Goal: Task Accomplishment & Management: Manage account settings

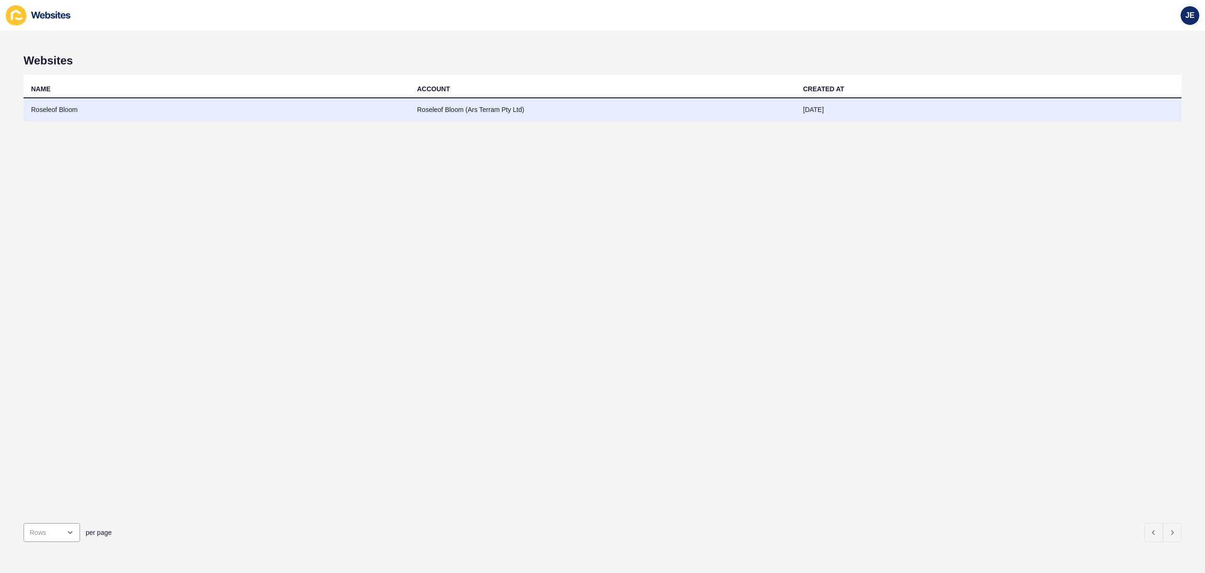
click at [428, 115] on td "Roseleof Bloom (Ars Terram Pty Ltd)" at bounding box center [603, 109] width 386 height 23
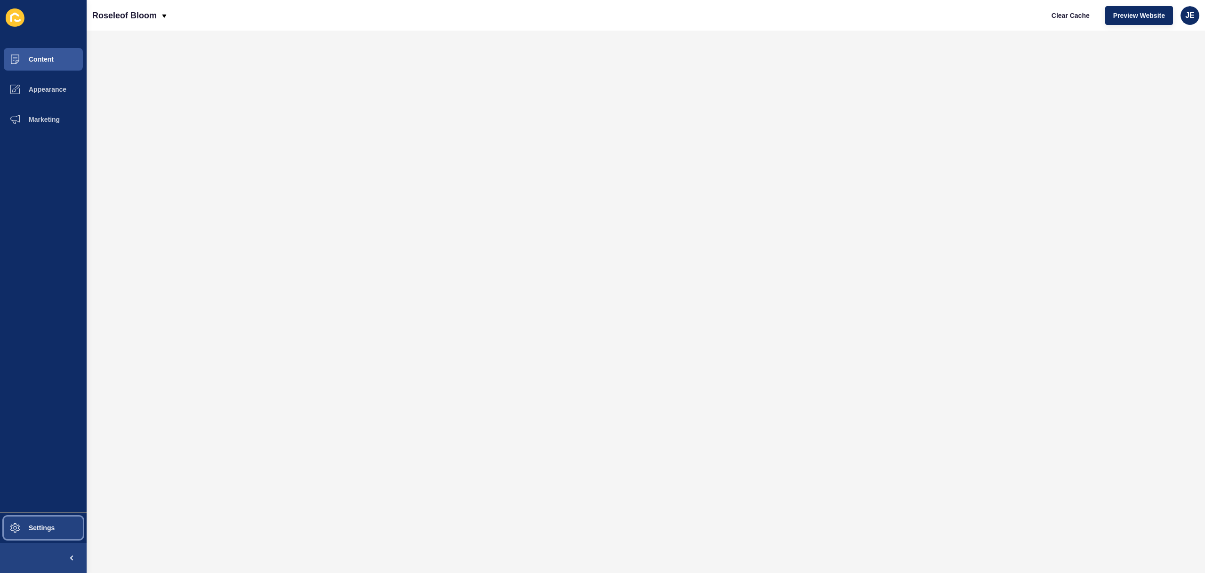
click at [27, 532] on span at bounding box center [15, 528] width 30 height 30
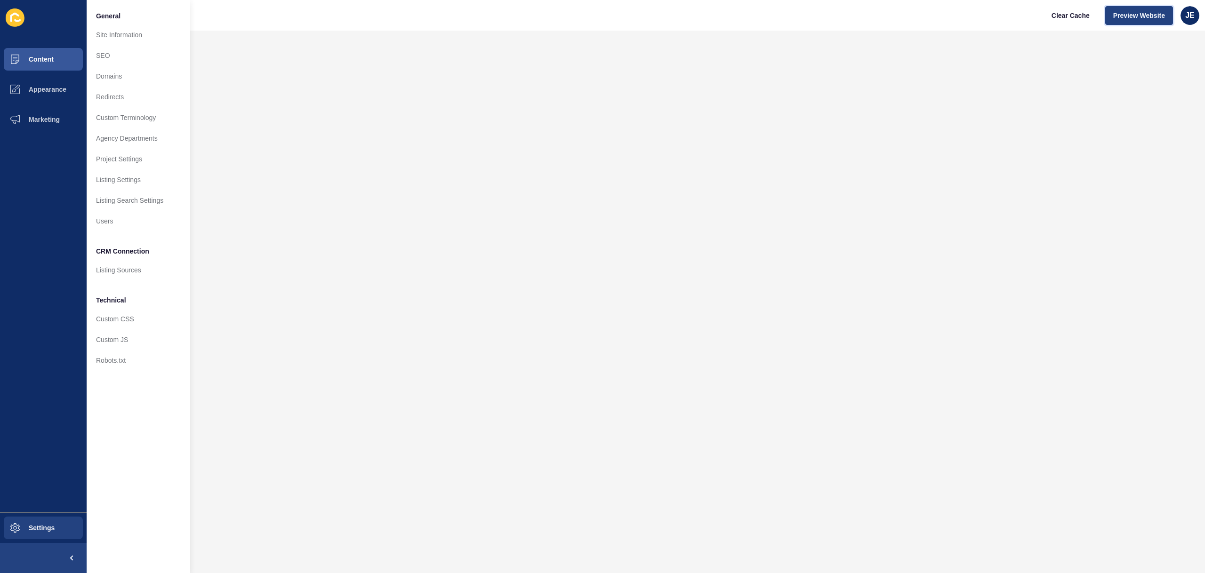
click at [1118, 21] on button "Preview Website" at bounding box center [1139, 15] width 68 height 19
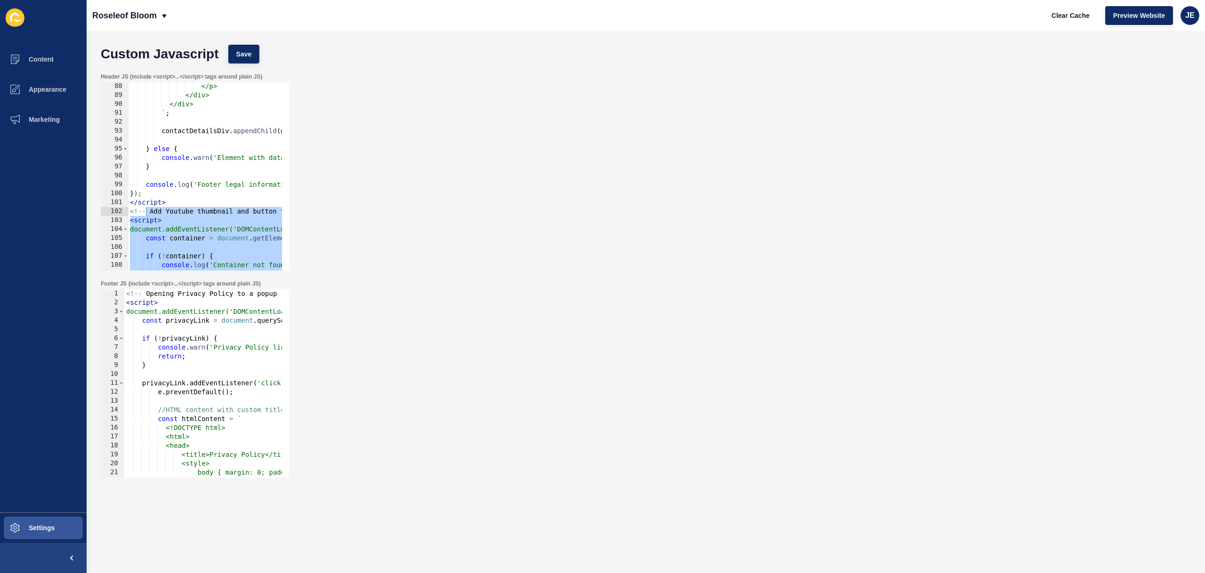
scroll to position [779, 0]
drag, startPoint x: 180, startPoint y: 261, endPoint x: 118, endPoint y: 221, distance: 73.5
click at [118, 221] on div "88 89 90 91 92 93 94 95 96 97 98 99 100 101 102 103 104 105 106 107 108 109 110…" at bounding box center [195, 176] width 188 height 188
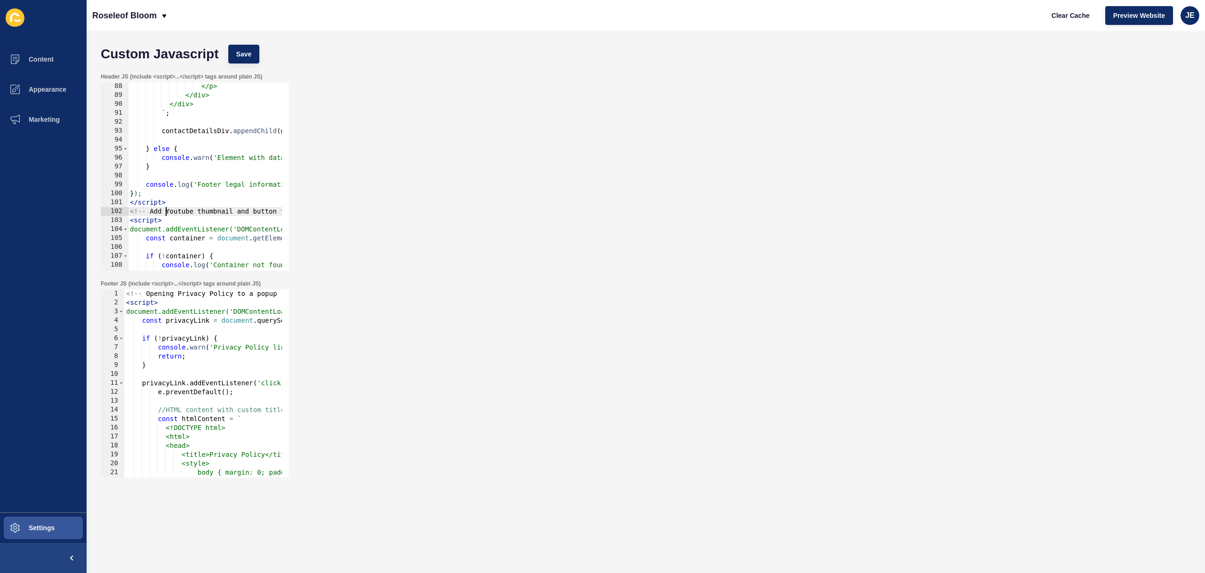
click at [164, 214] on div "</p> </div> </div> ` ; contactDetailsDiv . appendChild ( goldenKeyDiv ) ; } els…" at bounding box center [1051, 181] width 1847 height 199
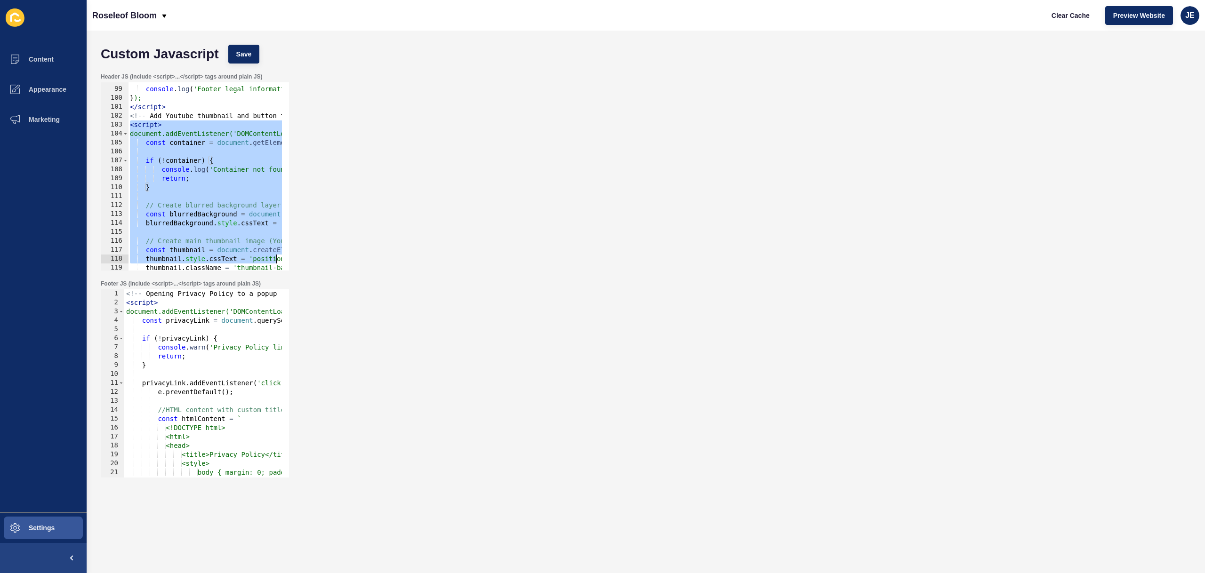
scroll to position [0, 18]
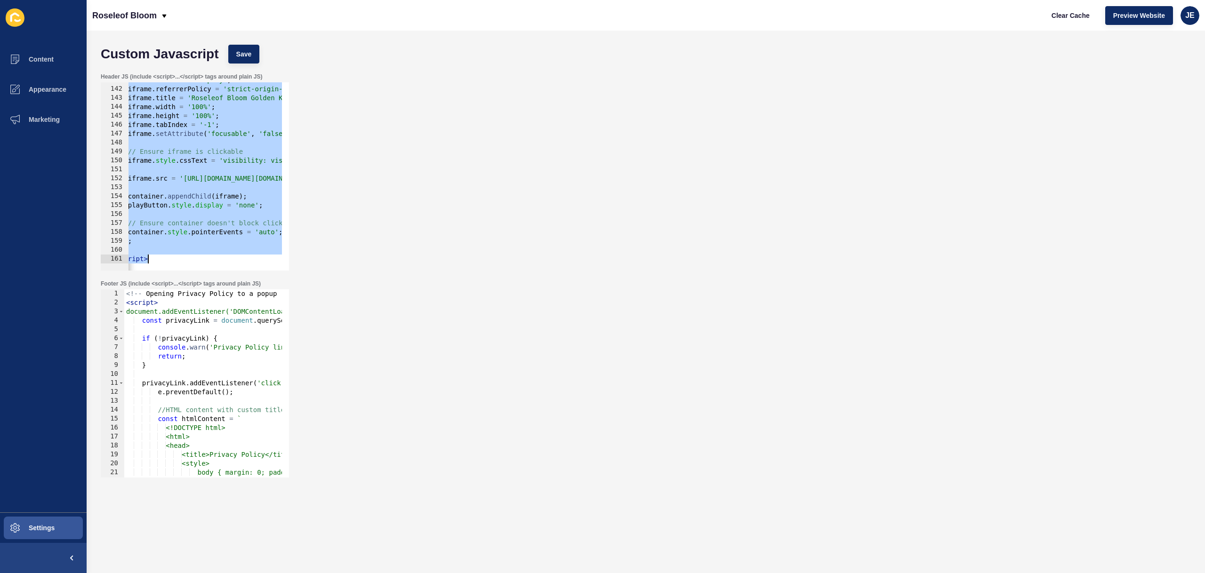
drag, startPoint x: 131, startPoint y: 221, endPoint x: 302, endPoint y: 349, distance: 214.2
click at [302, 349] on form "Custom Javascript Save Header JS (include <script>...</script> tags around plai…" at bounding box center [646, 283] width 1100 height 486
click at [258, 52] on button "Save" at bounding box center [244, 54] width 32 height 19
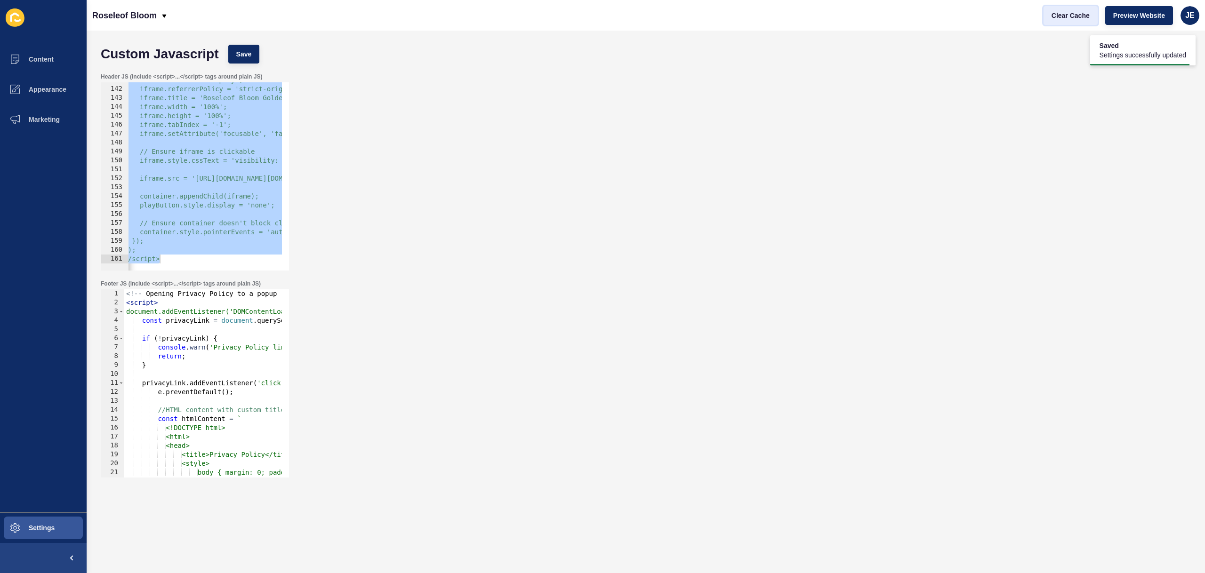
click at [1078, 17] on span "Clear Cache" at bounding box center [1071, 15] width 38 height 9
click at [52, 524] on button "Settings" at bounding box center [43, 528] width 87 height 30
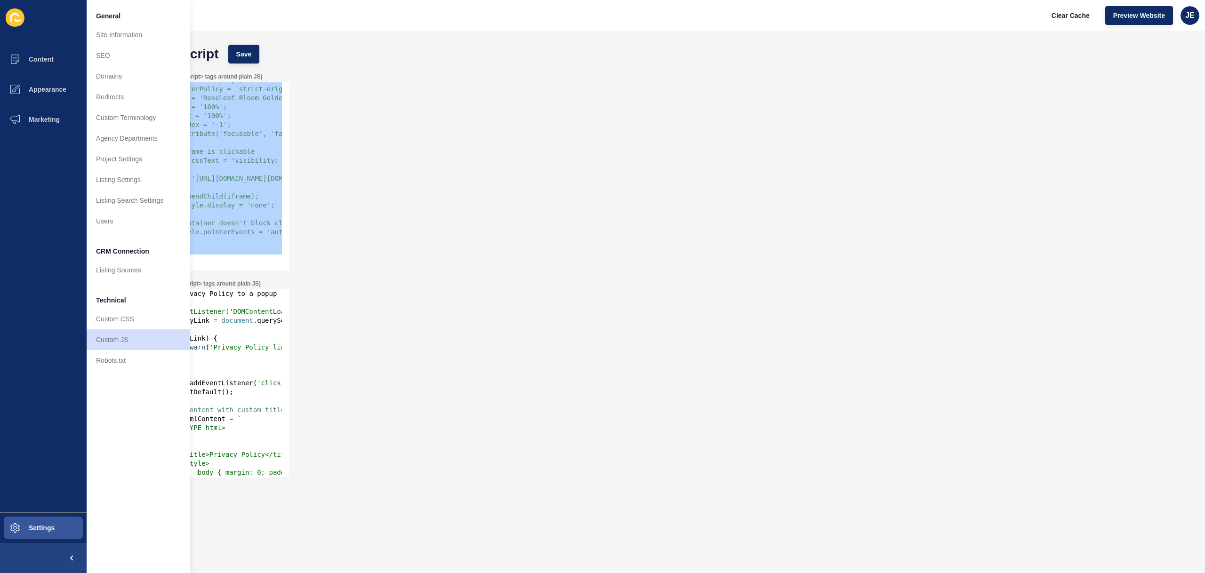
click at [238, 205] on div "// iframe.allow = 'autoplay'; // iframe.referrerPolicy = 'strict-origin-when-cr…" at bounding box center [1039, 175] width 1859 height 199
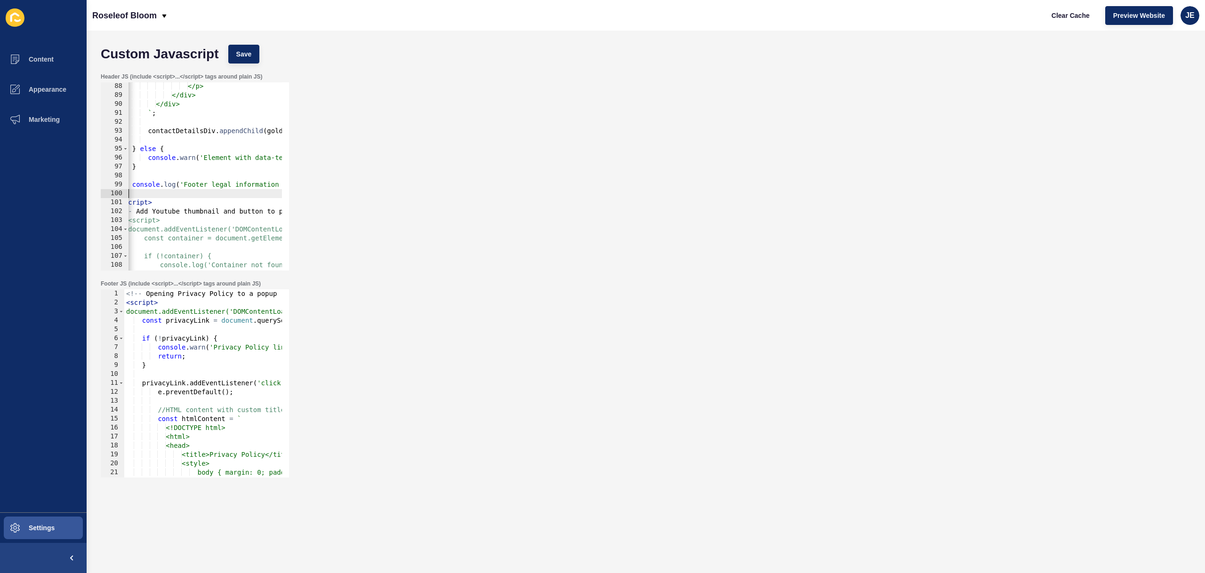
scroll to position [0, 0]
drag, startPoint x: 193, startPoint y: 192, endPoint x: 132, endPoint y: 198, distance: 60.5
click at [97, 193] on div "Header JS (include <script>...</script> tags around plain JS) // playButton.sty…" at bounding box center [646, 171] width 1100 height 207
click at [61, 90] on span "Appearance" at bounding box center [33, 90] width 68 height 8
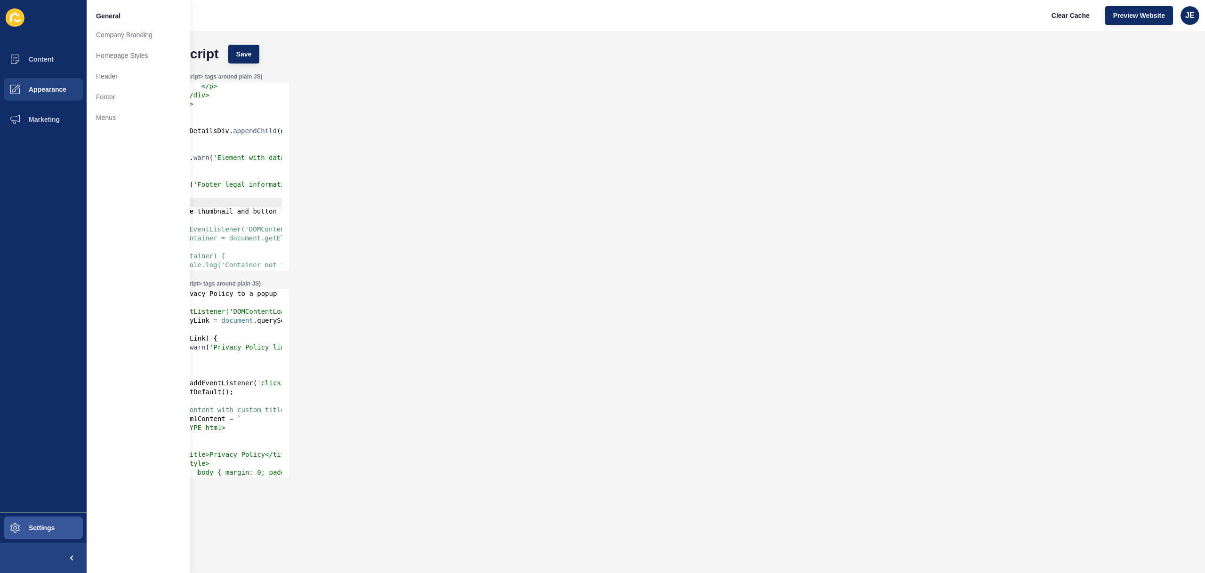
drag, startPoint x: 222, startPoint y: 203, endPoint x: 100, endPoint y: 195, distance: 122.6
click at [100, 195] on div "Content Appearance Marketing Settings General Company Branding Homepage Styles …" at bounding box center [602, 286] width 1205 height 573
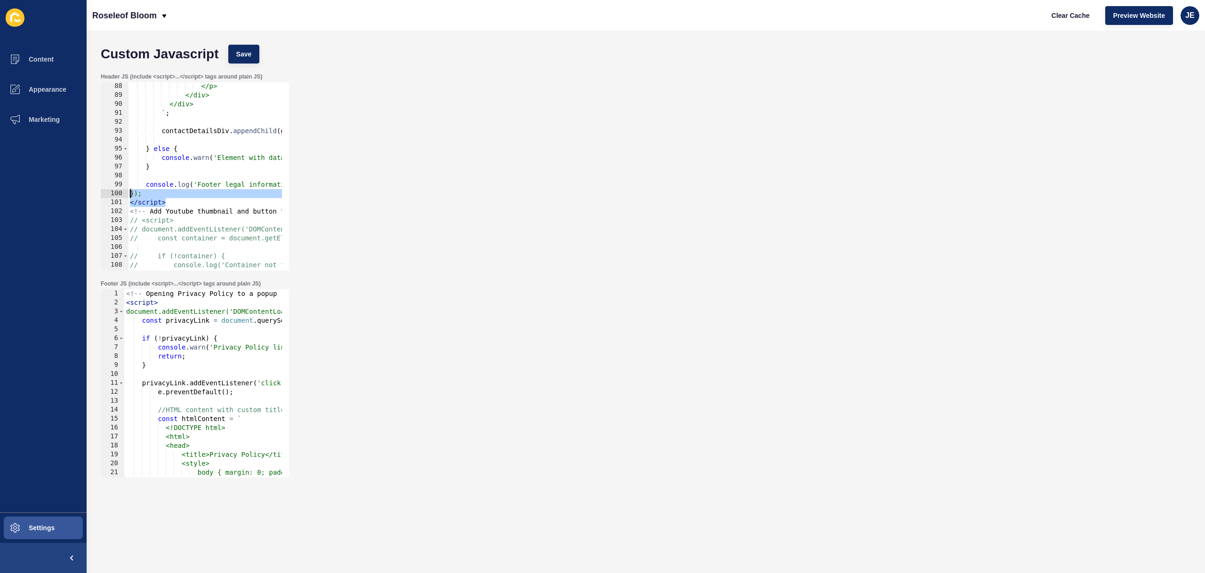
click at [176, 202] on div "</p> </div> </div> ` ; contactDetailsDiv . appendChild ( goldenKeyDiv ) ; } els…" at bounding box center [1057, 181] width 1859 height 199
type textarea "</script>"
paste textarea
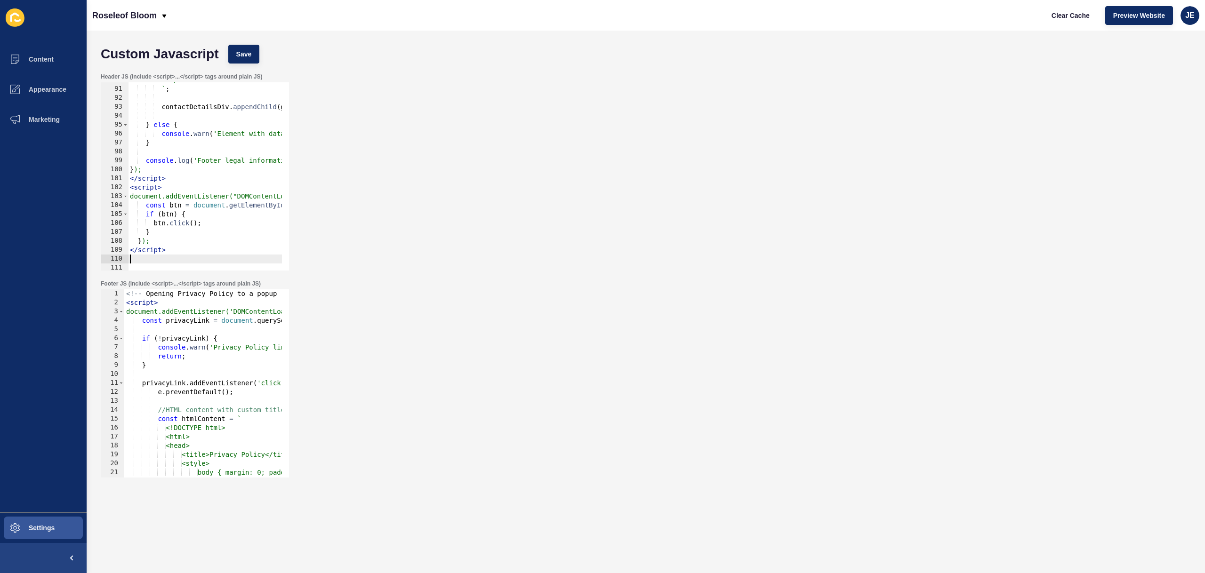
scroll to position [803, 0]
drag, startPoint x: 226, startPoint y: 48, endPoint x: 241, endPoint y: 54, distance: 15.5
click at [228, 49] on div "Custom Javascript Save" at bounding box center [646, 54] width 1100 height 28
click at [241, 54] on span "Save" at bounding box center [244, 53] width 16 height 9
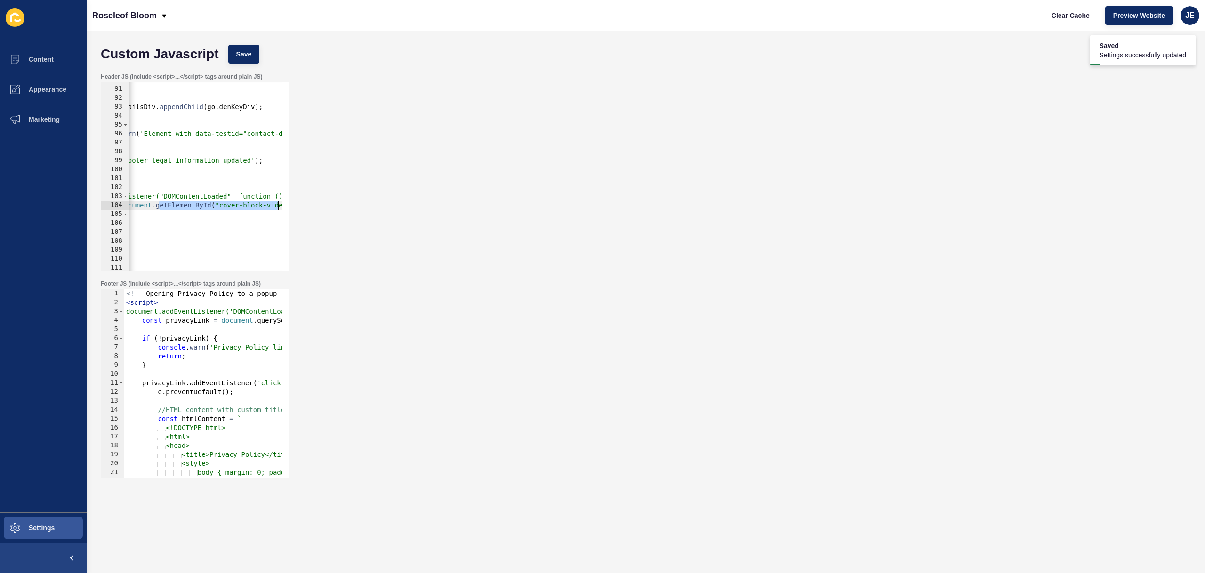
drag, startPoint x: 233, startPoint y: 206, endPoint x: 292, endPoint y: 204, distance: 58.9
click at [292, 204] on div "Header JS (include <script>...</script> tags around plain JS) const btn = docum…" at bounding box center [646, 171] width 1100 height 207
drag, startPoint x: 167, startPoint y: 225, endPoint x: 131, endPoint y: 226, distance: 35.3
click at [131, 226] on div "</div> ` ; contactDetailsDiv . appendChild ( goldenKeyDiv ) ; } else { console …" at bounding box center [984, 175] width 1859 height 199
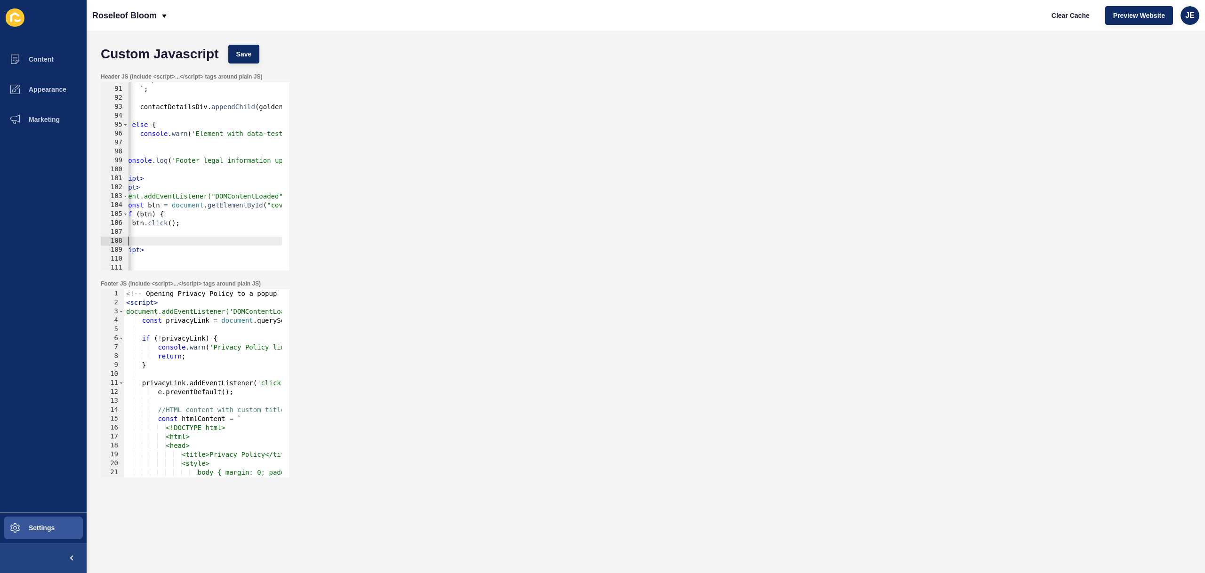
scroll to position [0, 0]
drag, startPoint x: 155, startPoint y: 242, endPoint x: 112, endPoint y: 237, distance: 43.6
click at [103, 238] on div "btn.click(); 90 91 92 93 94 95 96 97 98 99 100 101 102 103 104 105 106 107 108 …" at bounding box center [195, 176] width 188 height 188
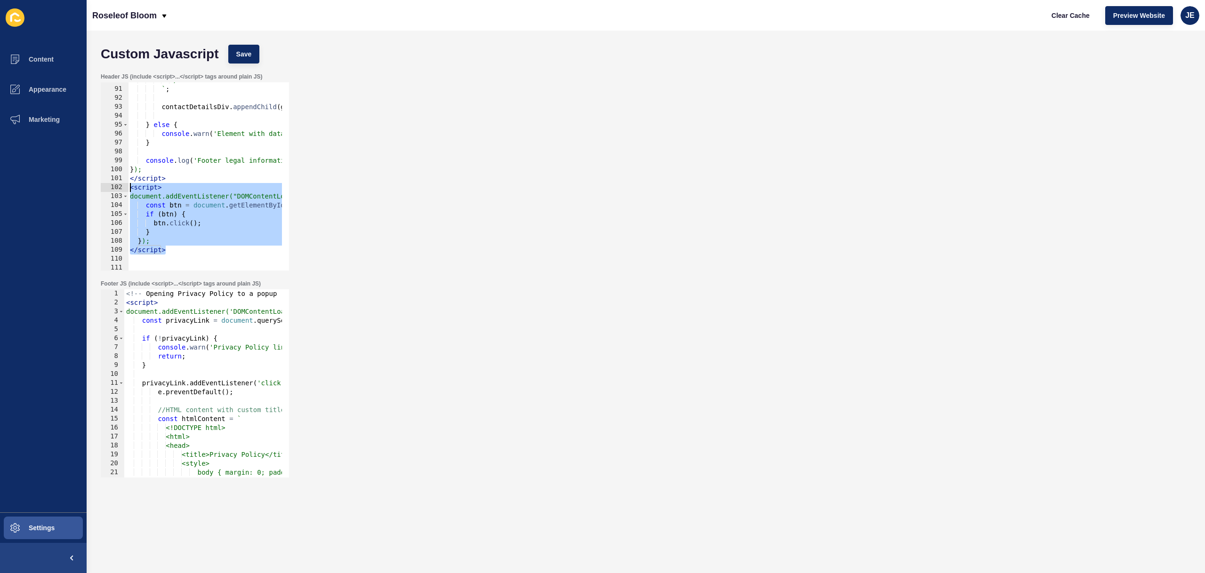
drag, startPoint x: 184, startPoint y: 253, endPoint x: 120, endPoint y: 191, distance: 88.2
click at [120, 191] on div "}); 90 91 92 93 94 95 96 97 98 99 100 101 102 103 104 105 106 107 108 109 110 1…" at bounding box center [195, 176] width 188 height 188
type textarea "<script> document.addEventListener("DOMContentLoaded", function () {"
paste textarea
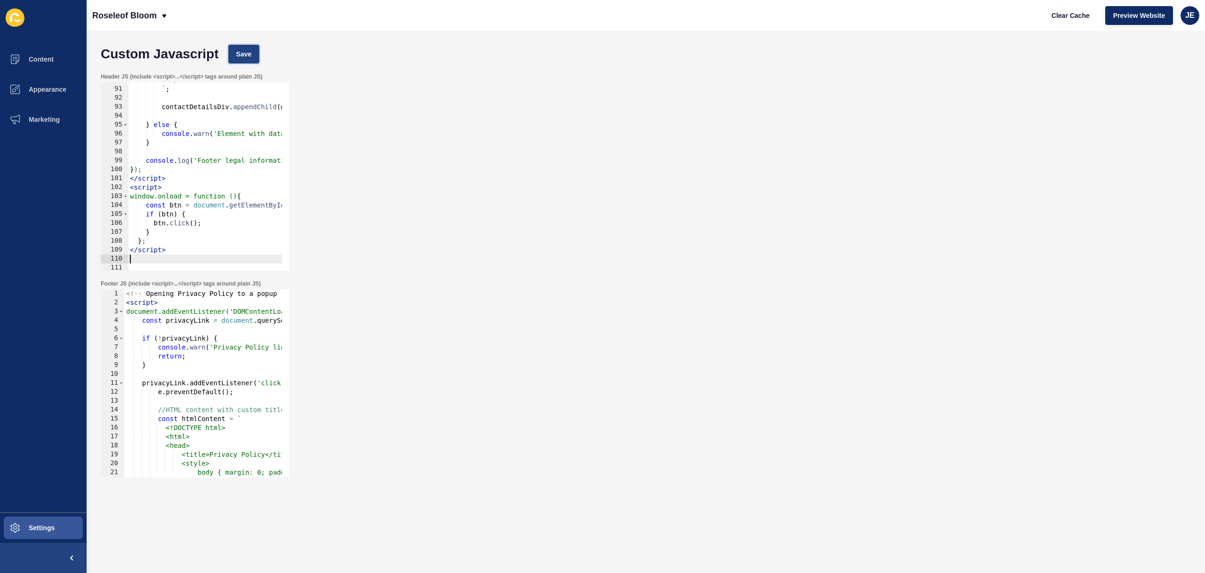
click at [249, 52] on span "Save" at bounding box center [244, 53] width 16 height 9
click at [1072, 16] on span "Clear Cache" at bounding box center [1071, 15] width 38 height 9
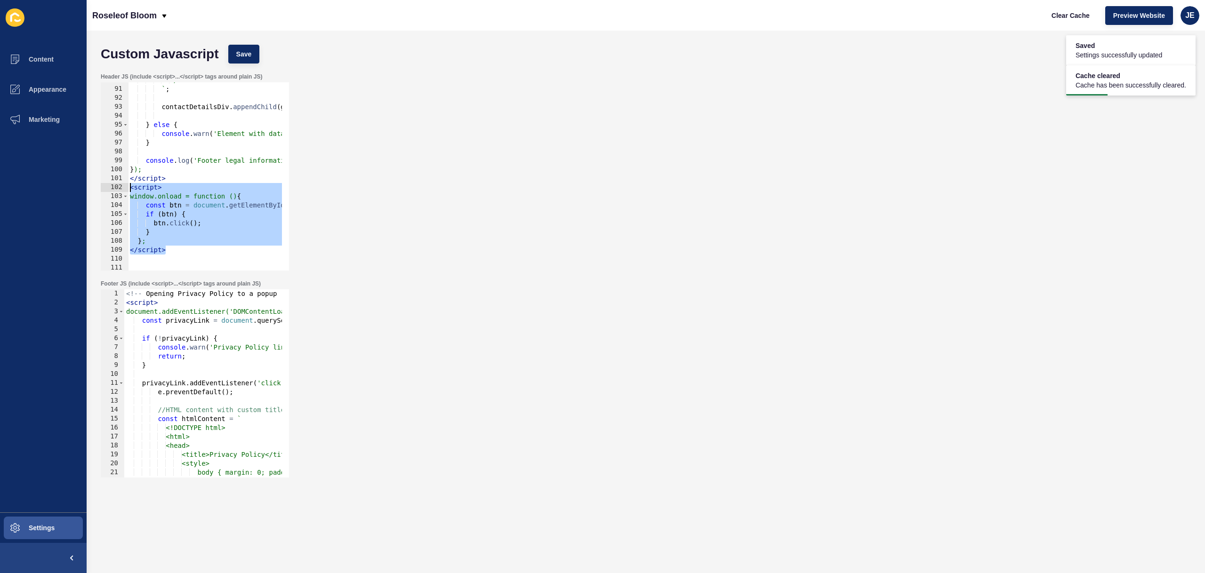
drag, startPoint x: 179, startPoint y: 251, endPoint x: 113, endPoint y: 188, distance: 91.2
click at [113, 188] on div "</script> 90 91 92 93 94 95 96 97 98 99 100 101 102 103 104 105 106 107 108 109…" at bounding box center [195, 176] width 188 height 188
type textarea "<script> window.onload = function () {"
paste textarea
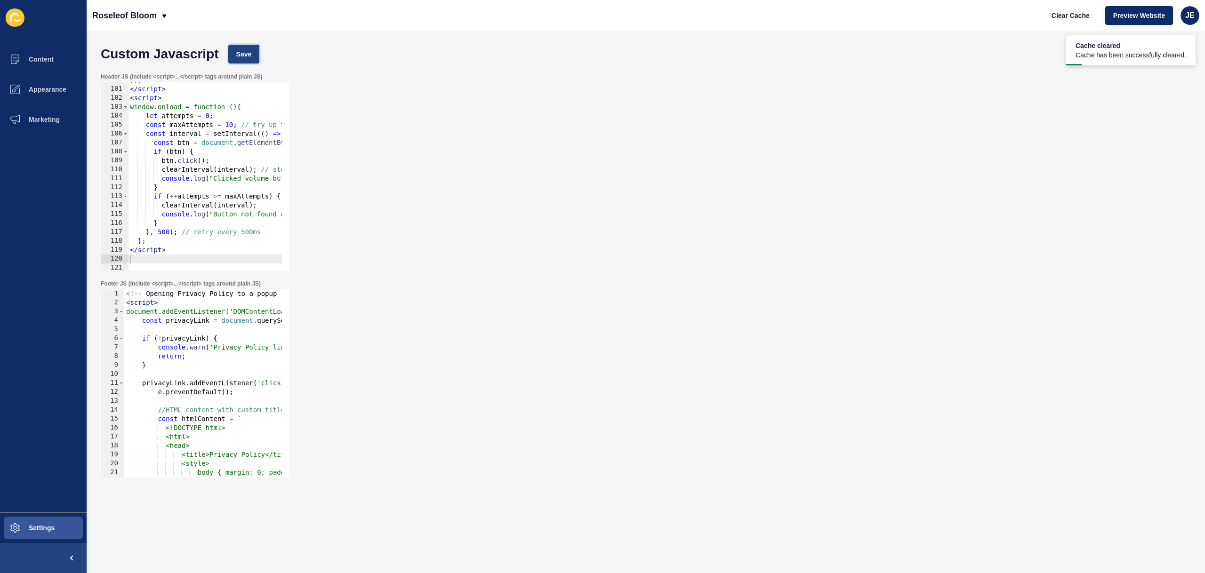
click at [250, 52] on span "Save" at bounding box center [244, 53] width 16 height 9
click at [1067, 18] on span "Clear Cache" at bounding box center [1071, 15] width 38 height 9
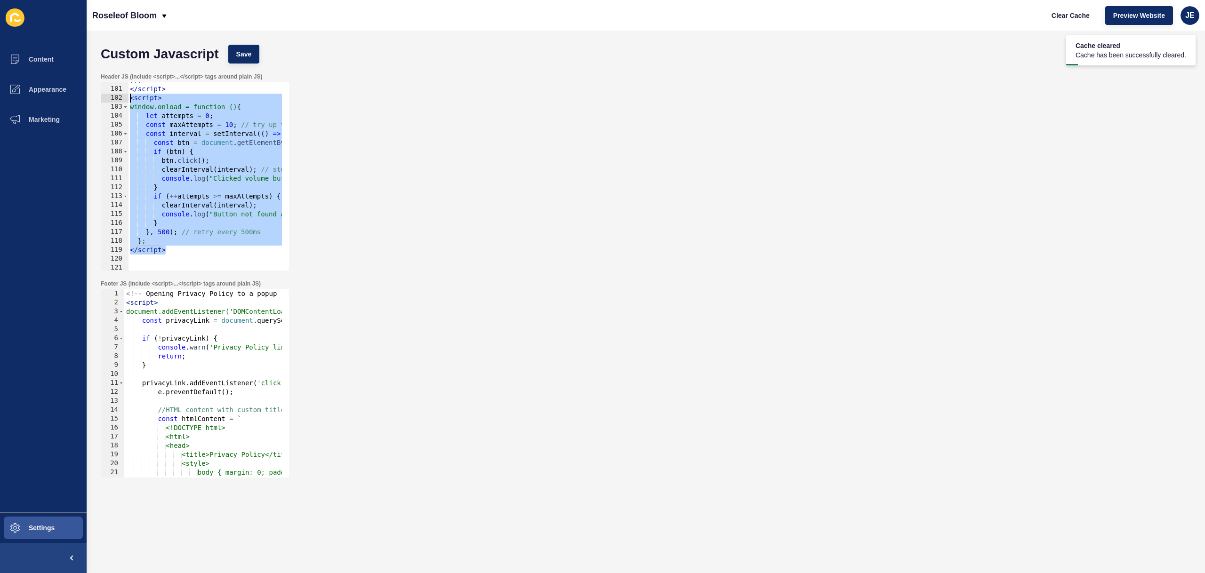
drag, startPoint x: 176, startPoint y: 253, endPoint x: 90, endPoint y: 96, distance: 178.2
click at [90, 96] on div "Custom Javascript Save Header JS (include <script>...</script> tags around plai…" at bounding box center [646, 302] width 1118 height 543
type textarea "<script> window.onload = function () {"
paste textarea
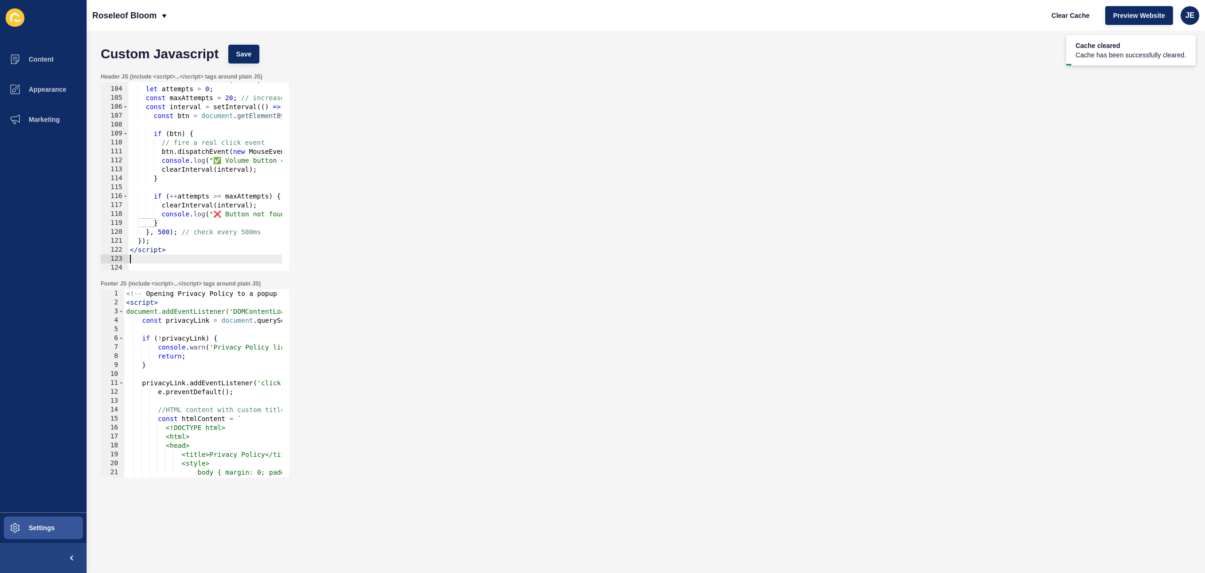
scroll to position [919, 0]
click at [253, 60] on button "Save" at bounding box center [244, 54] width 32 height 19
click at [1067, 14] on span "Clear Cache" at bounding box center [1071, 15] width 38 height 9
click at [188, 238] on div "window.addEventListener("load", function () { let attempts = 0 ; const maxAttem…" at bounding box center [1057, 175] width 1859 height 199
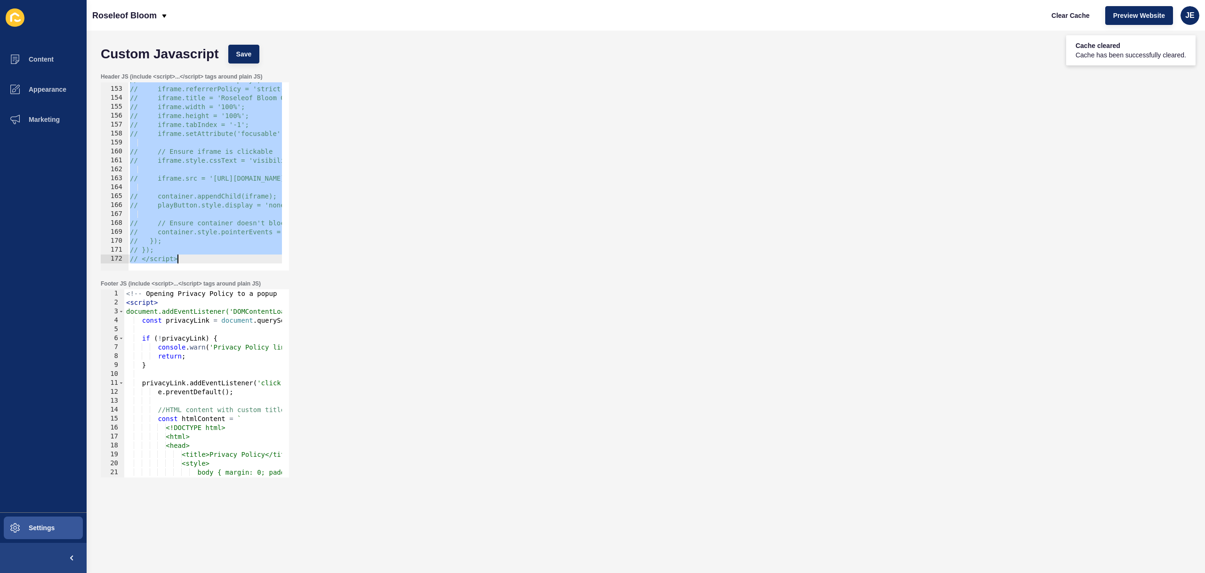
scroll to position [876, 0]
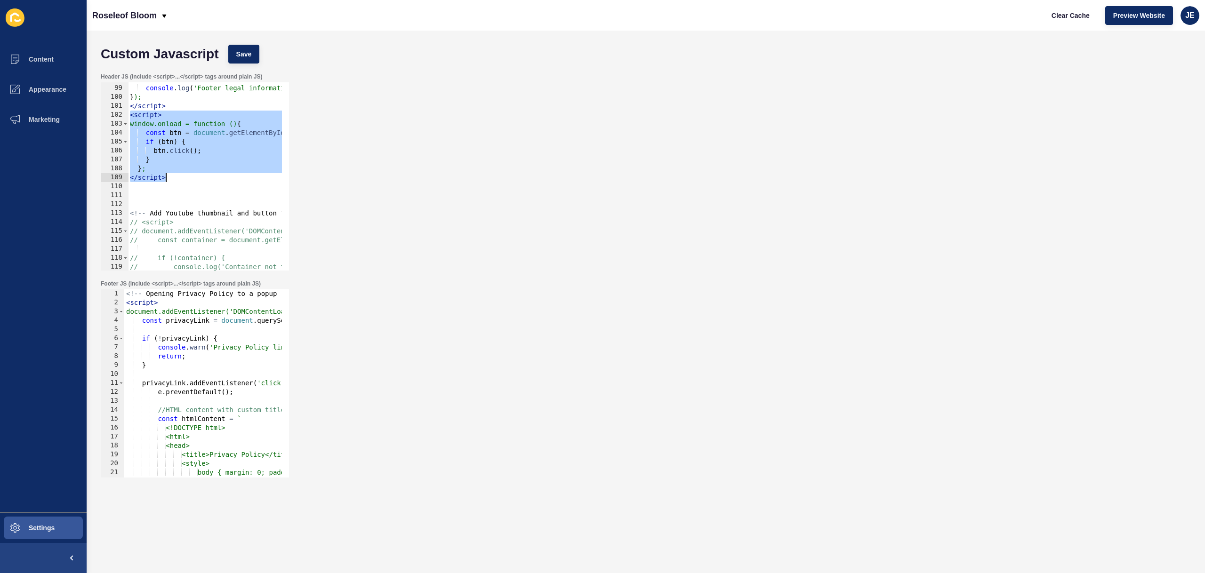
type textarea "// }); // </script>"
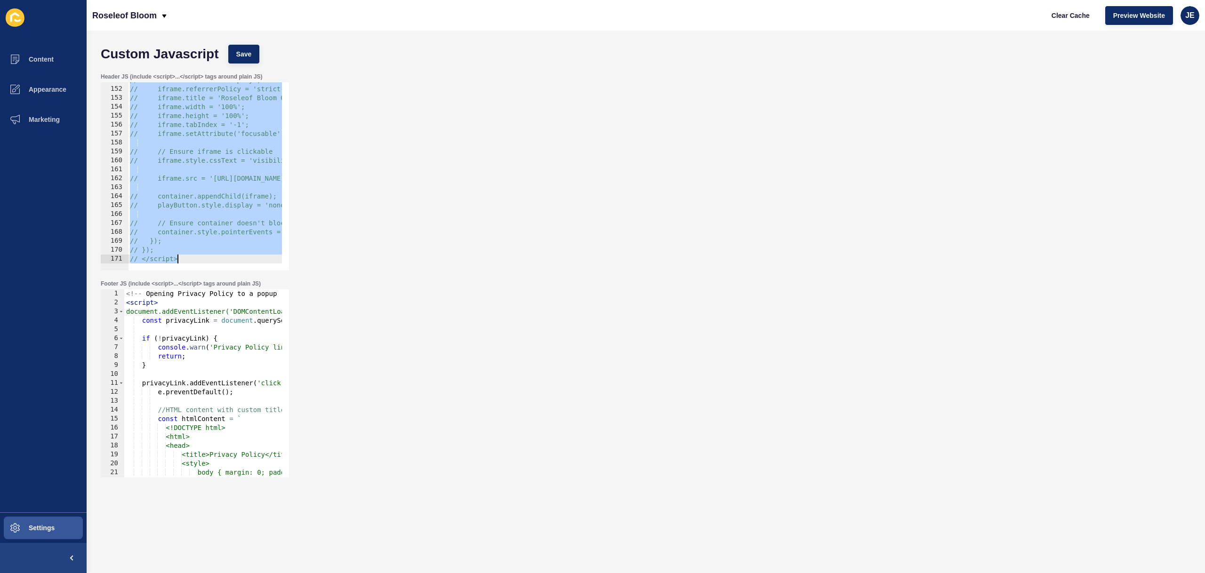
scroll to position [813, 0]
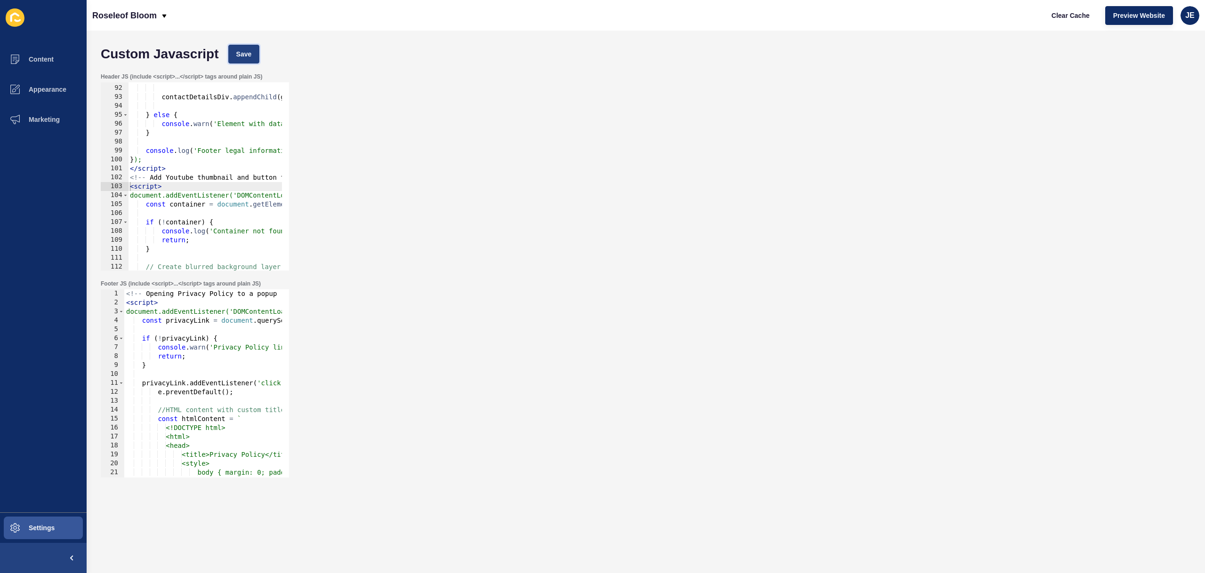
click at [245, 58] on span "Save" at bounding box center [244, 53] width 16 height 9
click at [1076, 14] on span "Clear Cache" at bounding box center [1071, 15] width 38 height 9
click at [154, 175] on div "` ; contactDetailsDiv . appendChild ( goldenKeyDiv ) ; } else { console . warn …" at bounding box center [1051, 174] width 1847 height 199
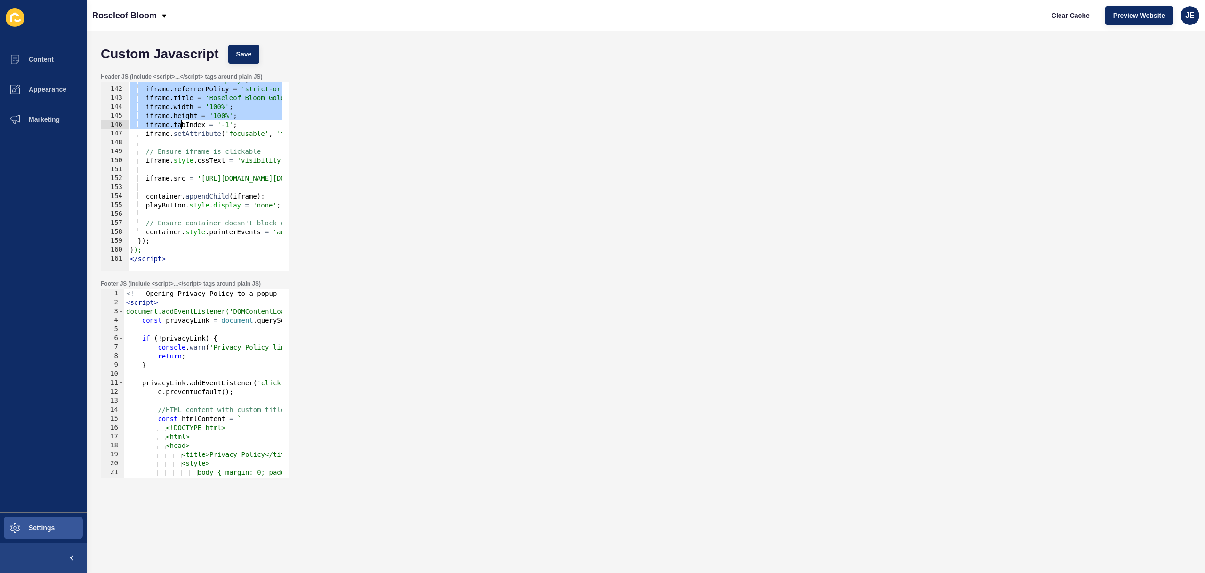
scroll to position [1259, 0]
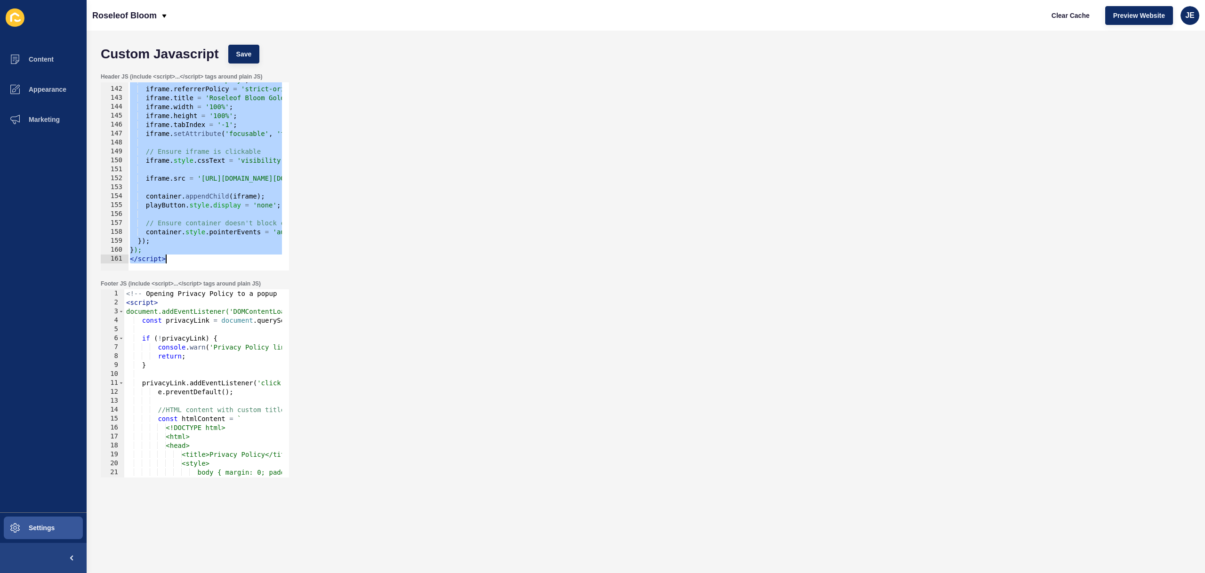
drag, startPoint x: 130, startPoint y: 186, endPoint x: 183, endPoint y: 260, distance: 90.5
click at [183, 260] on div "iframe . allow = 'autoplay' ; iframe . referrerPolicy = 'strict-origin-when-cro…" at bounding box center [1051, 175] width 1847 height 199
type textarea "}); </script>"
paste textarea
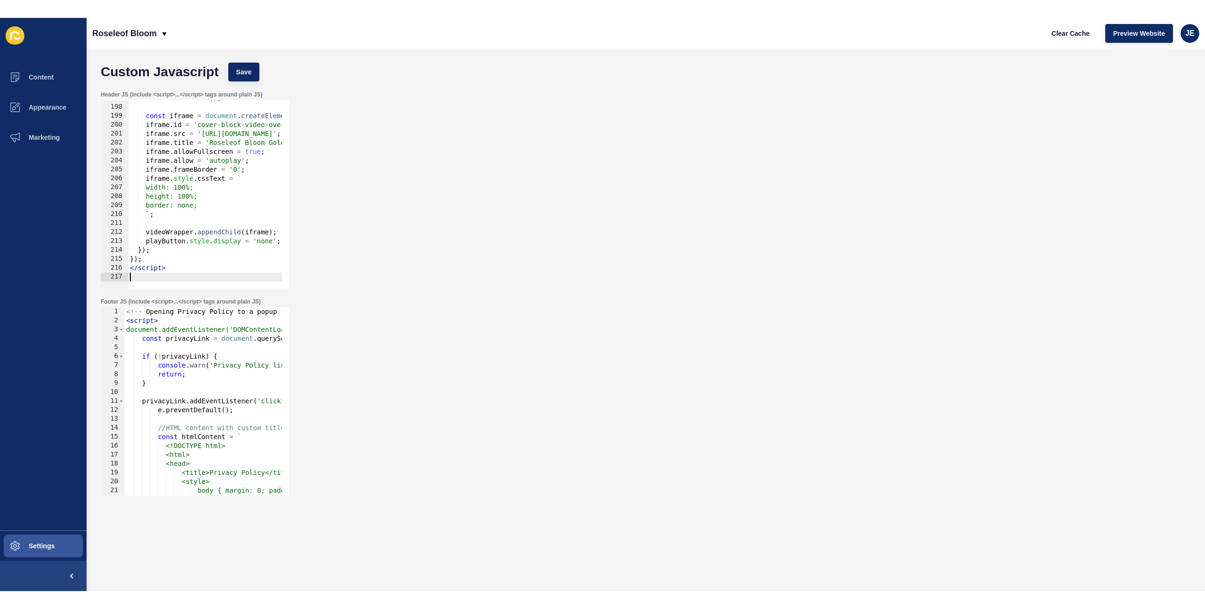
scroll to position [1759, 0]
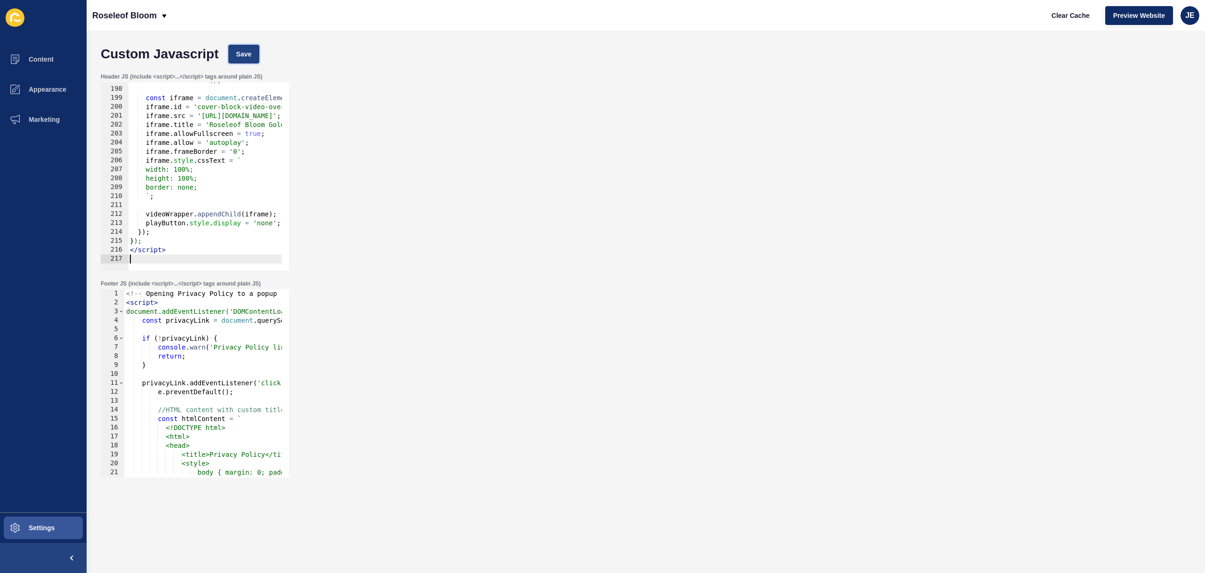
click at [243, 54] on span "Save" at bounding box center [244, 53] width 16 height 9
click at [1061, 14] on span "Clear Cache" at bounding box center [1071, 15] width 38 height 9
click at [1120, 16] on span "Preview Website" at bounding box center [1139, 15] width 52 height 9
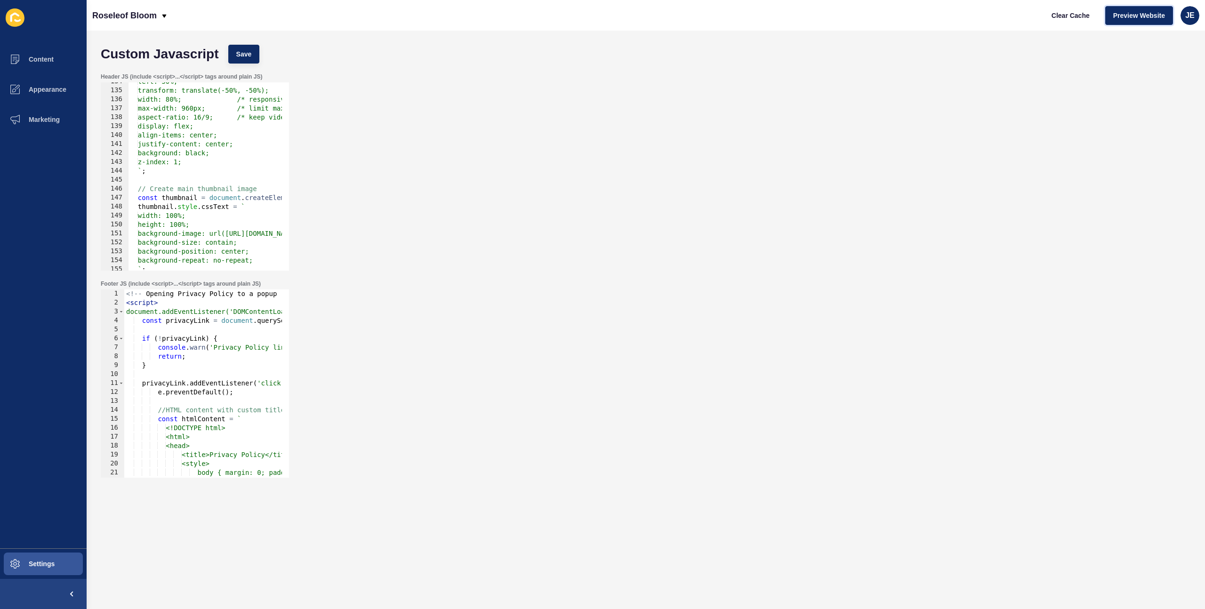
scroll to position [1138, 0]
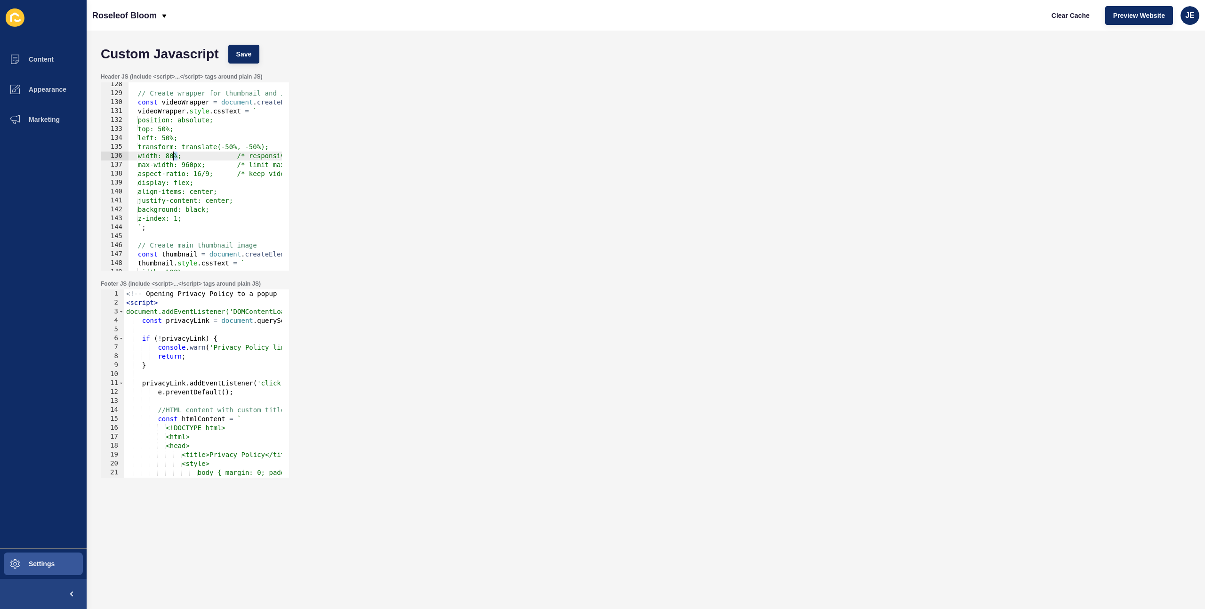
drag, startPoint x: 177, startPoint y: 157, endPoint x: 172, endPoint y: 156, distance: 4.7
click at [172, 156] on div "// Create wrapper for thumbnail and iframe const videoWrapper = document . crea…" at bounding box center [691, 179] width 1127 height 199
drag, startPoint x: 196, startPoint y: 165, endPoint x: 188, endPoint y: 164, distance: 8.5
click at [188, 164] on div "// Create wrapper for thumbnail and iframe const videoWrapper = document . crea…" at bounding box center [691, 179] width 1127 height 199
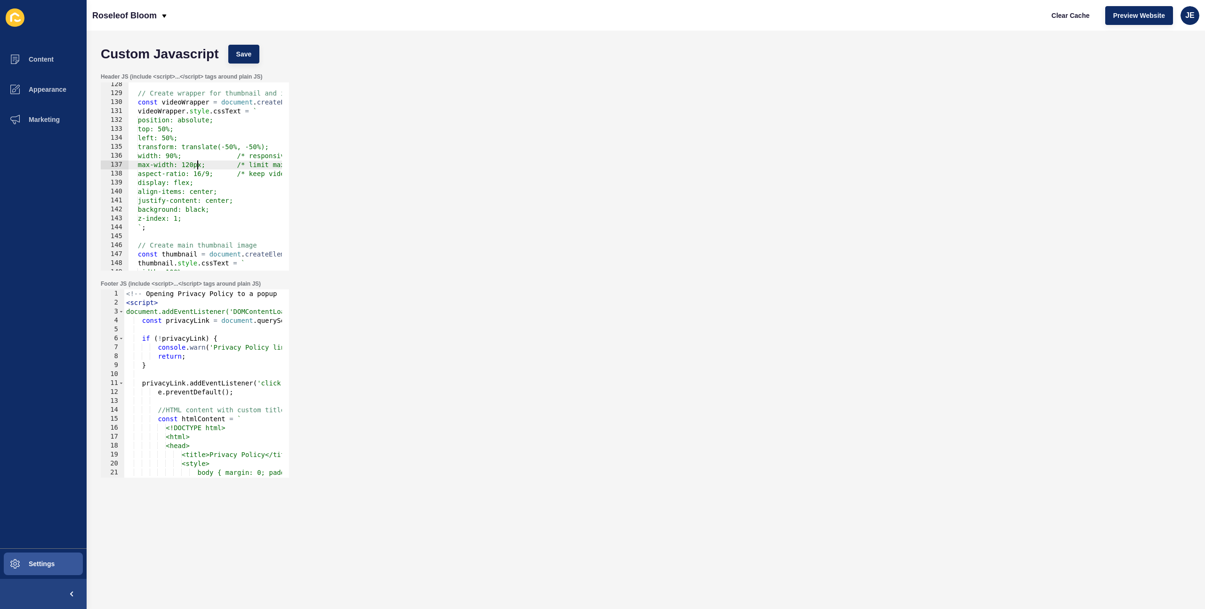
scroll to position [0, 4]
click at [241, 50] on span "Save" at bounding box center [244, 53] width 16 height 9
click at [1055, 18] on span "Clear Cache" at bounding box center [1071, 15] width 38 height 9
click at [201, 164] on div "// Create wrapper for thumbnail and iframe const videoWrapper = document . crea…" at bounding box center [691, 179] width 1127 height 199
drag, startPoint x: 201, startPoint y: 166, endPoint x: 194, endPoint y: 164, distance: 7.3
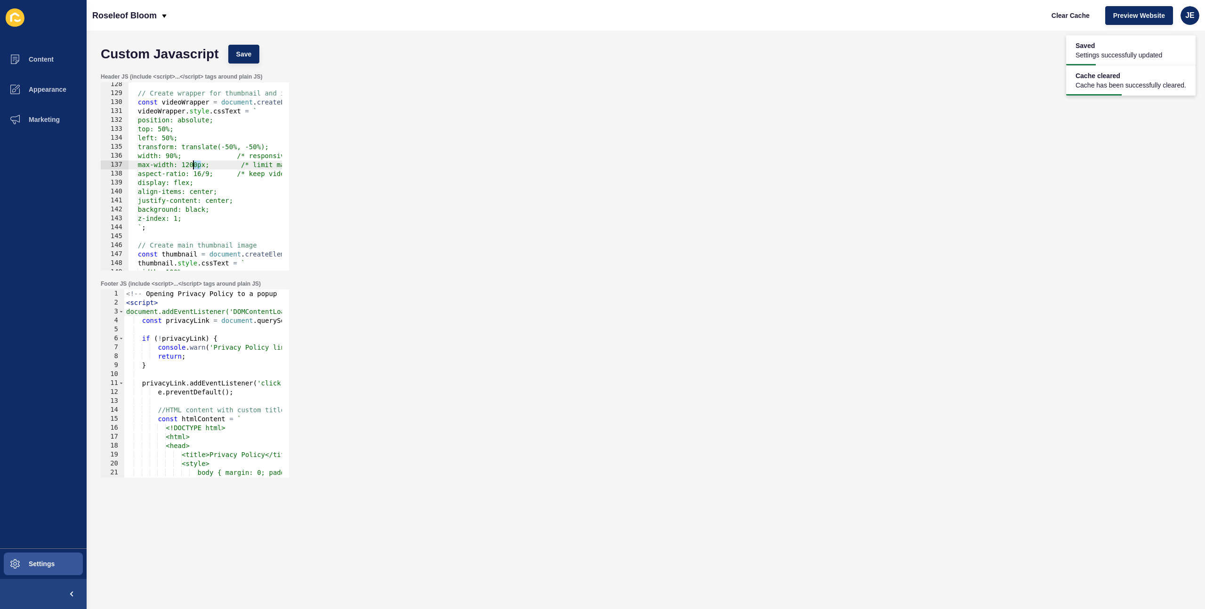
click at [194, 164] on div "// Create wrapper for thumbnail and iframe const videoWrapper = document . crea…" at bounding box center [691, 179] width 1127 height 199
click at [252, 48] on button "Save" at bounding box center [244, 54] width 32 height 19
click at [1079, 14] on span "Clear Cache" at bounding box center [1071, 15] width 38 height 9
click at [174, 156] on div "// Create wrapper for thumbnail and iframe const videoWrapper = document . crea…" at bounding box center [691, 179] width 1127 height 199
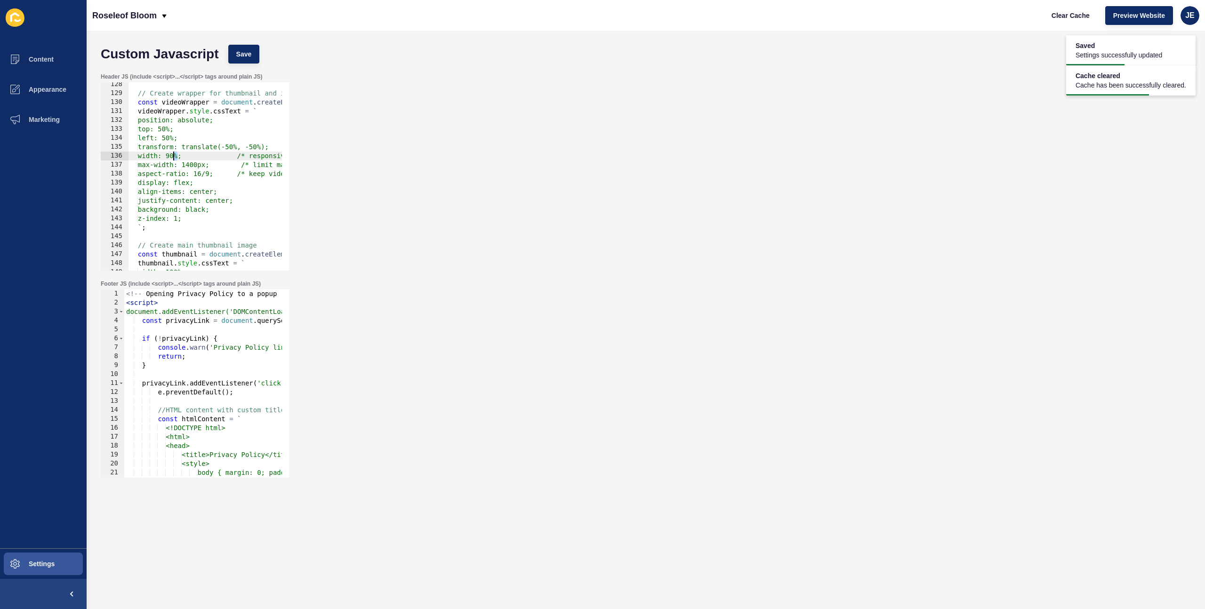
scroll to position [0, 4]
click at [237, 60] on button "Save" at bounding box center [244, 54] width 32 height 19
click at [1058, 16] on span "Clear Cache" at bounding box center [1071, 15] width 38 height 9
click at [184, 149] on div "// Create wrapper for thumbnail and iframe const videoWrapper = document . crea…" at bounding box center [691, 179] width 1127 height 199
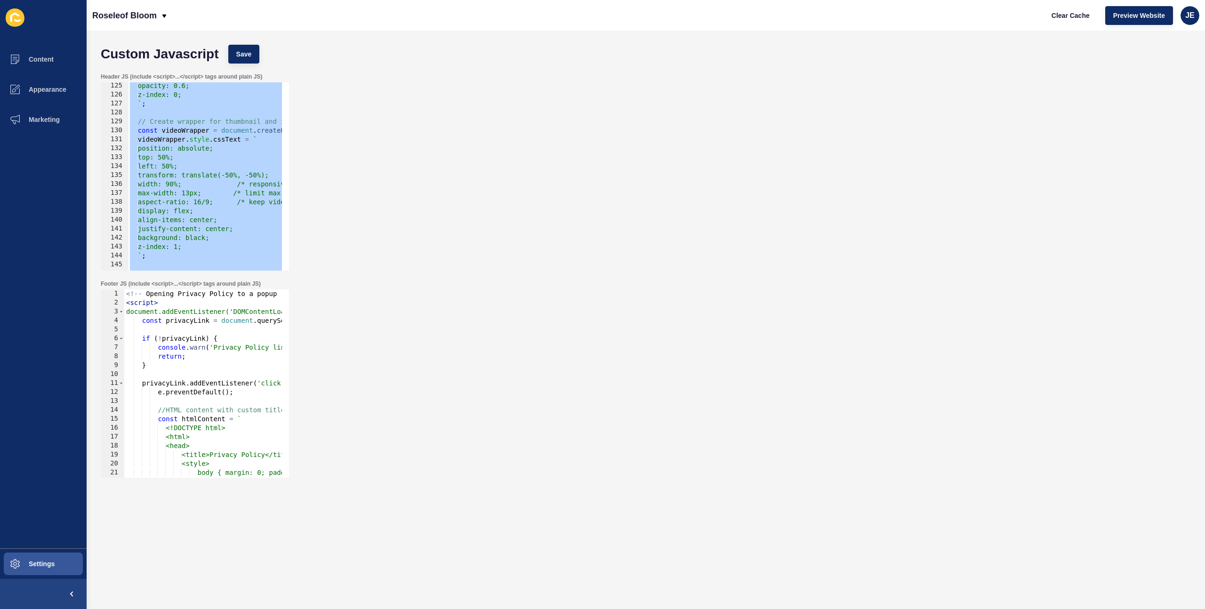
scroll to position [1082, 0]
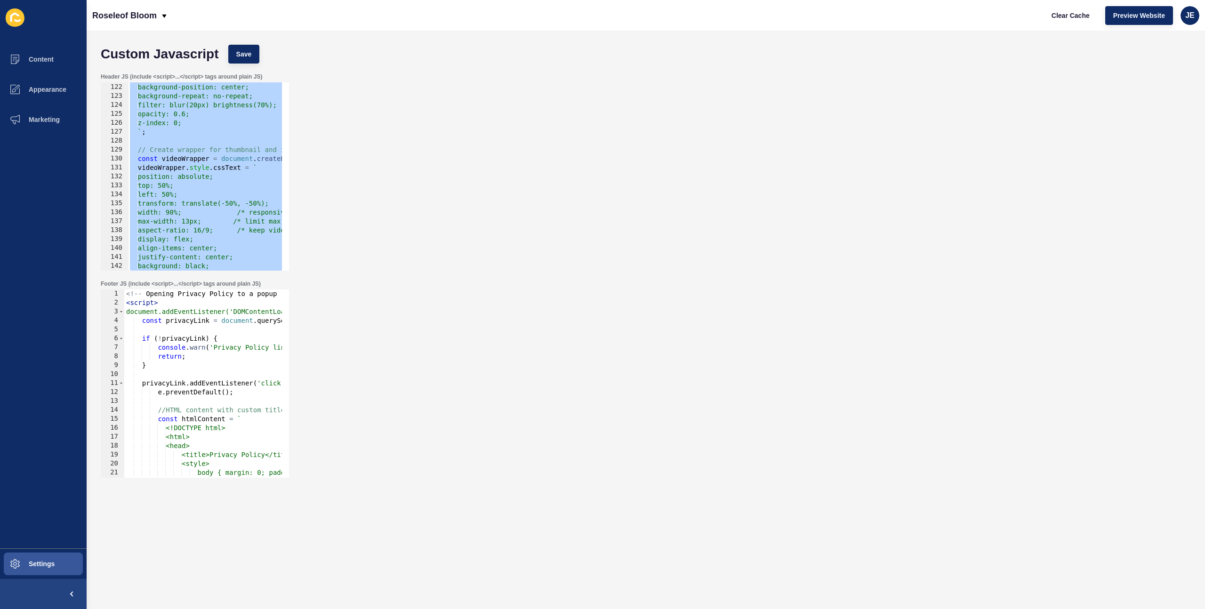
click at [195, 220] on div "background-size: cover; background-position: center; background-repeat: no-repe…" at bounding box center [691, 173] width 1127 height 199
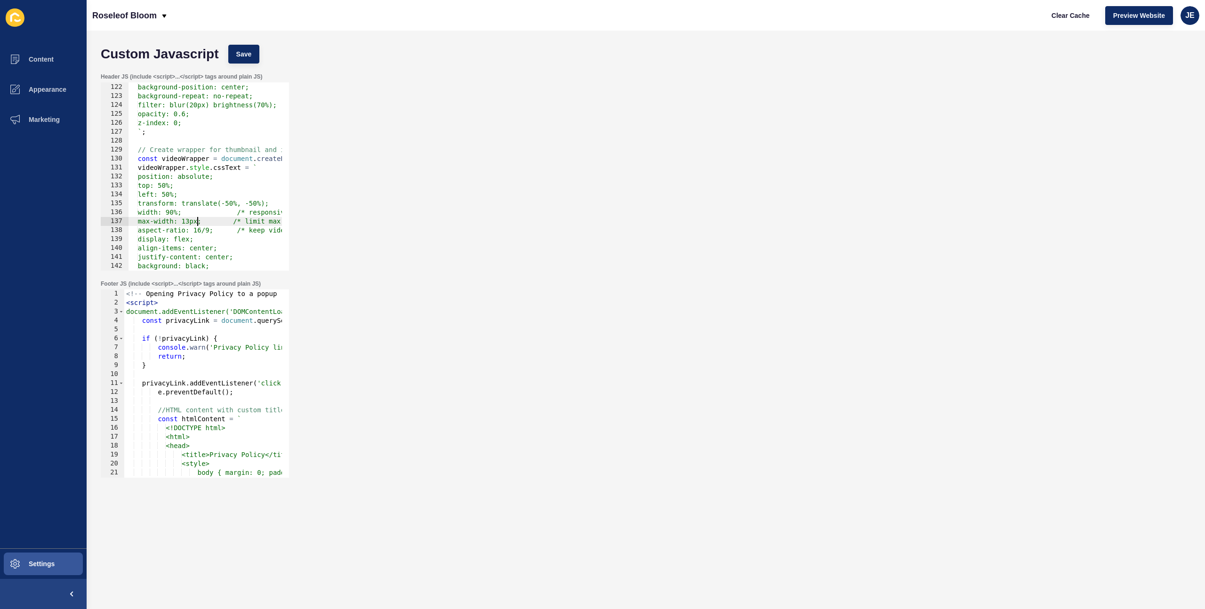
click at [197, 225] on div "background-size: cover; background-position: center; background-repeat: no-repe…" at bounding box center [691, 173] width 1127 height 199
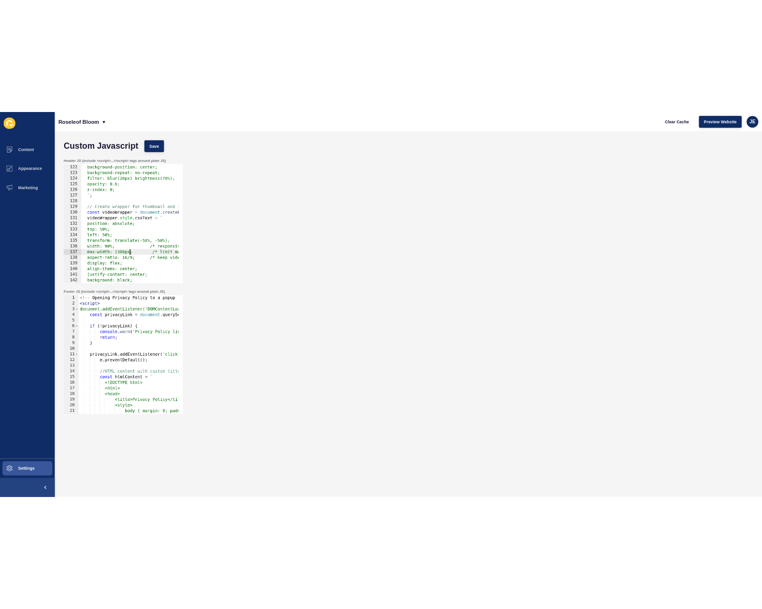
scroll to position [0, 5]
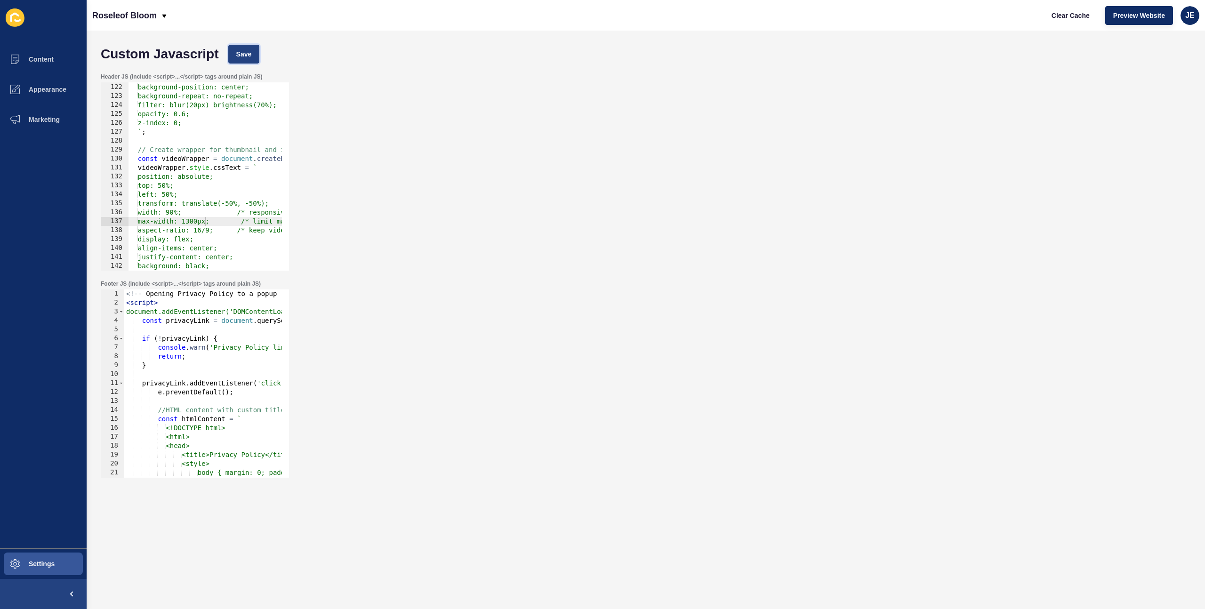
click at [243, 53] on span "Save" at bounding box center [244, 53] width 16 height 9
click at [1060, 11] on span "Clear Cache" at bounding box center [1071, 15] width 38 height 9
click at [194, 221] on div "background-size: cover; background-position: center; background-repeat: no-repe…" at bounding box center [691, 173] width 1127 height 199
click at [246, 43] on div "Custom Javascript Save" at bounding box center [646, 54] width 1100 height 28
click at [245, 51] on span "Save" at bounding box center [244, 53] width 16 height 9
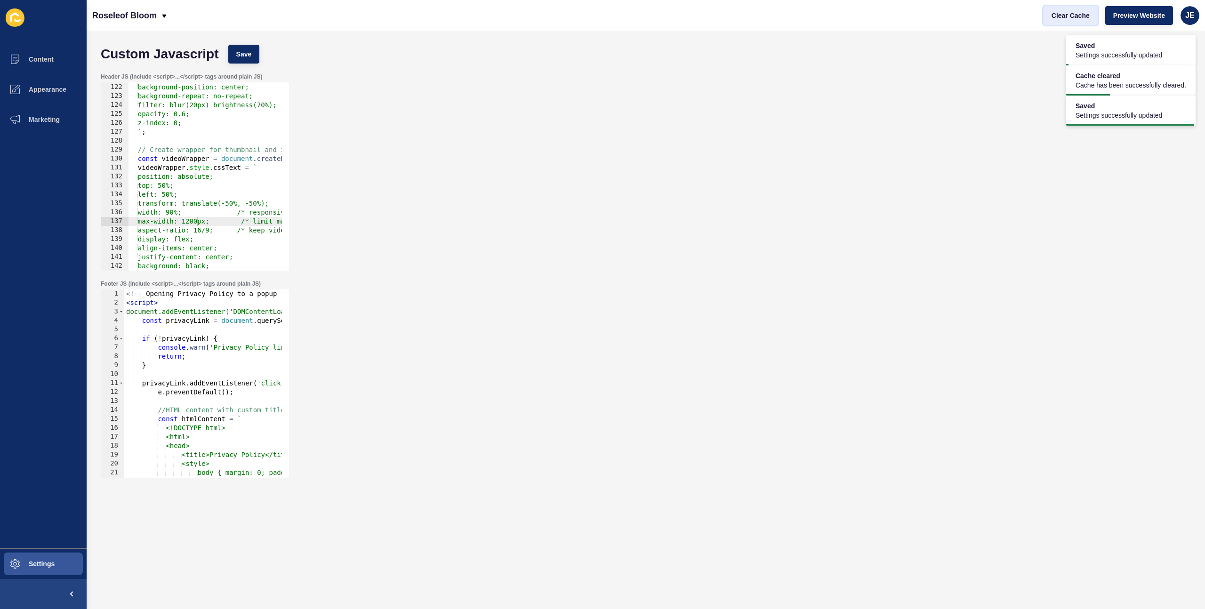
click at [1067, 14] on span "Clear Cache" at bounding box center [1071, 15] width 38 height 9
click at [198, 223] on div "background-size: cover; background-position: center; background-repeat: no-repe…" at bounding box center [691, 173] width 1127 height 199
click at [250, 51] on span "Save" at bounding box center [244, 53] width 16 height 9
click at [1065, 23] on button "Clear Cache" at bounding box center [1071, 15] width 54 height 19
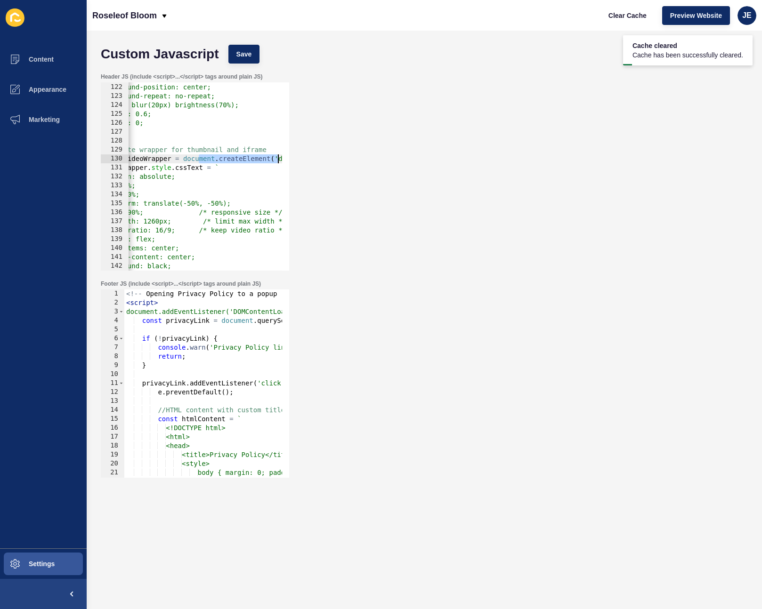
scroll to position [0, 62]
drag, startPoint x: 238, startPoint y: 160, endPoint x: 352, endPoint y: 160, distance: 114.4
click at [352, 160] on div "Header JS (include <script>...</script> tags around plain JS) const videoWrappe…" at bounding box center [424, 171] width 656 height 207
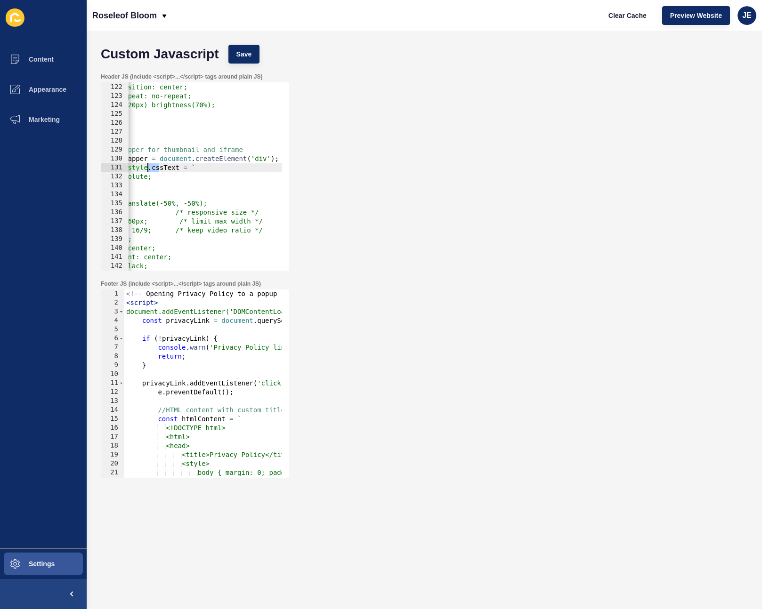
scroll to position [0, 0]
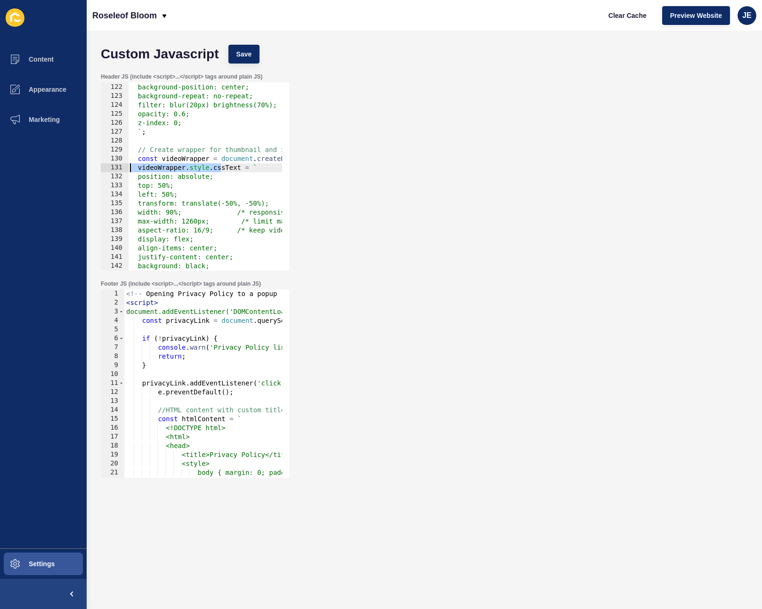
drag, startPoint x: 159, startPoint y: 168, endPoint x: 164, endPoint y: 181, distance: 13.6
click at [98, 170] on div "Header JS (include <script>...</script> tags around plain JS) const videoWrappe…" at bounding box center [424, 171] width 656 height 207
click at [225, 191] on div "background-size: cover; background-position: center; background-repeat: no-repe…" at bounding box center [691, 173] width 1127 height 199
click at [138, 171] on div "background-size: cover; background-position: center; background-repeat: no-repe…" at bounding box center [691, 173] width 1127 height 199
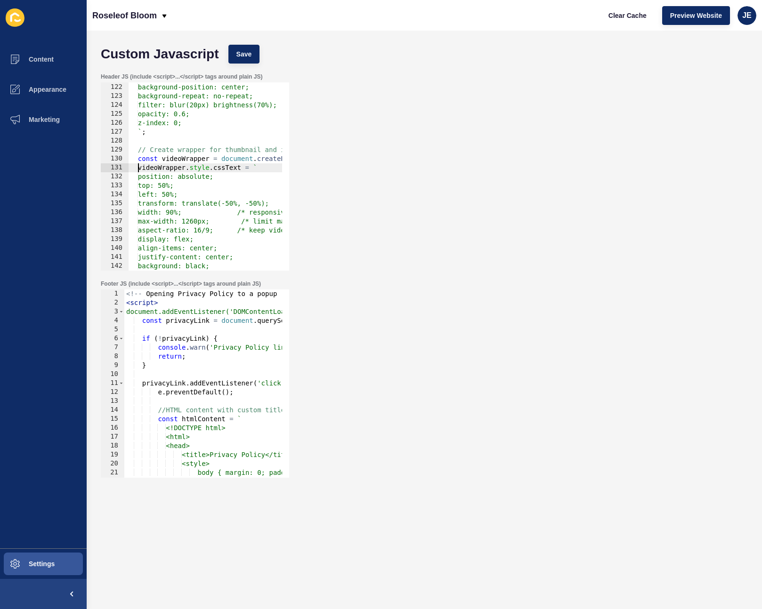
type textarea "videoWrapper.style.cssText = `"
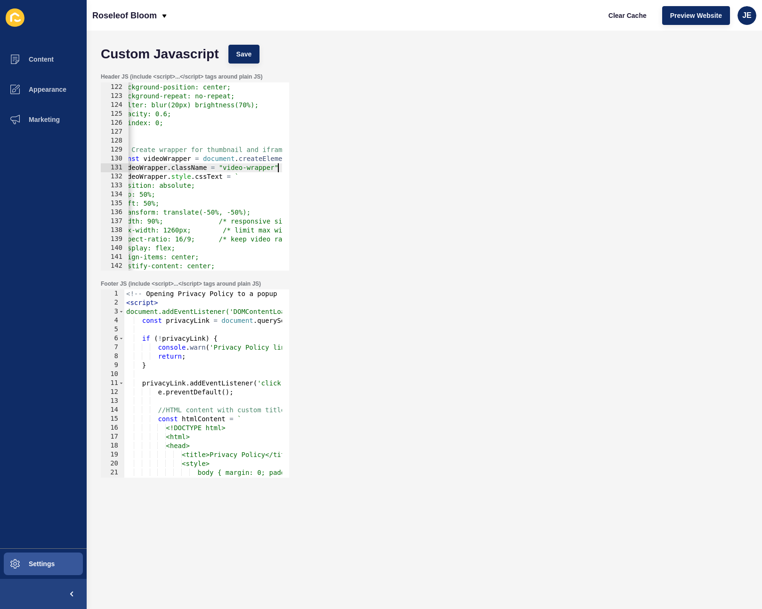
scroll to position [0, 22]
click at [251, 41] on div "Custom Javascript Save" at bounding box center [424, 54] width 656 height 28
click at [248, 49] on span "Save" at bounding box center [244, 53] width 16 height 9
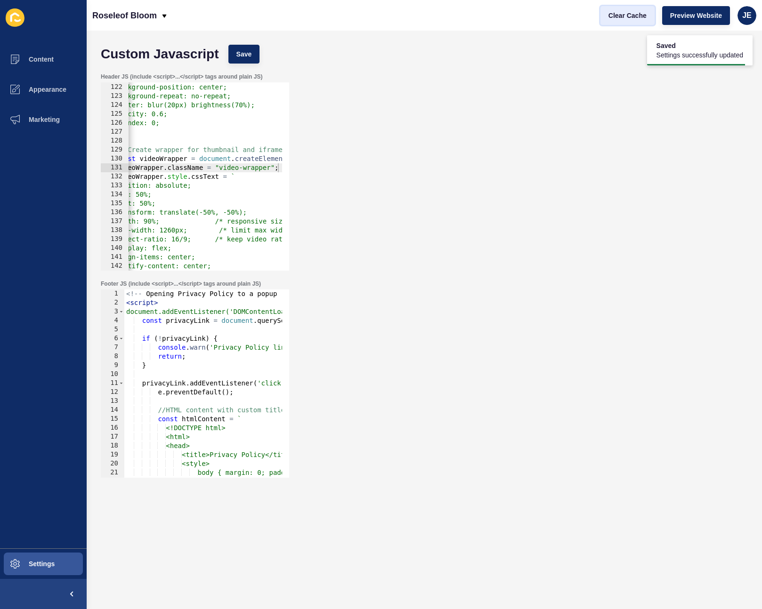
click at [632, 17] on span "Clear Cache" at bounding box center [627, 15] width 38 height 9
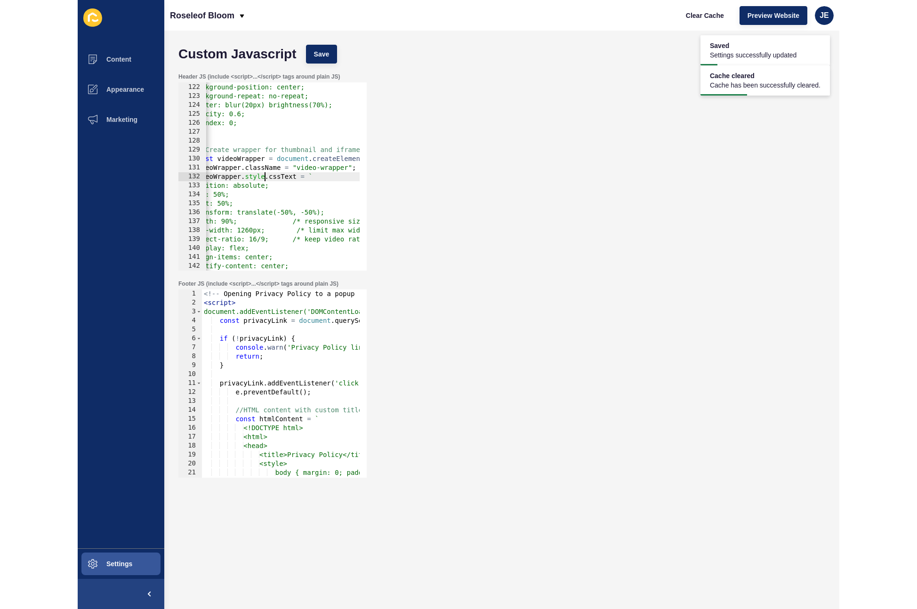
scroll to position [0, 0]
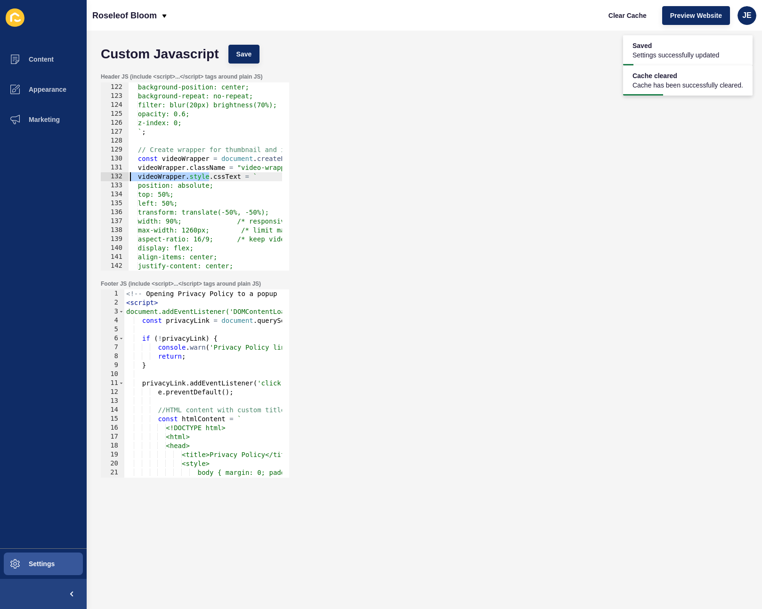
drag, startPoint x: 188, startPoint y: 175, endPoint x: 105, endPoint y: 173, distance: 82.9
click at [105, 173] on div "videoWrapper.style.cssText = ` 121 122 123 124 125 126 127 128 129 130 131 132 …" at bounding box center [195, 176] width 188 height 188
click at [59, 560] on button "Settings" at bounding box center [43, 564] width 87 height 30
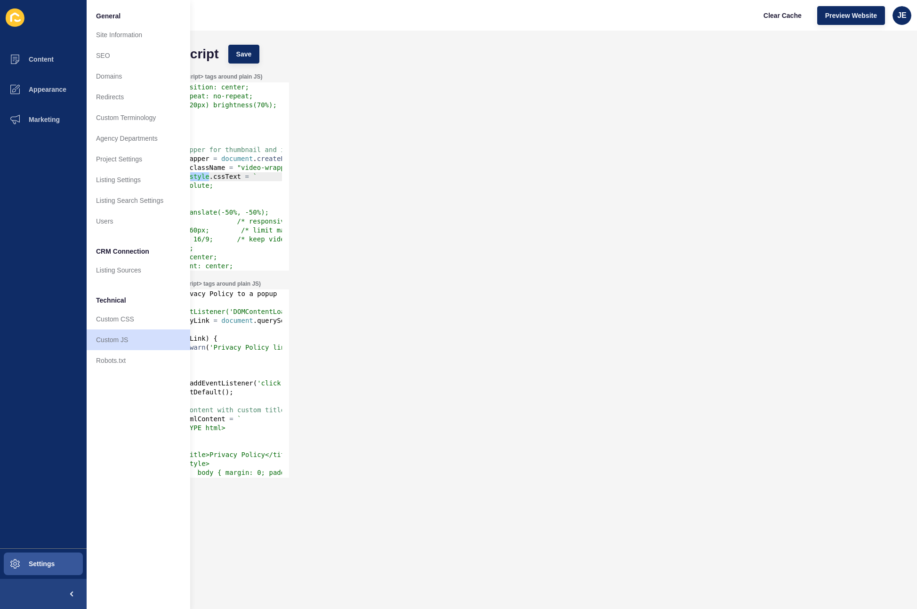
click at [245, 276] on div "Footer JS (include <script>...</script> tags around plain JS) 1 2 3 4 5 6 7 8 9…" at bounding box center [501, 378] width 811 height 207
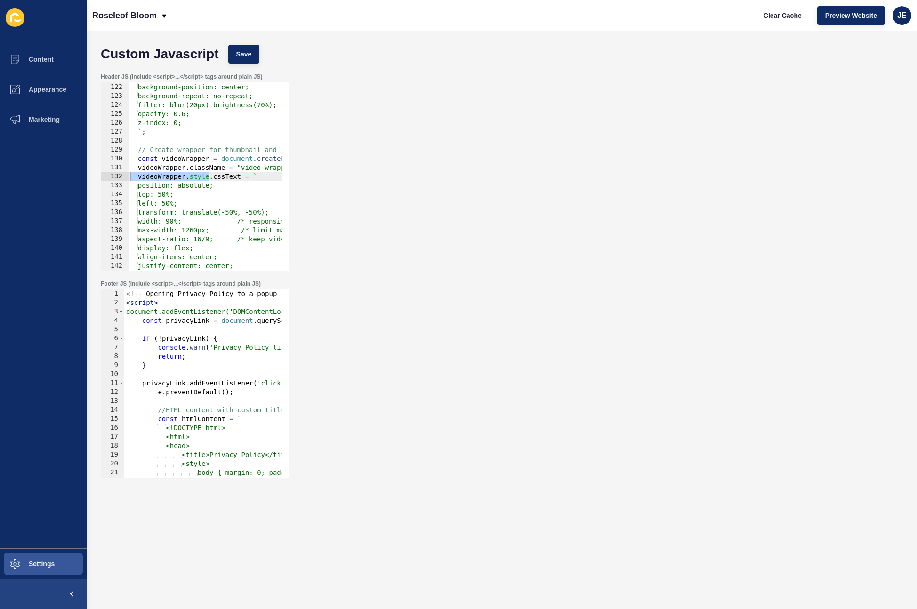
click at [203, 229] on div "background-size: cover; background-position: center; background-repeat: no-repe…" at bounding box center [691, 173] width 1127 height 199
click at [237, 42] on div "Custom Javascript Save" at bounding box center [501, 54] width 811 height 28
click at [237, 48] on button "Save" at bounding box center [244, 54] width 32 height 19
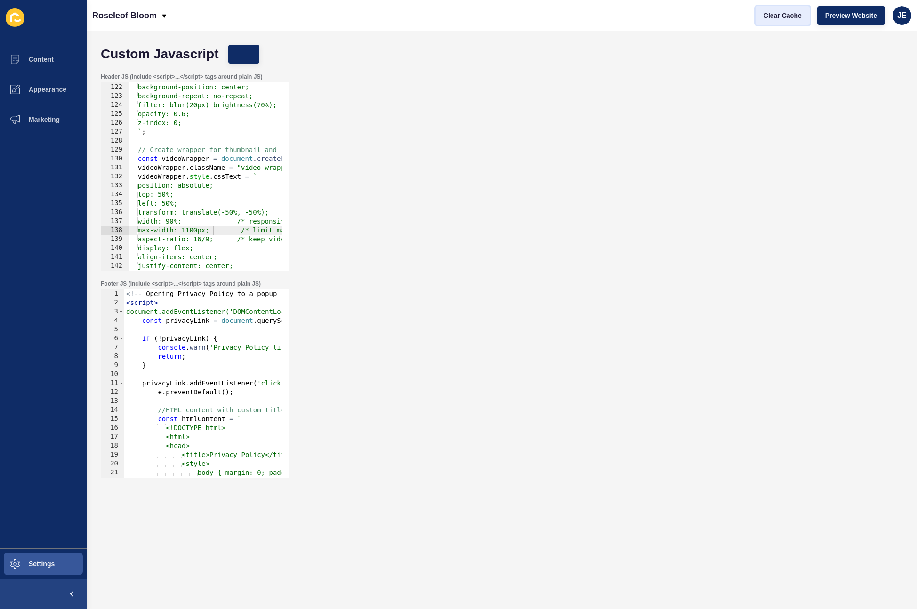
click at [775, 18] on span "Clear Cache" at bounding box center [782, 15] width 38 height 9
drag, startPoint x: 202, startPoint y: 231, endPoint x: 189, endPoint y: 230, distance: 13.2
click at [189, 230] on div "background-size: cover; background-position: center; background-repeat: no-repe…" at bounding box center [691, 173] width 1127 height 199
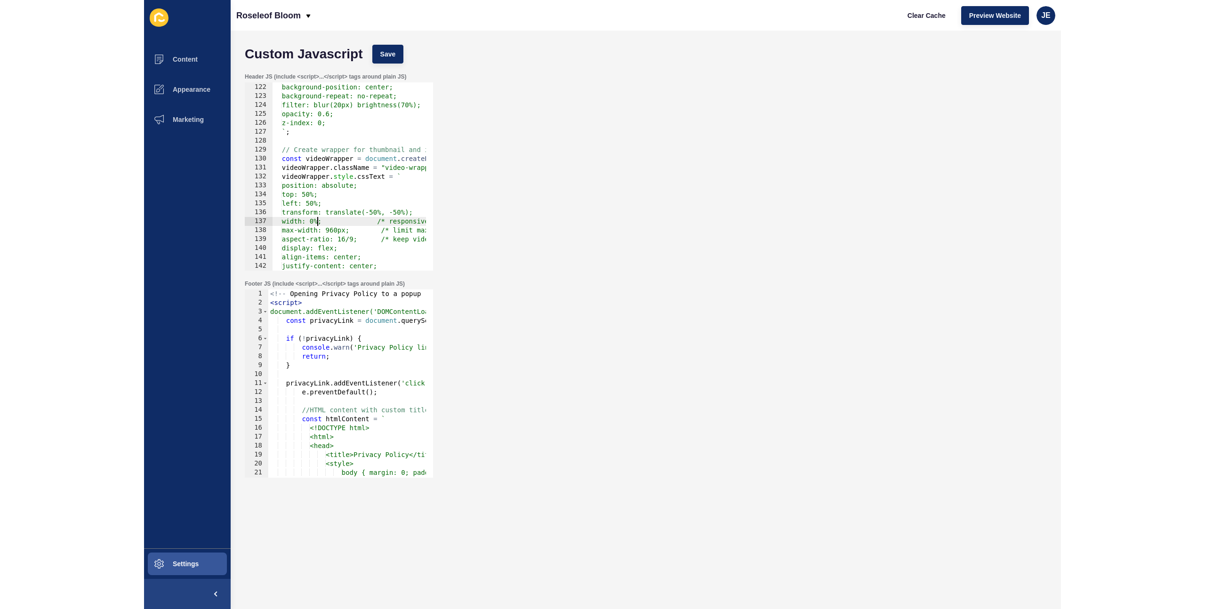
scroll to position [0, 4]
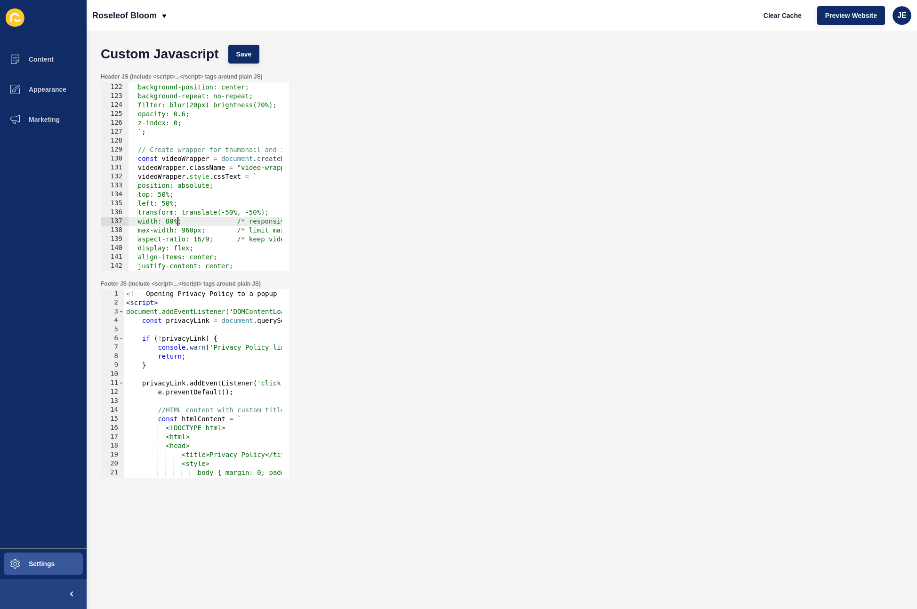
click at [226, 52] on div "Custom Javascript Save" at bounding box center [501, 54] width 811 height 28
click at [230, 54] on button "Save" at bounding box center [244, 54] width 32 height 19
click at [792, 17] on span "Clear Cache" at bounding box center [782, 15] width 38 height 9
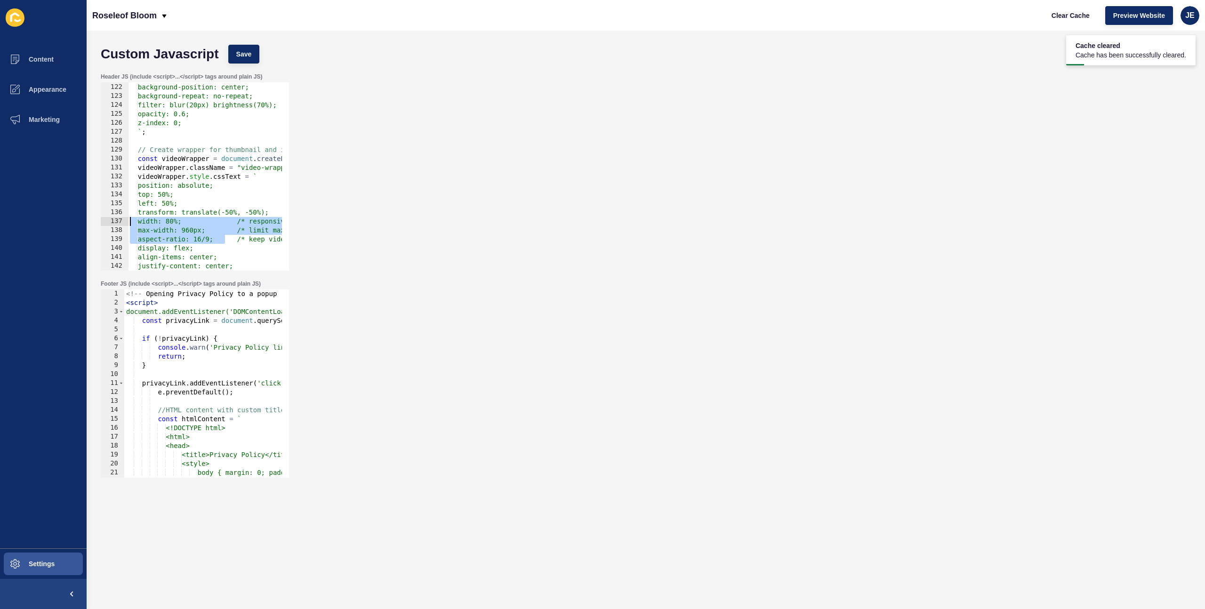
drag, startPoint x: 222, startPoint y: 239, endPoint x: 111, endPoint y: 225, distance: 112.0
click at [111, 225] on div "aspect-ratio: 16/9; /* keep video ratio */ 121 122 123 124 125 126 127 128 129 …" at bounding box center [195, 176] width 188 height 188
drag, startPoint x: 145, startPoint y: 249, endPoint x: 139, endPoint y: 222, distance: 27.2
click at [139, 222] on div "background-size: cover; background-position: center; background-repeat: no-repe…" at bounding box center [691, 173] width 1127 height 199
paste textarea "aspect-ratio: 16/9; /* keep video ratio */display: flex;"
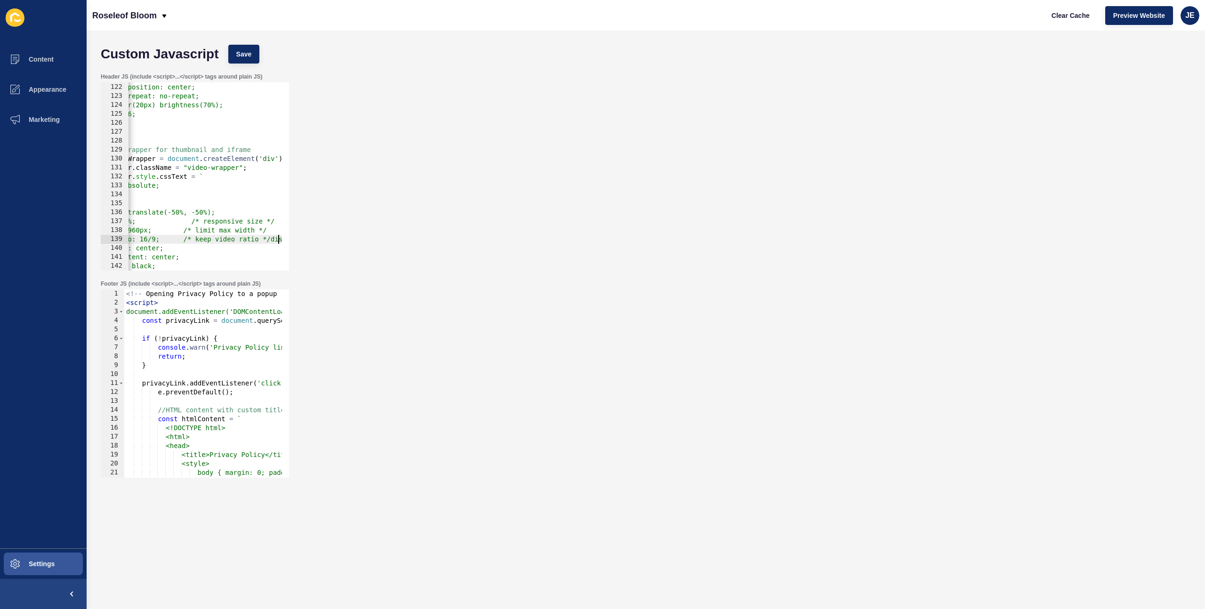
scroll to position [0, 18]
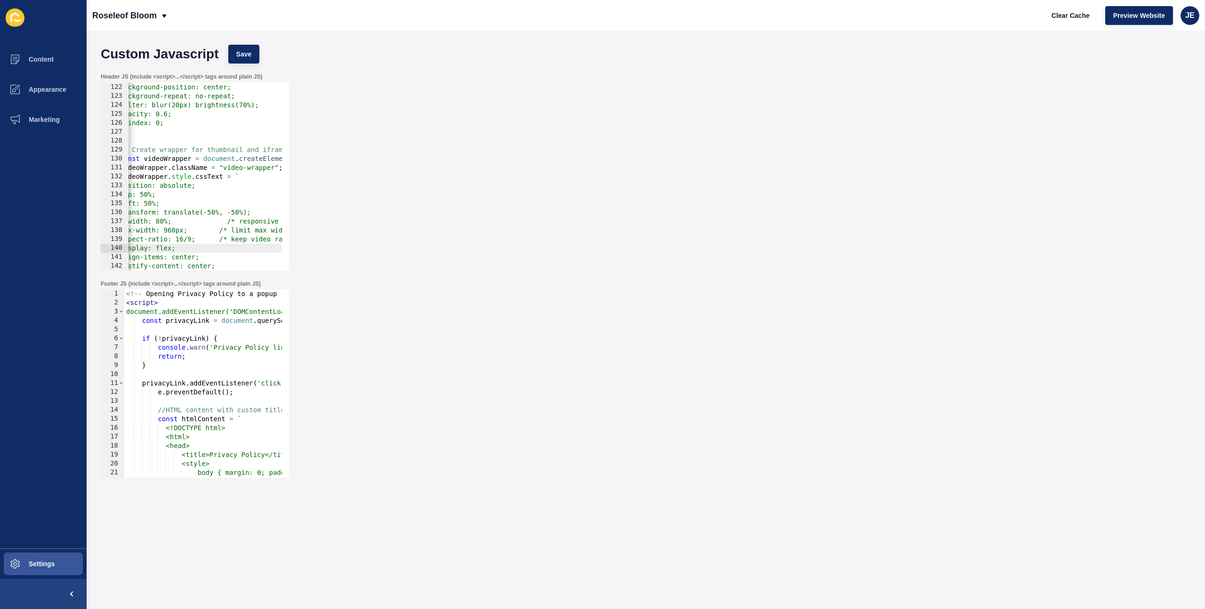
click at [251, 66] on div "Custom Javascript Save" at bounding box center [646, 54] width 1100 height 28
click at [255, 54] on button "Save" at bounding box center [244, 54] width 32 height 19
click at [1056, 17] on span "Clear Cache" at bounding box center [1071, 15] width 38 height 9
click at [173, 230] on div "background-size: cover; background-position: center; background-repeat: no-repe…" at bounding box center [673, 173] width 1127 height 199
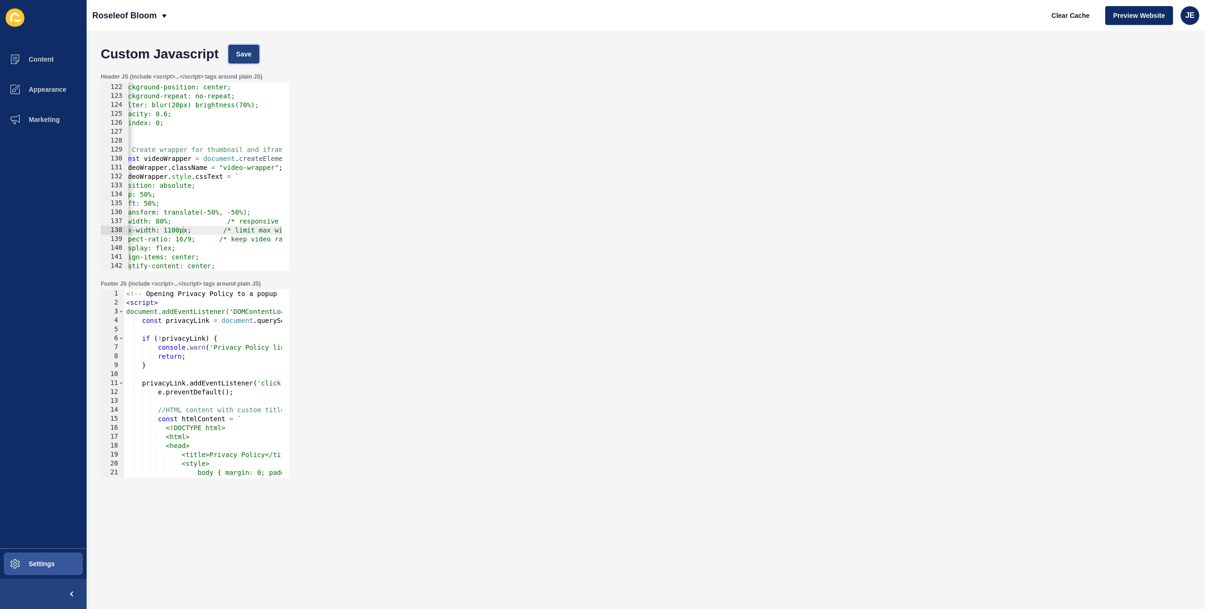
click at [235, 49] on button "Save" at bounding box center [244, 54] width 32 height 19
click at [177, 231] on div "background-size: cover; background-position: center; background-repeat: no-repe…" at bounding box center [673, 173] width 1127 height 199
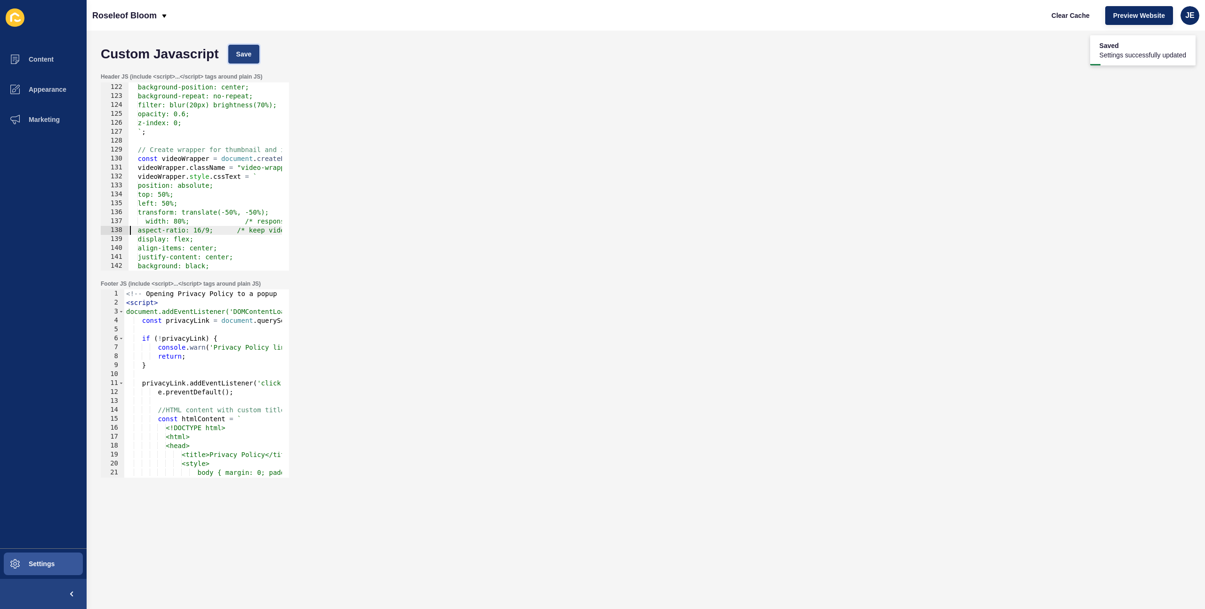
click at [248, 60] on button "Save" at bounding box center [244, 54] width 32 height 19
click at [207, 223] on div "background-size: cover; background-position: center; background-repeat: no-repe…" at bounding box center [691, 173] width 1127 height 199
click at [205, 231] on div "background-size: cover; background-position: center; background-repeat: no-repe…" at bounding box center [691, 173] width 1127 height 199
click at [194, 233] on div "background-size: cover; background-position: center; background-repeat: no-repe…" at bounding box center [691, 173] width 1127 height 199
click at [249, 56] on span "Save" at bounding box center [244, 53] width 16 height 9
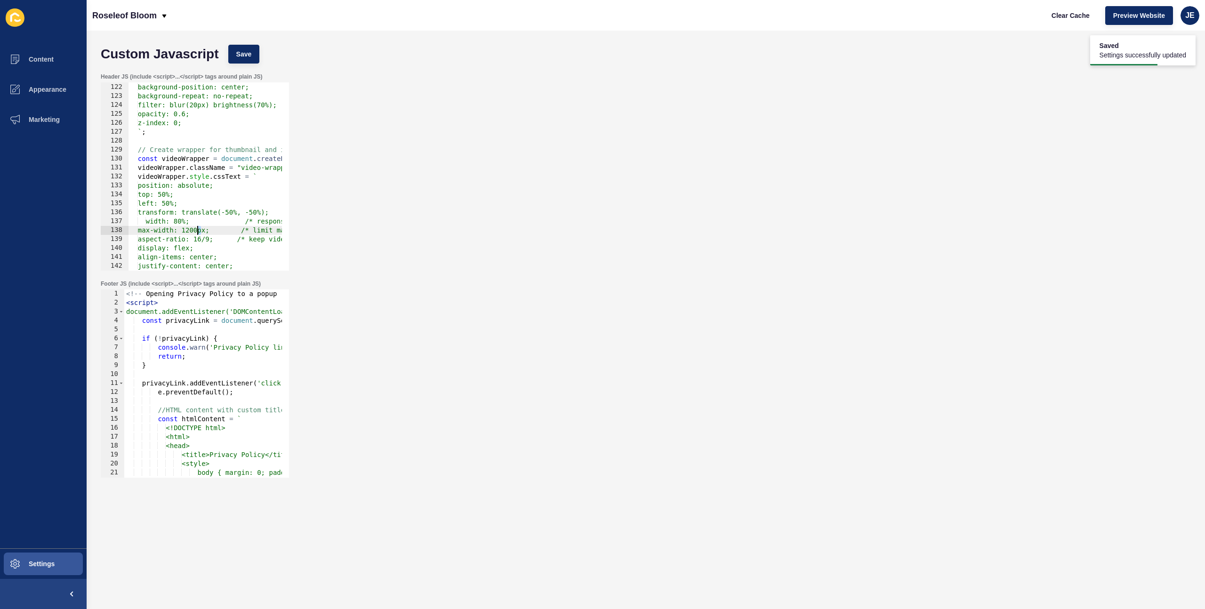
click at [197, 233] on div "background-size: cover; background-position: center; background-repeat: no-repe…" at bounding box center [691, 173] width 1127 height 199
click at [248, 56] on span "Save" at bounding box center [244, 53] width 16 height 9
click at [154, 223] on div "background-size: cover; background-position: center; background-repeat: no-repe…" at bounding box center [691, 173] width 1127 height 199
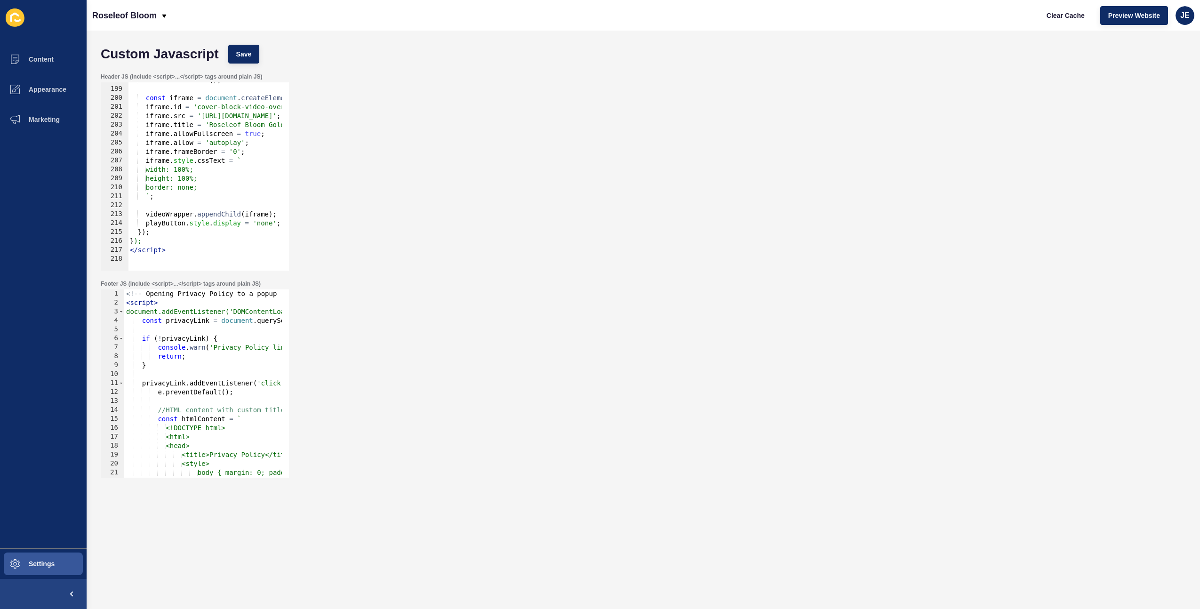
scroll to position [1768, 0]
click at [215, 186] on div "thumbnail . remove ( ) ; const iframe = document . createElement ( 'iframe' ) ;…" at bounding box center [691, 175] width 1127 height 199
type textarea "border: none;"
click at [249, 50] on span "Save" at bounding box center [244, 53] width 16 height 9
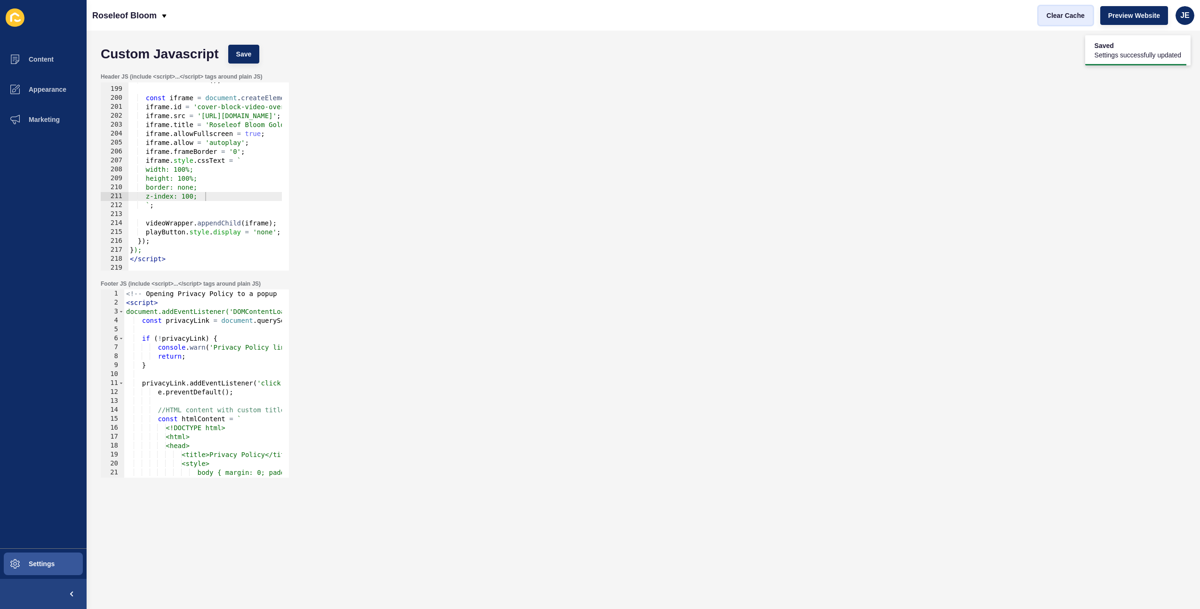
click at [1052, 19] on span "Clear Cache" at bounding box center [1066, 15] width 38 height 9
click at [200, 198] on div "thumbnail . remove ( ) ; const iframe = document . createElement ( 'iframe' ) ;…" at bounding box center [691, 175] width 1127 height 199
click at [196, 197] on div "thumbnail . remove ( ) ; const iframe = document . createElement ( 'iframe' ) ;…" at bounding box center [691, 175] width 1127 height 199
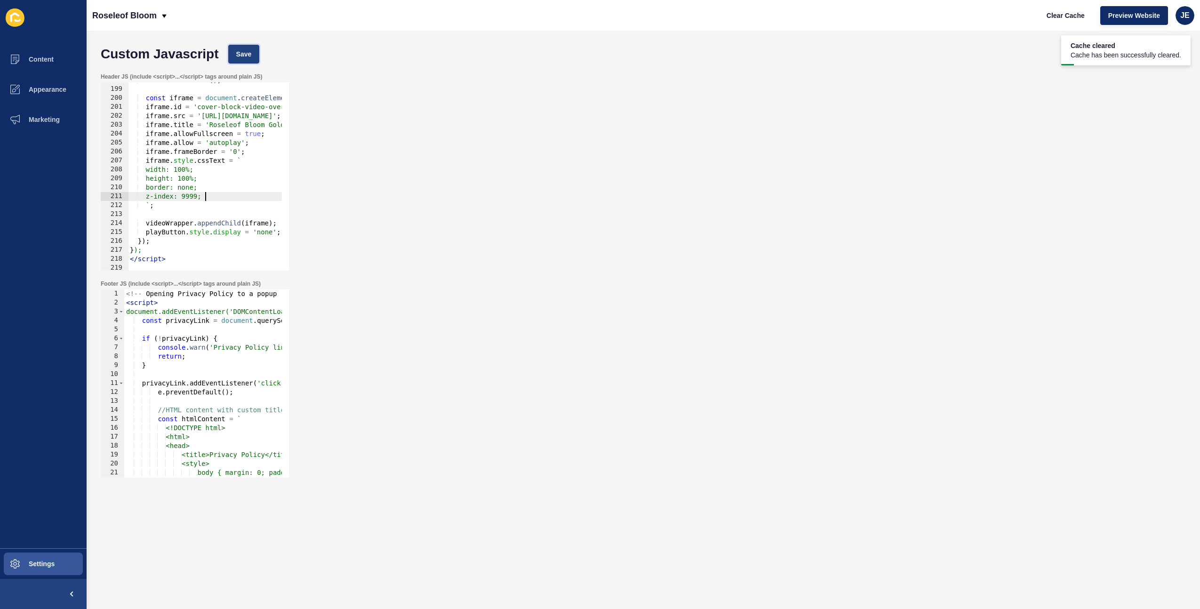
click at [251, 53] on button "Save" at bounding box center [244, 54] width 32 height 19
click at [1065, 18] on span "Clear Cache" at bounding box center [1066, 15] width 38 height 9
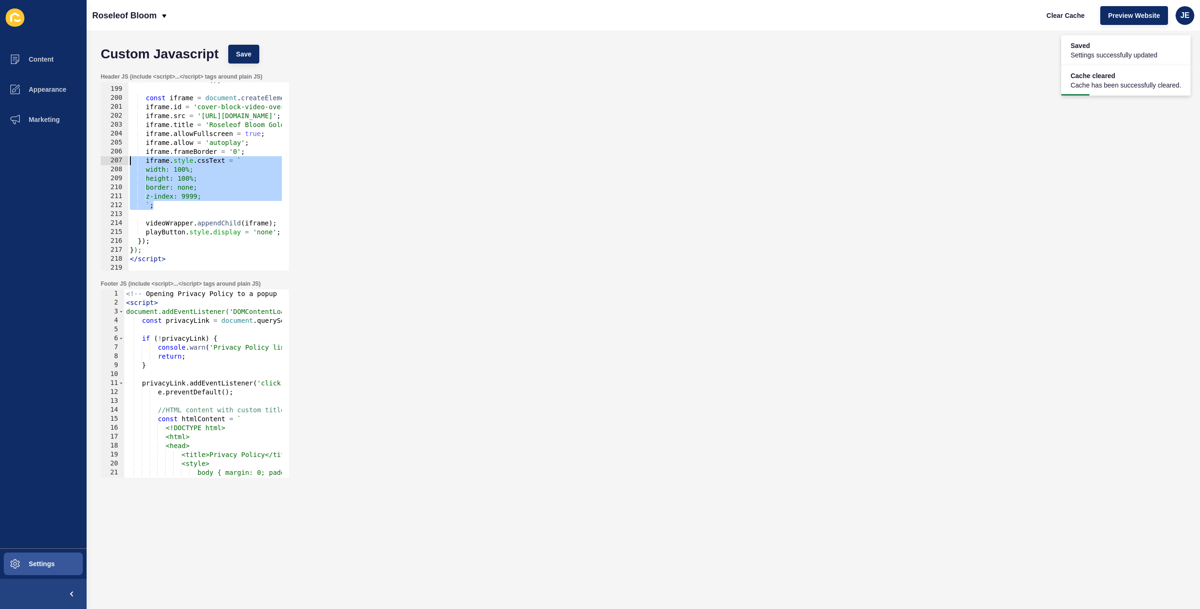
drag, startPoint x: 153, startPoint y: 199, endPoint x: 126, endPoint y: 161, distance: 46.7
click at [126, 161] on div "`; 198 199 200 201 202 203 204 205 206 207 208 209 210 211 212 213 214 215 216 …" at bounding box center [195, 176] width 188 height 188
paste textarea "iframe.style.cssText = 'visibility: visible; display: block; position: absolute…"
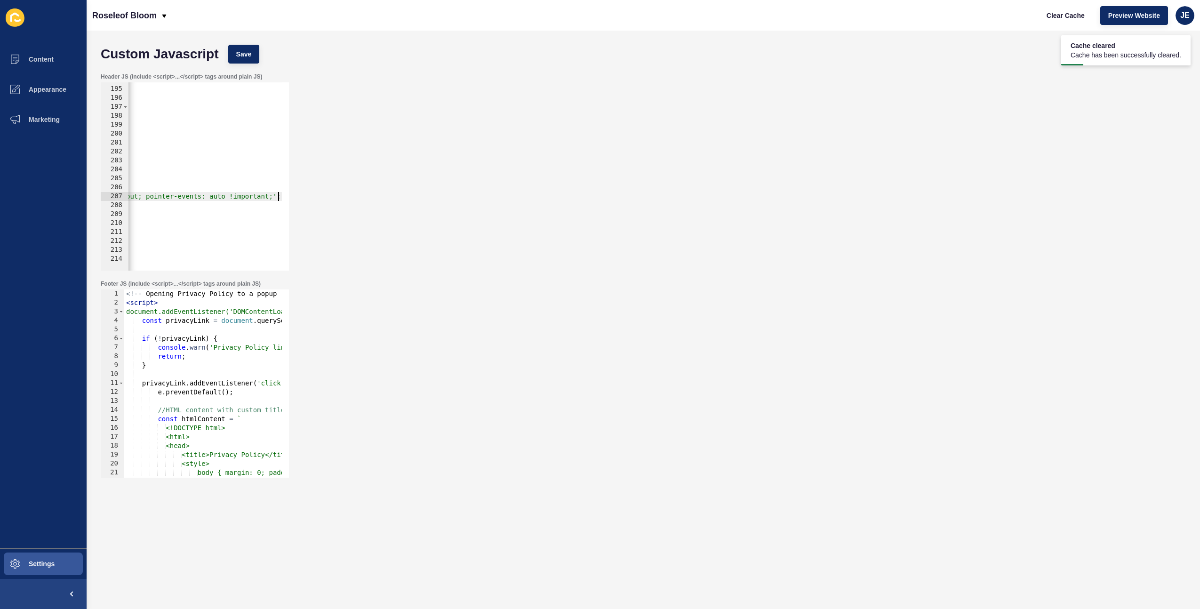
scroll to position [1733, 0]
click at [238, 55] on span "Save" at bounding box center [244, 53] width 16 height 9
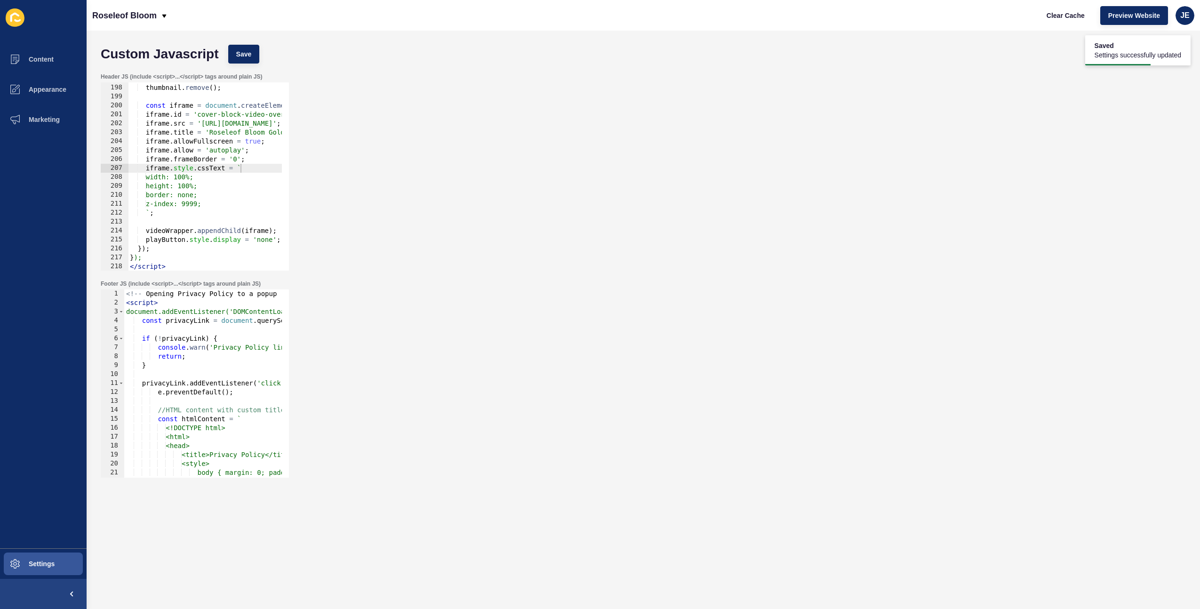
scroll to position [1761, 0]
drag, startPoint x: 162, startPoint y: 216, endPoint x: 112, endPoint y: 166, distance: 70.2
click at [112, 166] on div "`; 197 198 199 200 201 202 203 204 205 206 207 208 209 210 211 212 213 214 215 …" at bounding box center [195, 176] width 188 height 188
paste textarea "iframe.style.cssText = 'visibility: visible; display: block; position: absolute…"
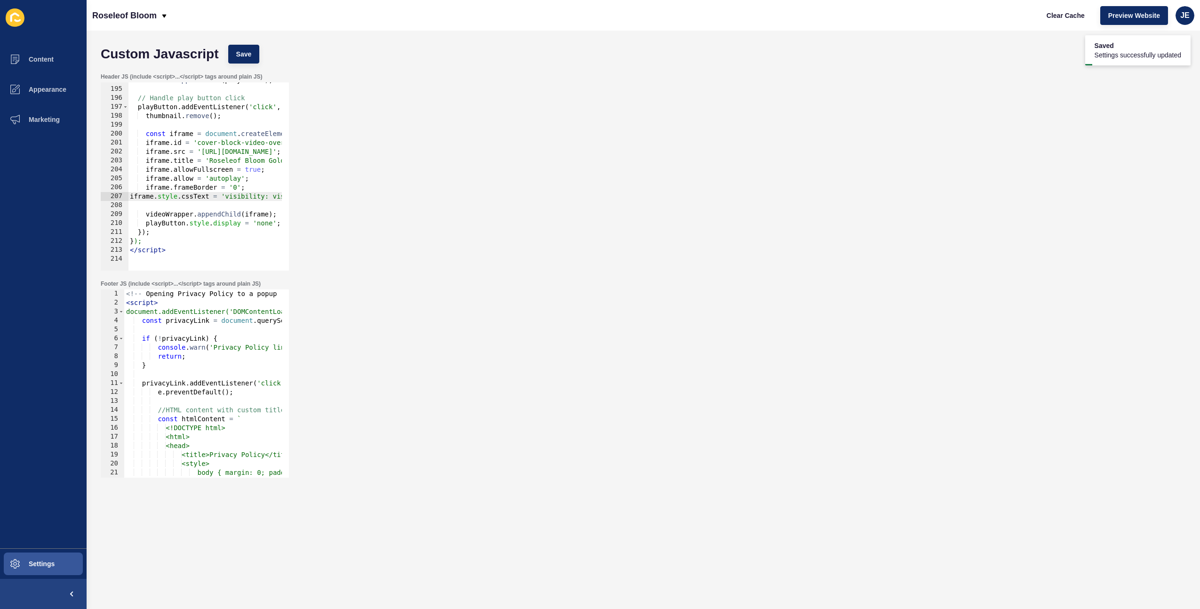
scroll to position [0, 0]
click at [231, 60] on button "Save" at bounding box center [244, 54] width 32 height 19
click at [1054, 12] on span "Clear Cache" at bounding box center [1066, 15] width 38 height 9
click at [130, 199] on div "container . appendChild ( playButton ) ; // Handle play button click playButton…" at bounding box center [691, 175] width 1127 height 199
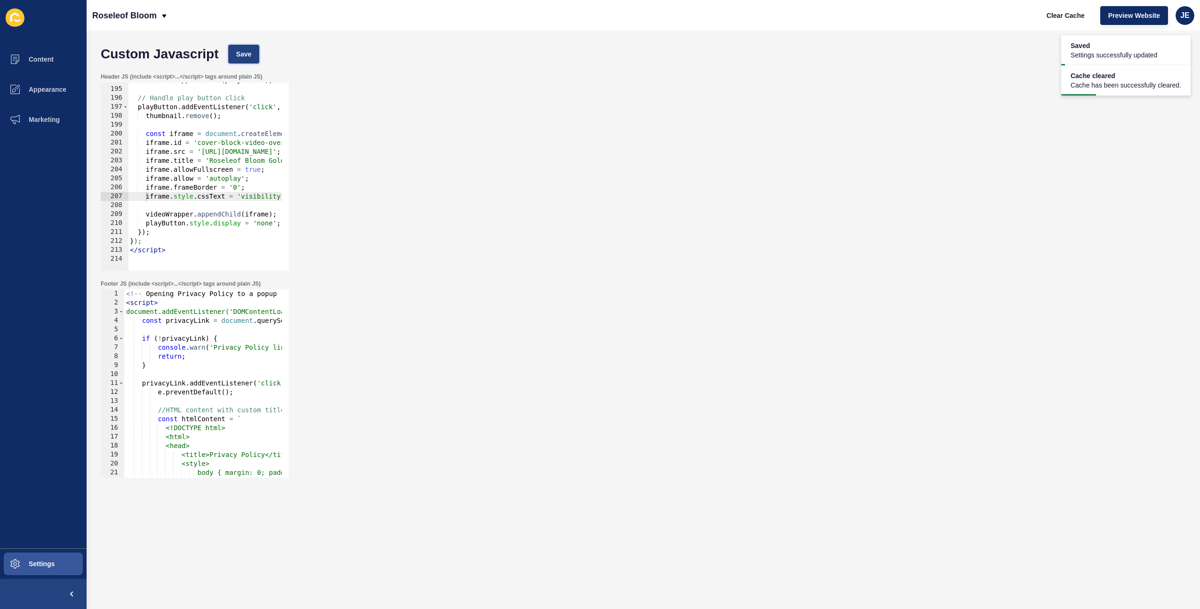
click at [252, 51] on button "Save" at bounding box center [244, 54] width 32 height 19
click at [1067, 18] on span "Clear Cache" at bounding box center [1066, 15] width 38 height 9
drag, startPoint x: 232, startPoint y: 223, endPoint x: 282, endPoint y: 223, distance: 50.4
click at [282, 223] on div "playButton.style.display = 'none'; 194 195 196 197 198 199 200 201 202 203 204 …" at bounding box center [195, 176] width 188 height 188
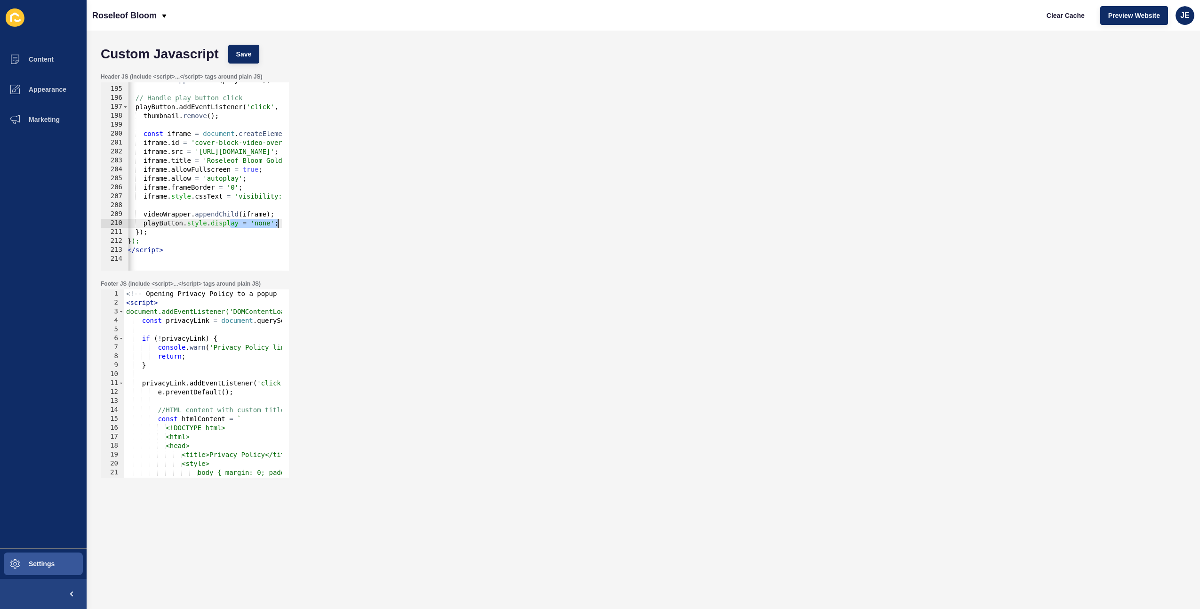
click at [253, 222] on div "container . appendChild ( playButton ) ; // Handle play button click playButton…" at bounding box center [689, 175] width 1127 height 199
paste textarea
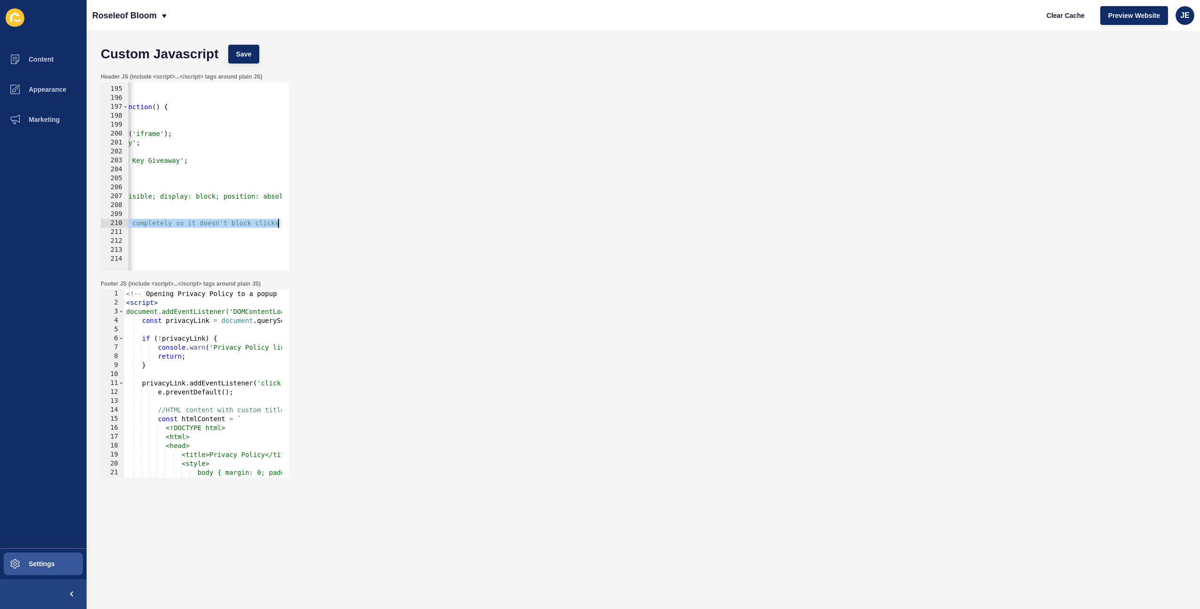
drag, startPoint x: 229, startPoint y: 223, endPoint x: 343, endPoint y: 222, distance: 113.9
click at [343, 222] on div "Header JS (include <script>...</script> tags around plain JS) }); 194 195 196 1…" at bounding box center [643, 171] width 1095 height 207
click at [232, 52] on button "Save" at bounding box center [244, 54] width 32 height 19
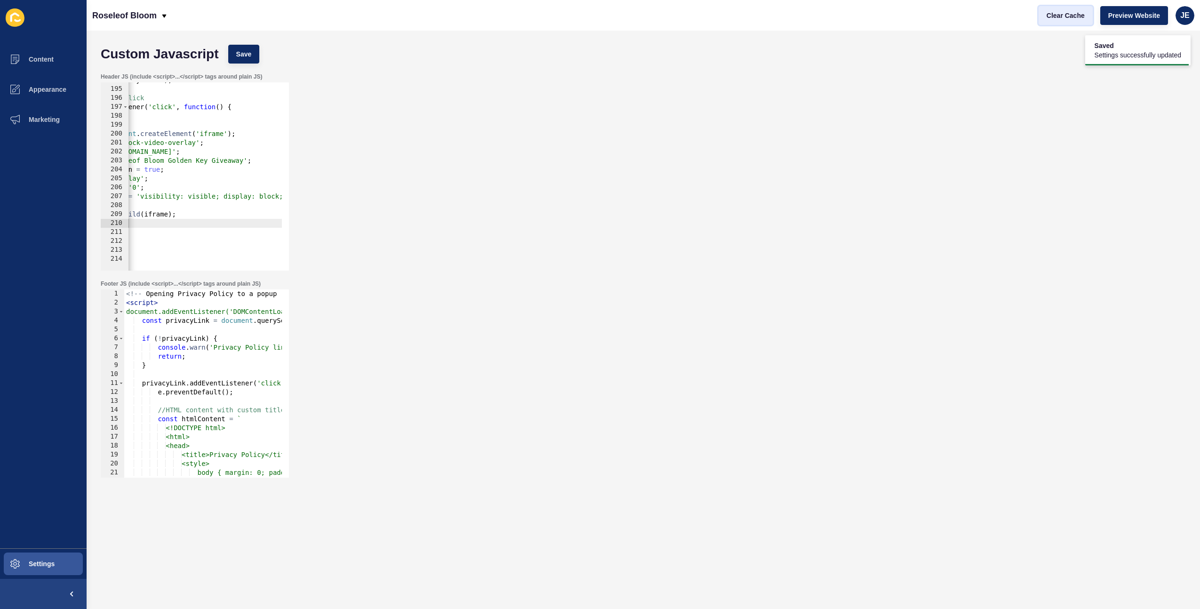
click at [1074, 19] on span "Clear Cache" at bounding box center [1066, 15] width 38 height 9
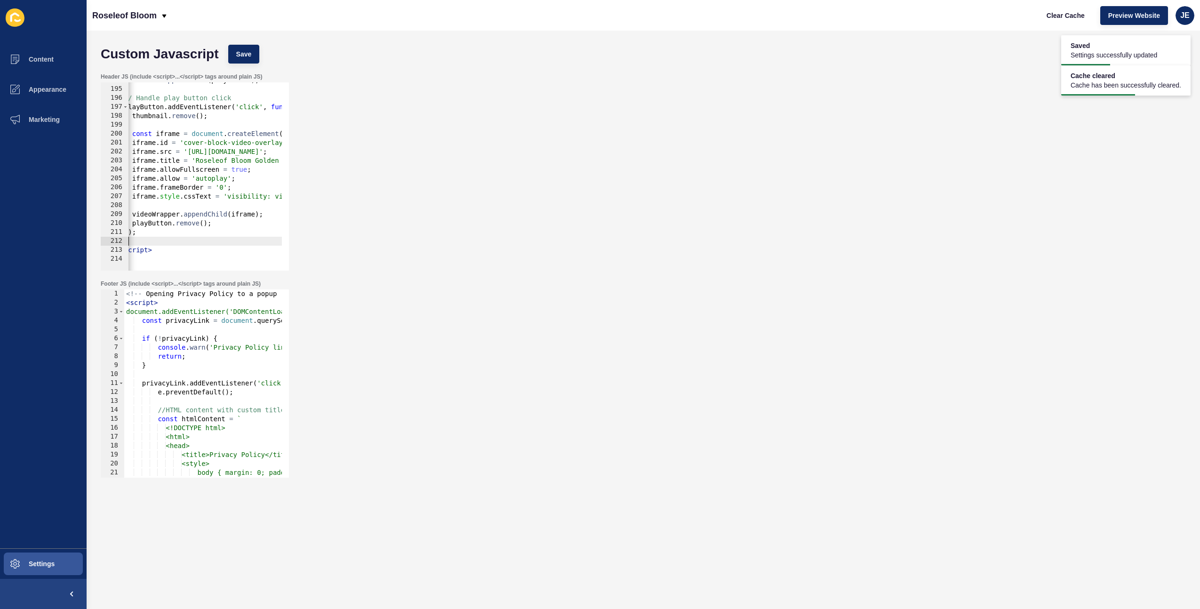
scroll to position [0, 14]
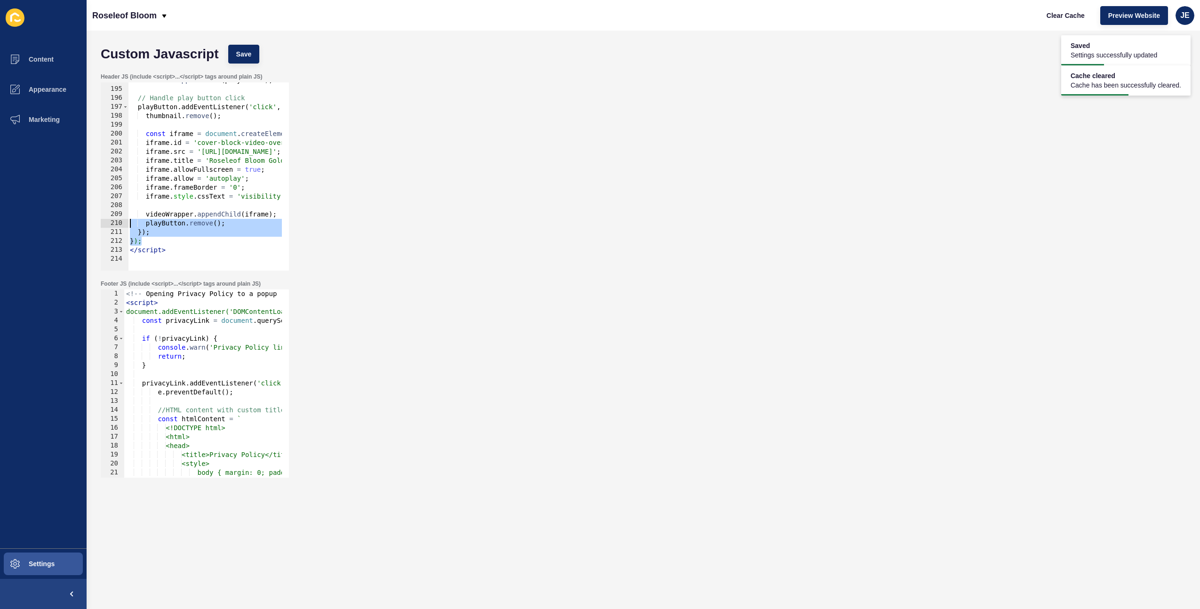
drag, startPoint x: 187, startPoint y: 238, endPoint x: 89, endPoint y: 225, distance: 98.3
click at [89, 225] on div "Custom Javascript Save Header JS (include <script>...</script> tags around plai…" at bounding box center [644, 320] width 1114 height 578
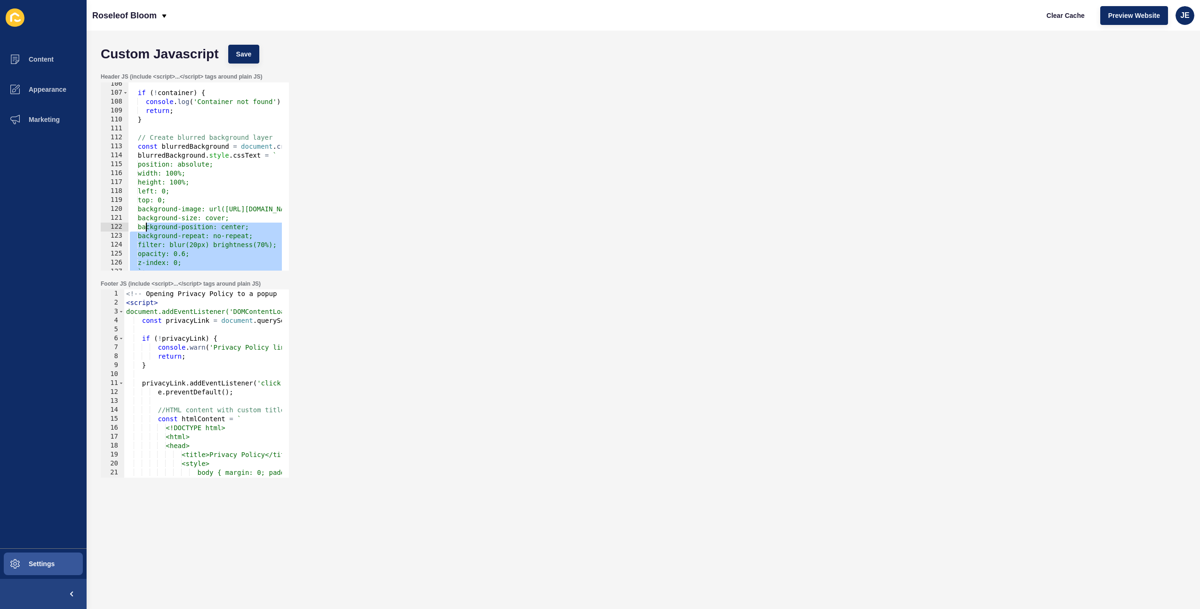
scroll to position [829, 0]
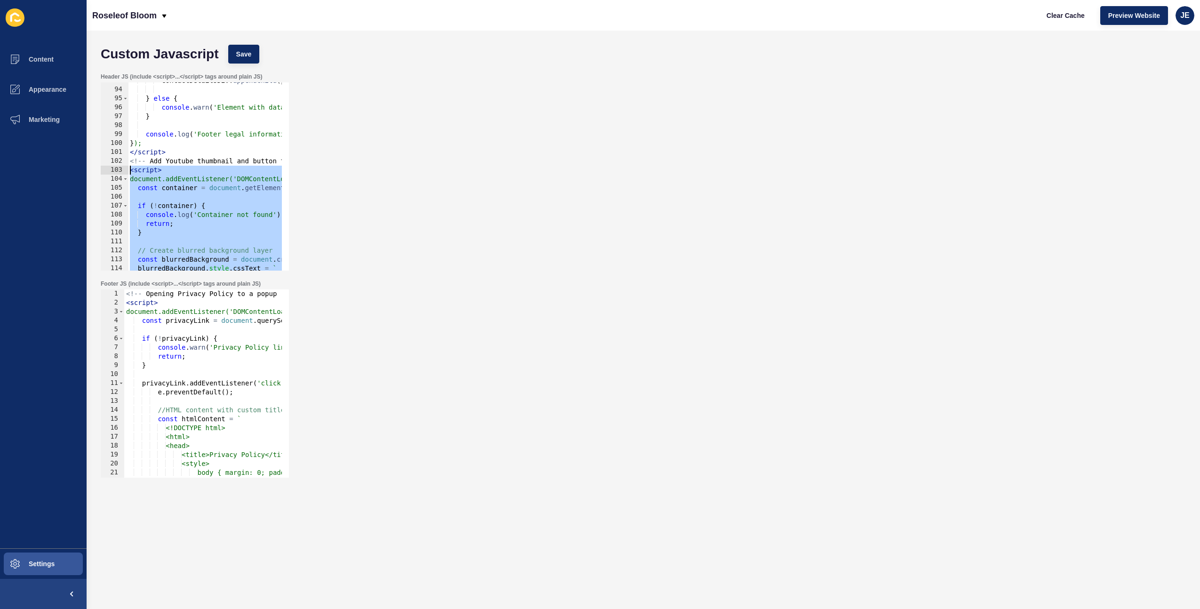
drag, startPoint x: 180, startPoint y: 251, endPoint x: 103, endPoint y: 172, distance: 110.8
click at [103, 172] on div "playButton.remove(); }); 93 94 95 96 97 98 99 100 101 102 103 104 105 106 107 1…" at bounding box center [195, 176] width 188 height 188
type textarea "<script> document.addEventListener('DOMContentLoaded', function() {"
paste textarea
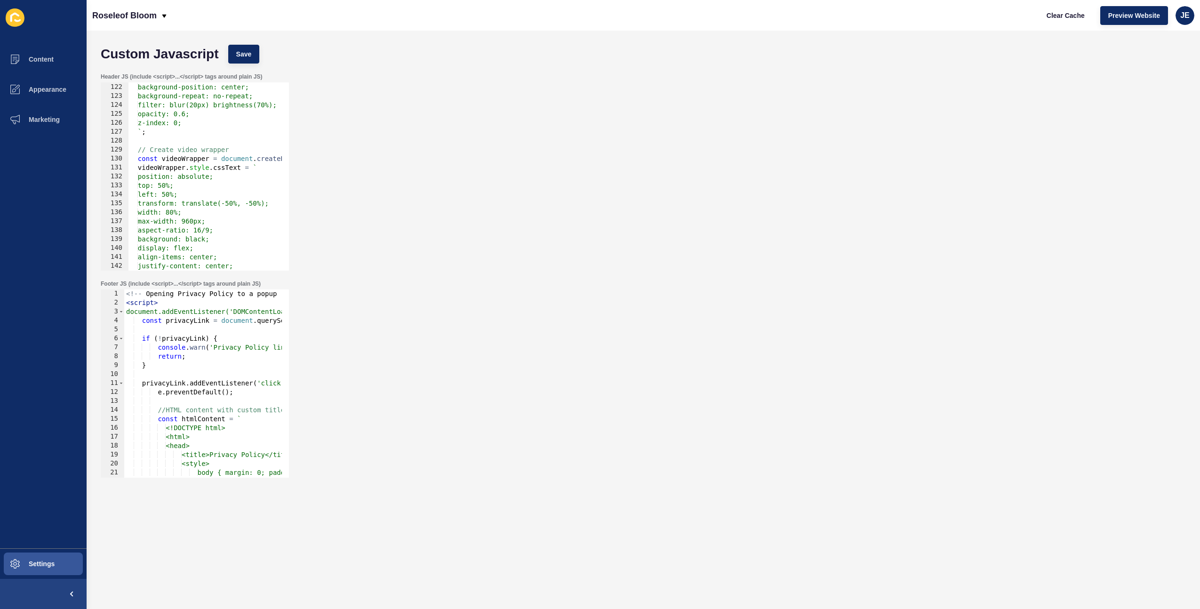
scroll to position [1082, 0]
click at [189, 220] on div "background-size: cover; background-position: center; background-repeat: no-repe…" at bounding box center [691, 173] width 1127 height 199
click at [255, 54] on button "Save" at bounding box center [244, 54] width 32 height 19
click at [1056, 20] on button "Clear Cache" at bounding box center [1066, 15] width 54 height 19
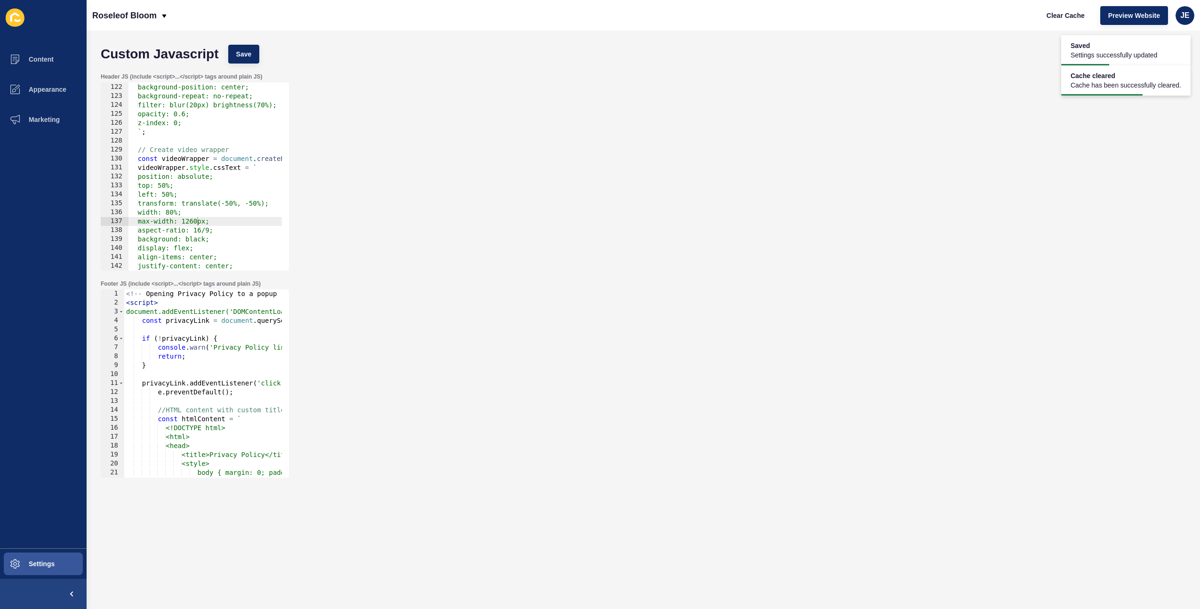
click at [205, 202] on div "background-size: cover; background-position: center; background-repeat: no-repe…" at bounding box center [691, 173] width 1127 height 199
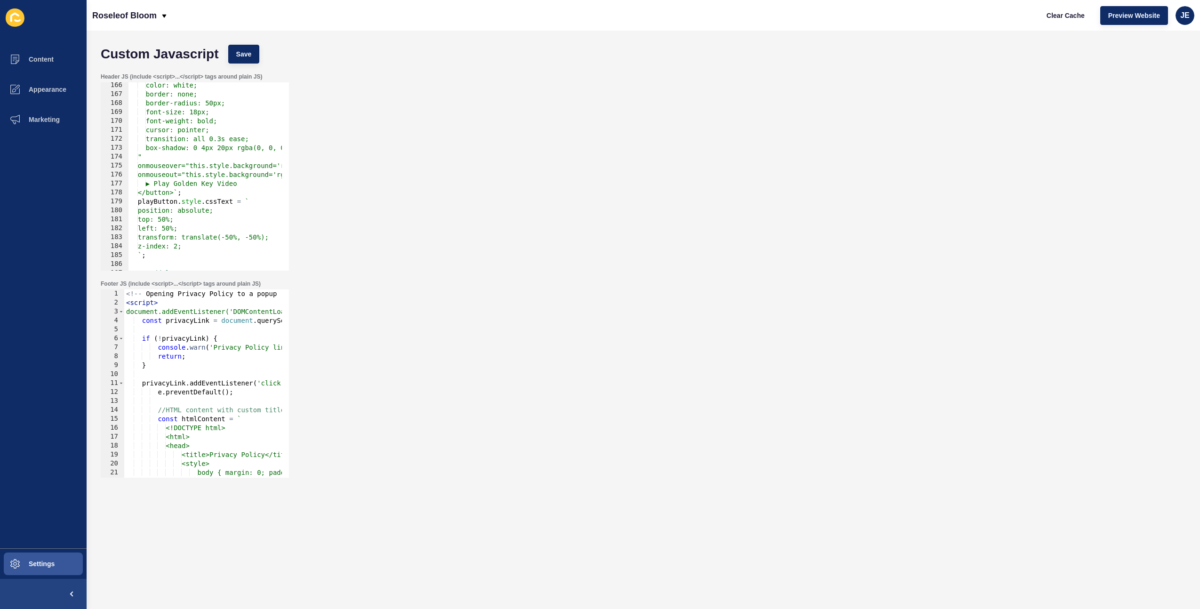
scroll to position [1562, 0]
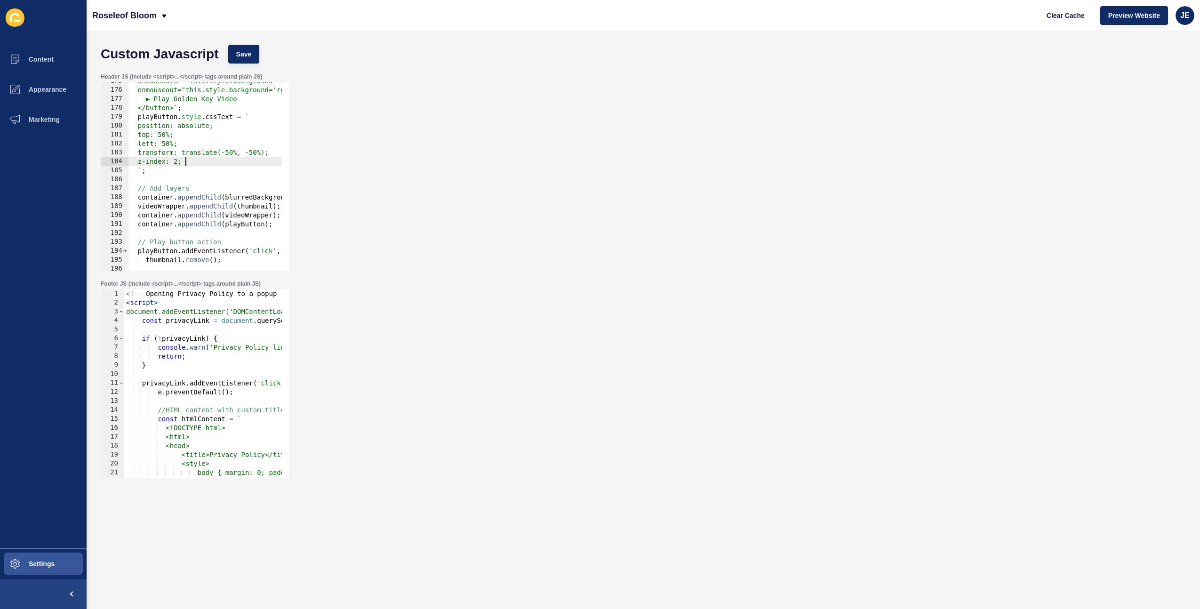
click at [180, 162] on div "onmouseover="this.style.background='rgba(0, 0, 0, 0.9)'" onmouseout="this.style…" at bounding box center [691, 176] width 1127 height 199
type textarea "z-index: 4;"
click at [255, 59] on button "Save" at bounding box center [244, 54] width 32 height 19
click at [1039, 17] on button "Clear Cache" at bounding box center [1066, 15] width 54 height 19
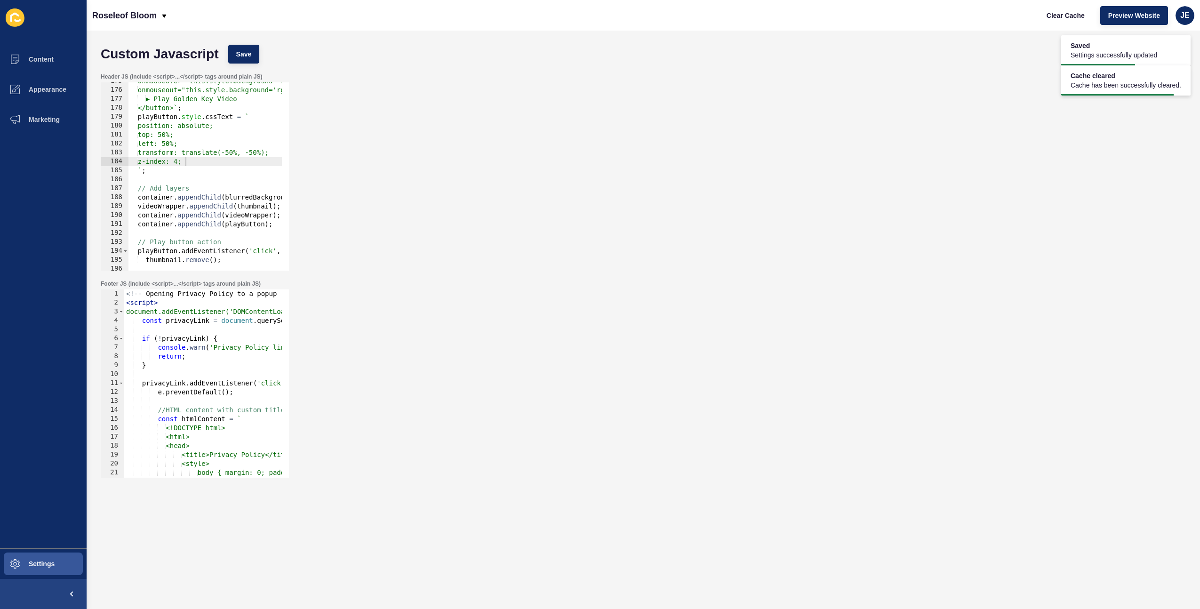
click at [219, 178] on div "onmouseover="this.style.background='rgba(0, 0, 0, 0.9)'" onmouseout="this.style…" at bounding box center [691, 176] width 1127 height 199
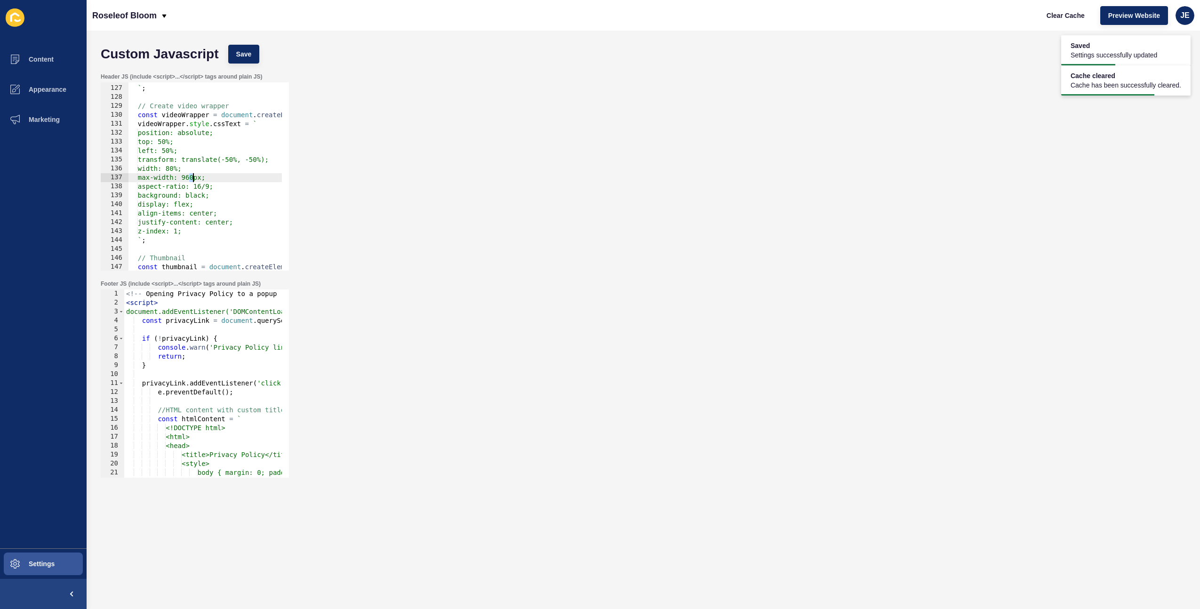
type textarea "}); </script>"
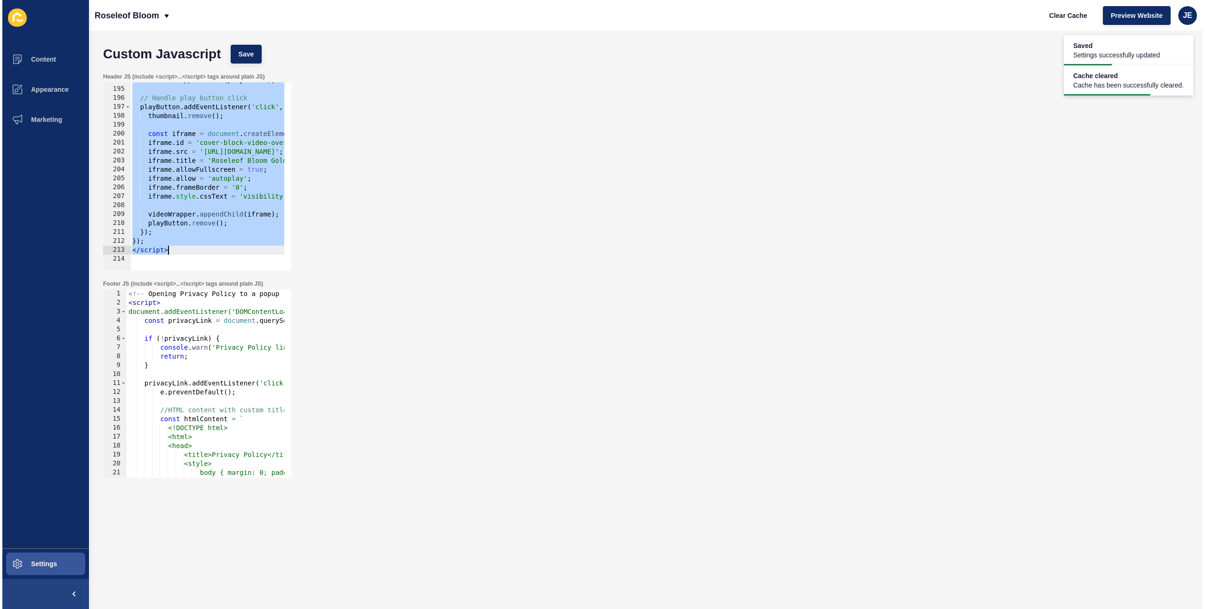
scroll to position [1733, 0]
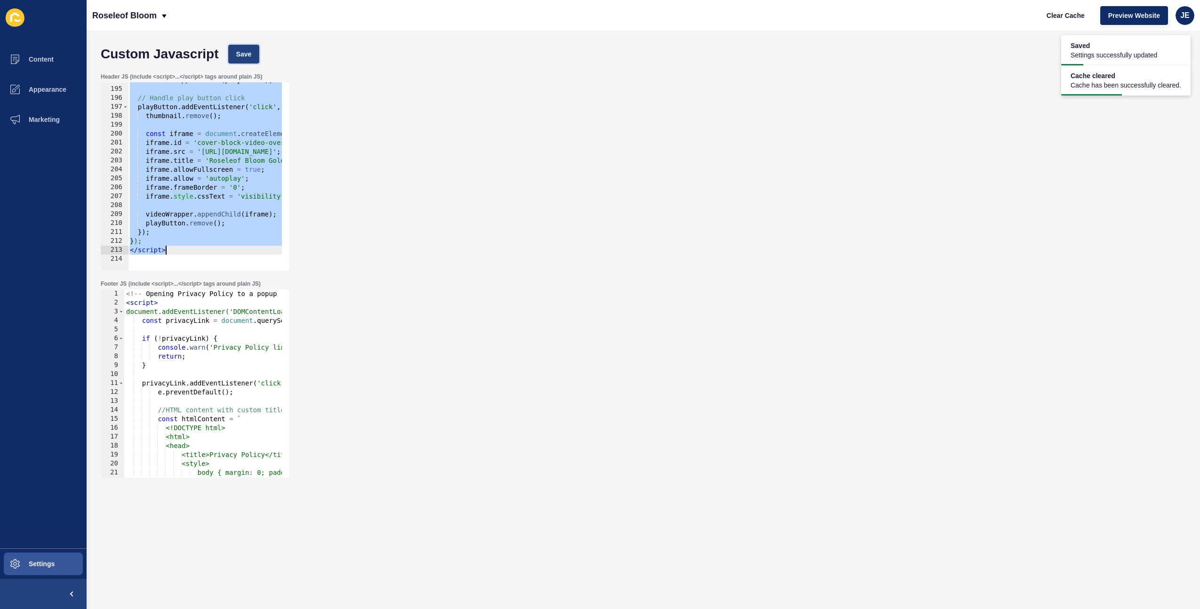
click at [241, 52] on span "Save" at bounding box center [244, 53] width 16 height 9
click at [1061, 19] on span "Clear Cache" at bounding box center [1066, 15] width 38 height 9
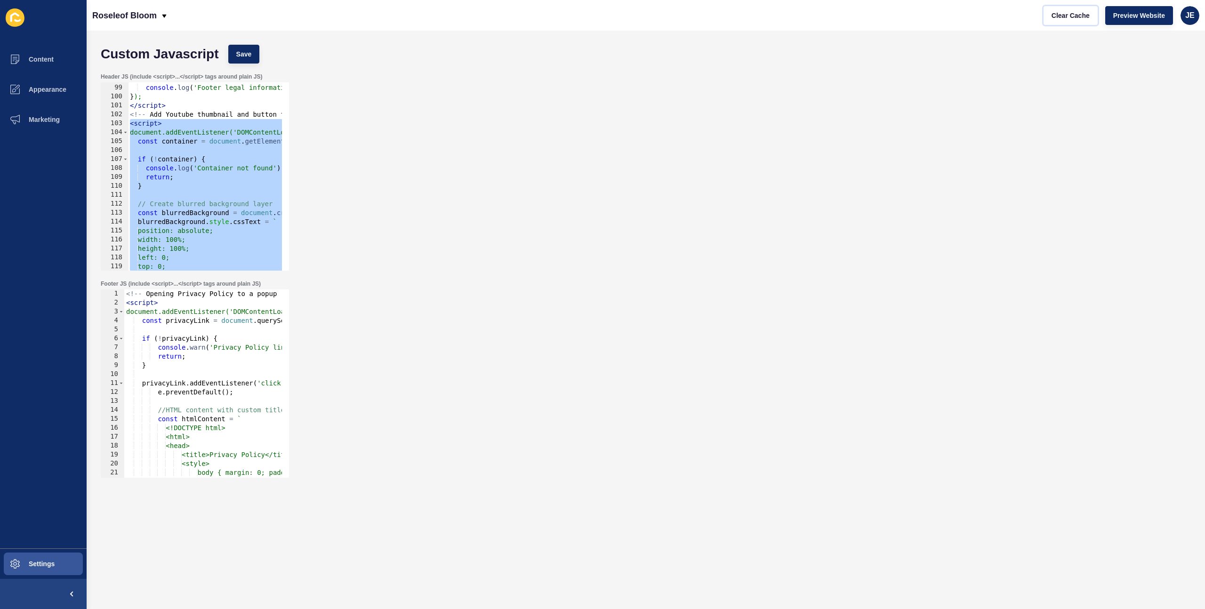
scroll to position [876, 0]
click at [194, 153] on div "console . log ( 'Footer legal information updated' ) ; } ); </ script > <!-- Ad…" at bounding box center [691, 173] width 1127 height 199
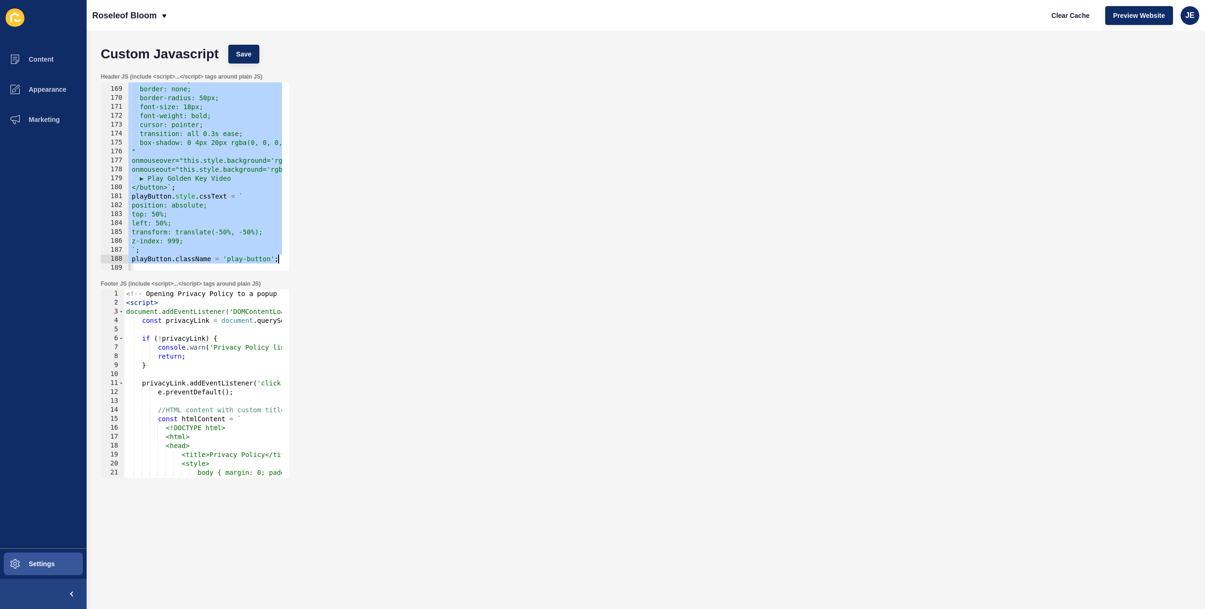
scroll to position [1733, 0]
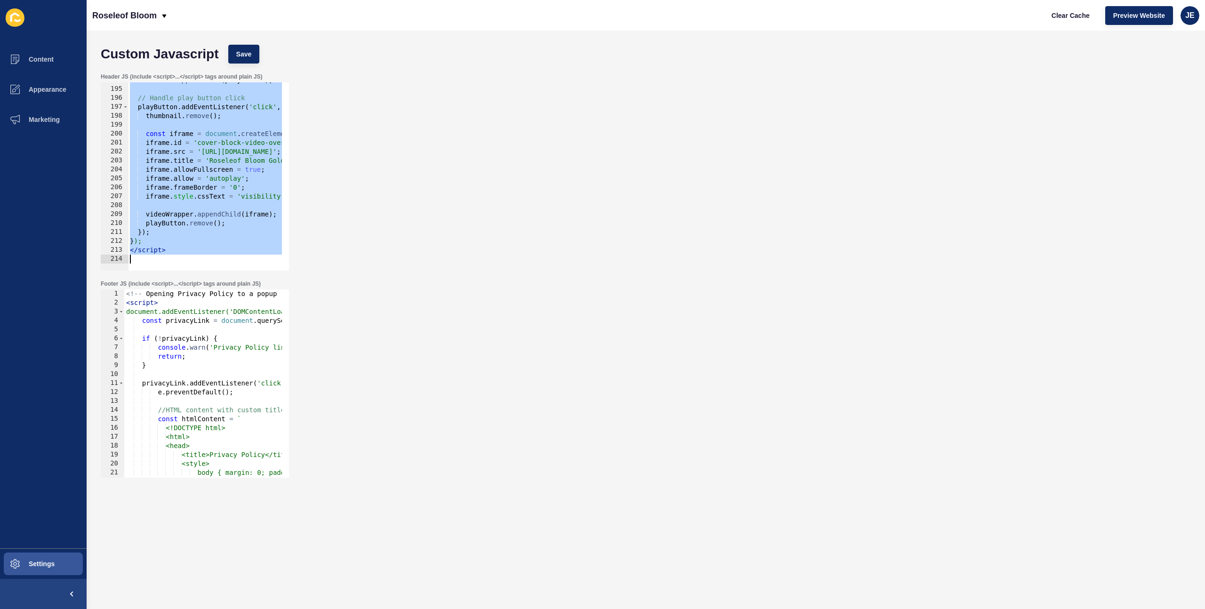
drag, startPoint x: 133, startPoint y: 124, endPoint x: 283, endPoint y: 370, distance: 288.0
click at [283, 370] on form "Custom Javascript Save Header JS (include <script>...</script> tags around plai…" at bounding box center [646, 301] width 1100 height 522
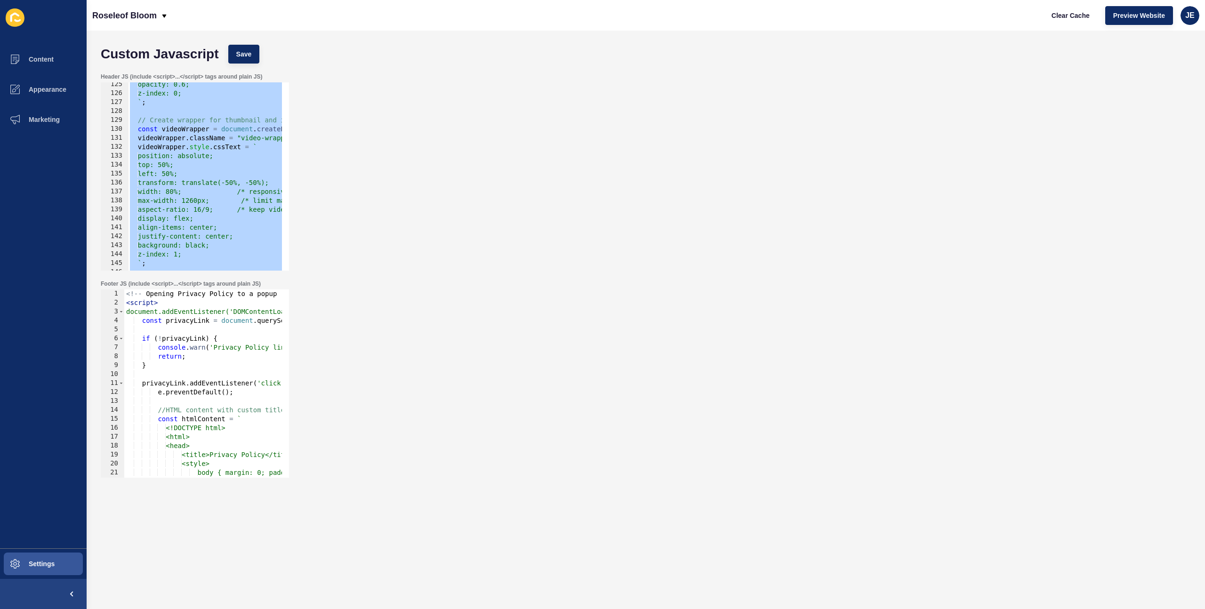
scroll to position [1309, 0]
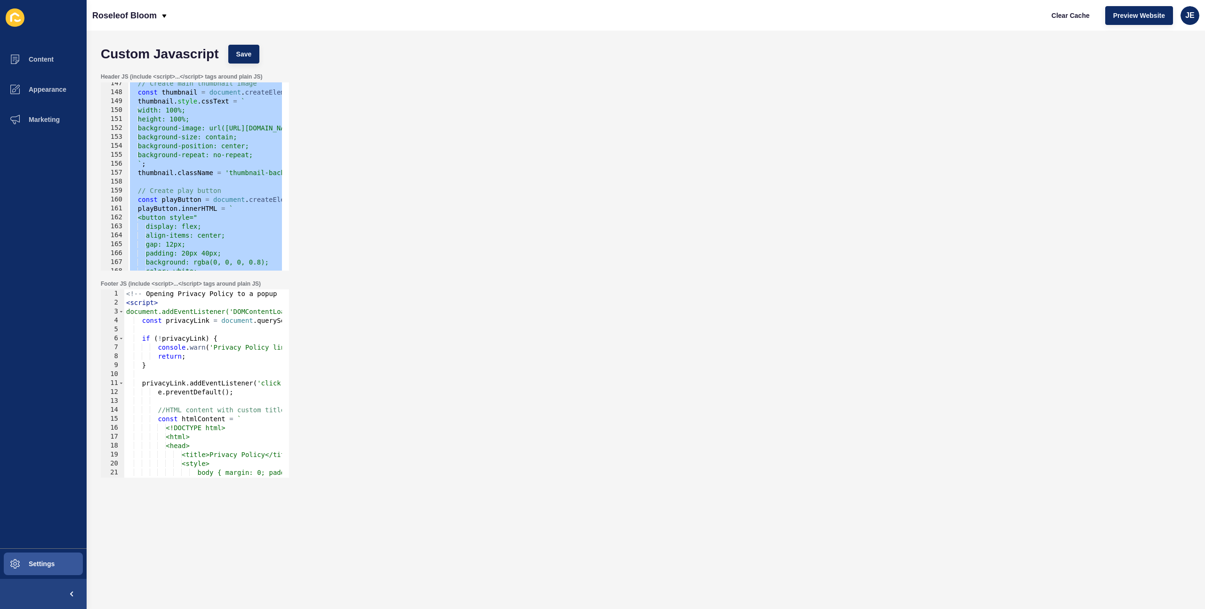
click at [176, 174] on div "// Create main thumbnail image const thumbnail = document . createElement ( 'di…" at bounding box center [691, 178] width 1127 height 199
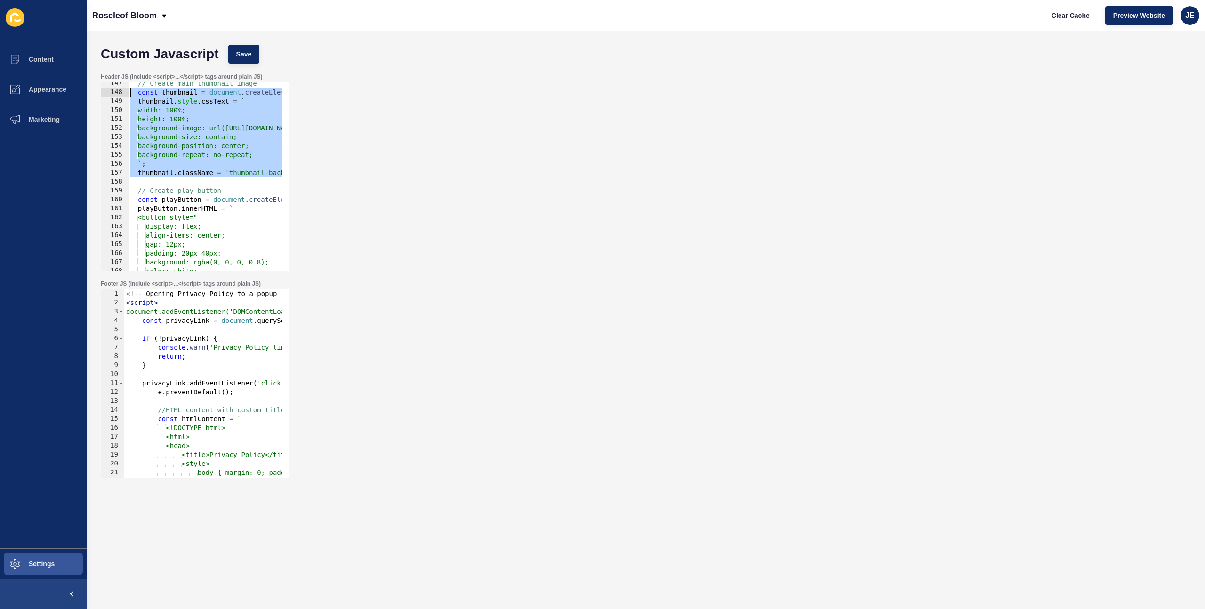
drag, startPoint x: 154, startPoint y: 179, endPoint x: 107, endPoint y: 95, distance: 96.3
click at [107, 95] on div "thumbnail.className = 'thumbnail-background'; 147 148 149 150 151 152 153 154 1…" at bounding box center [195, 176] width 188 height 188
type textarea "const thumbnail = document.createElement('div'); thumbnail.style.cssText = `"
paste textarea
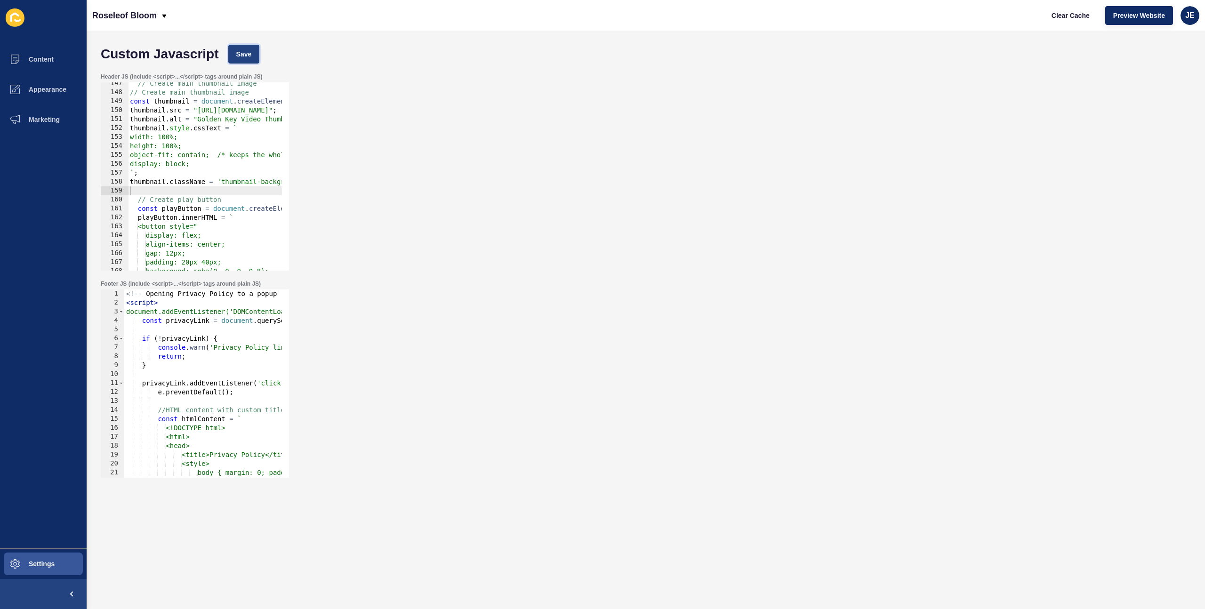
click at [242, 57] on span "Save" at bounding box center [244, 53] width 16 height 9
click at [1056, 16] on span "Clear Cache" at bounding box center [1071, 15] width 38 height 9
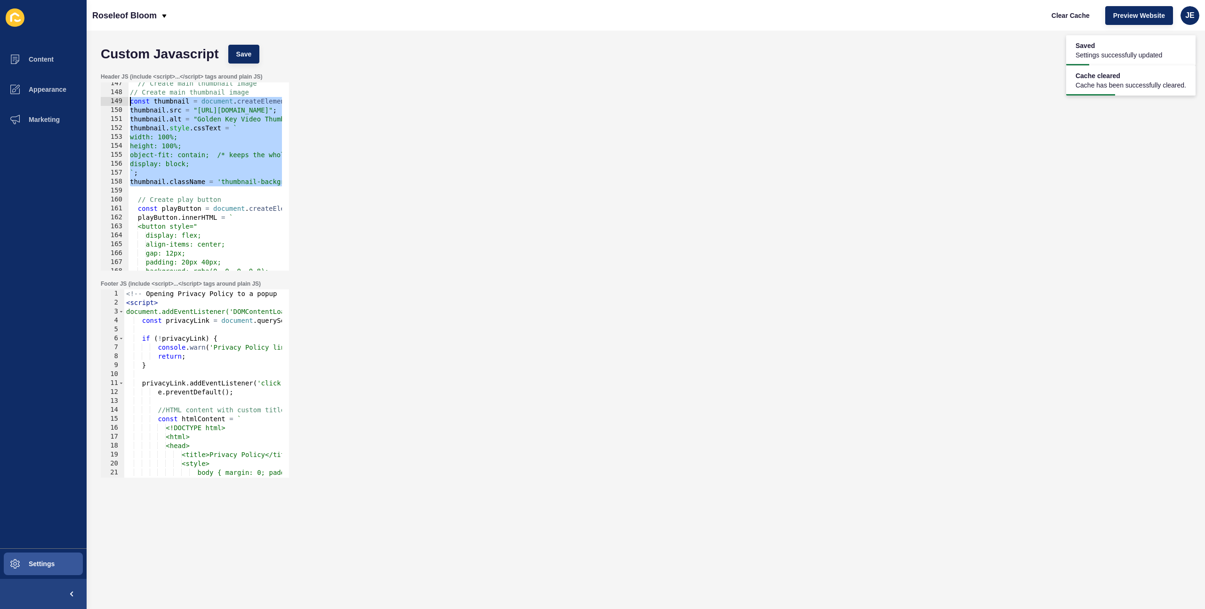
drag, startPoint x: 140, startPoint y: 189, endPoint x: 111, endPoint y: 102, distance: 92.0
click at [111, 102] on div "147 148 149 150 151 152 153 154 155 156 157 158 159 160 161 162 163 164 165 166…" at bounding box center [195, 176] width 188 height 188
click at [149, 93] on div "// Create main thumbnail image // Create main thumbnail image const thumbnail =…" at bounding box center [691, 178] width 1127 height 199
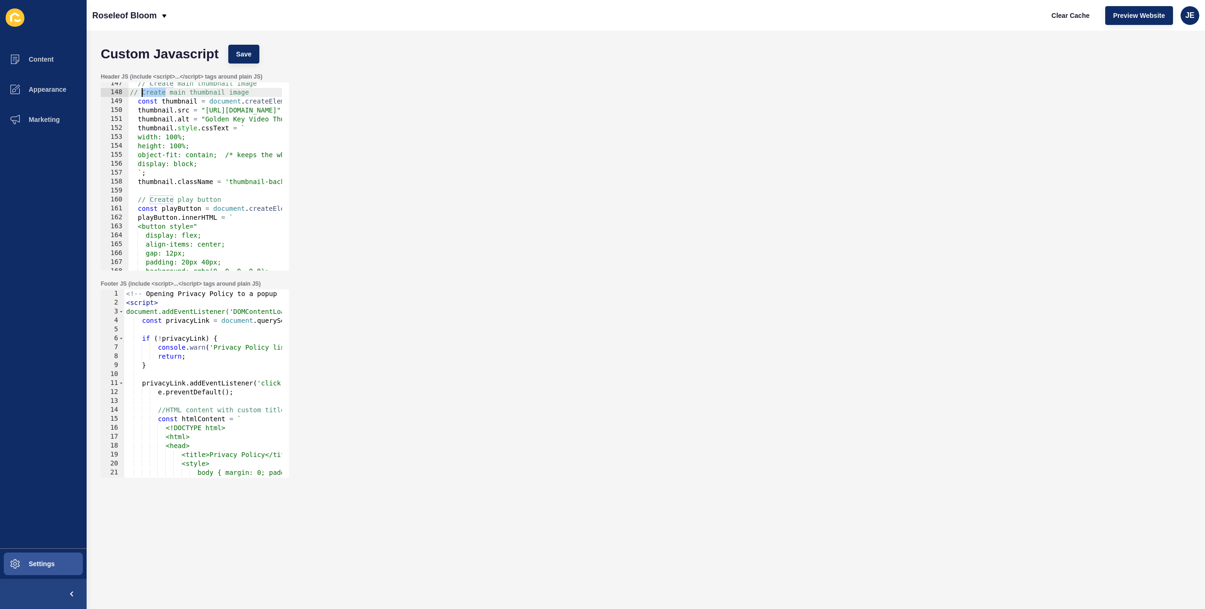
click at [149, 93] on div "// Create main thumbnail image // Create main thumbnail image const thumbnail =…" at bounding box center [691, 178] width 1127 height 199
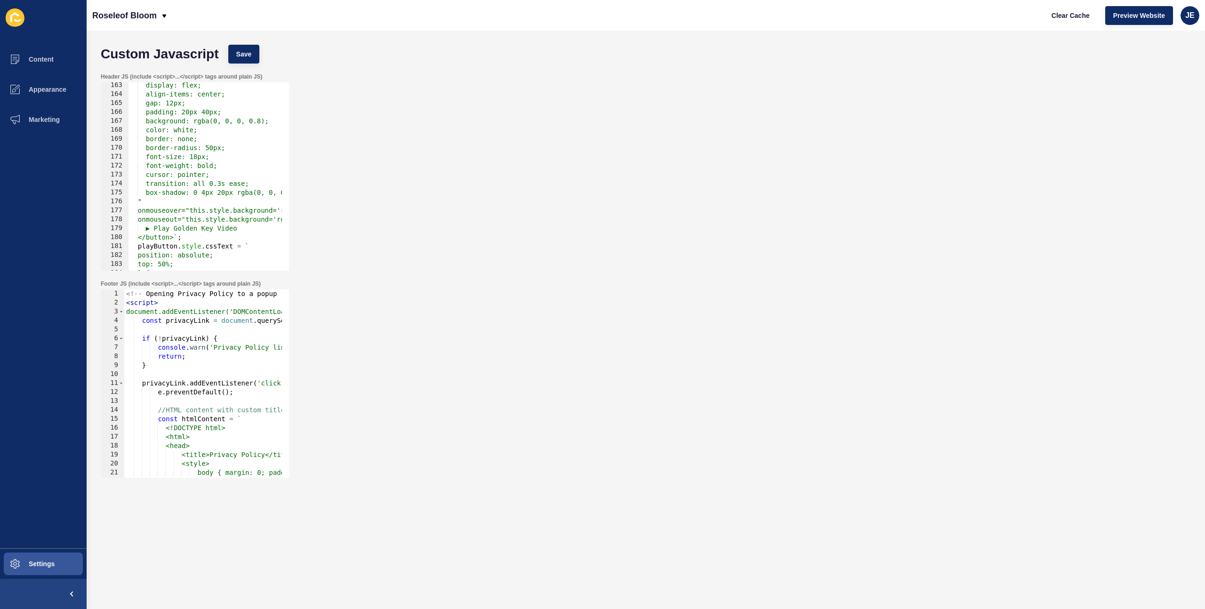
scroll to position [1535, 0]
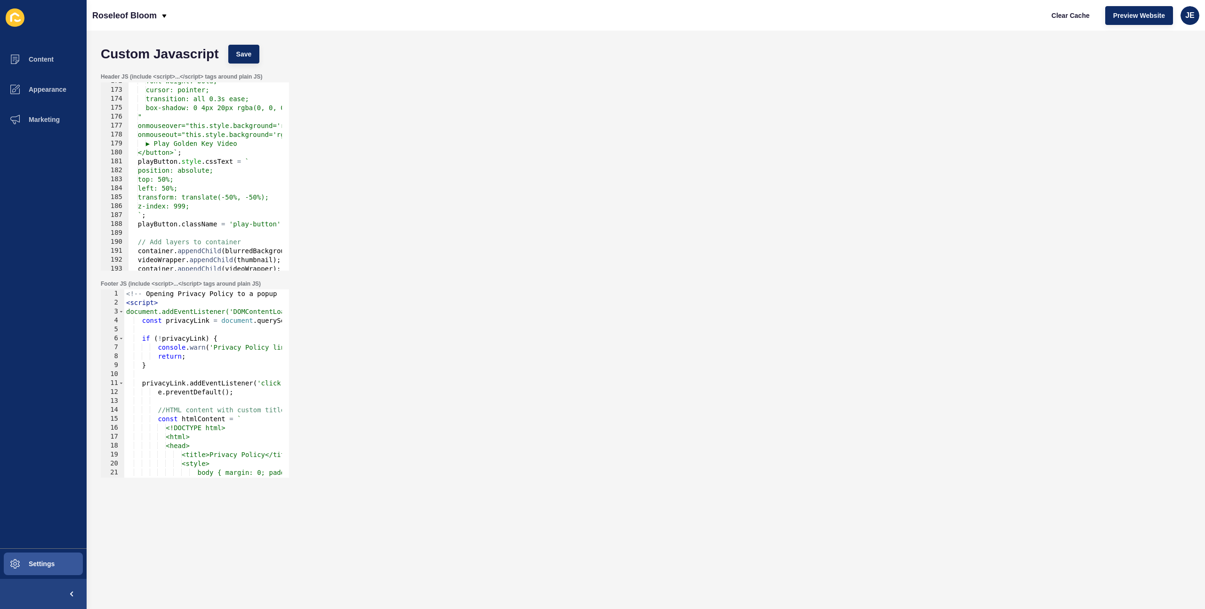
click at [135, 164] on div "font-weight: bold; cursor: pointer; transition: all 0.3s ease; box-shadow: 0 4p…" at bounding box center [691, 176] width 1127 height 199
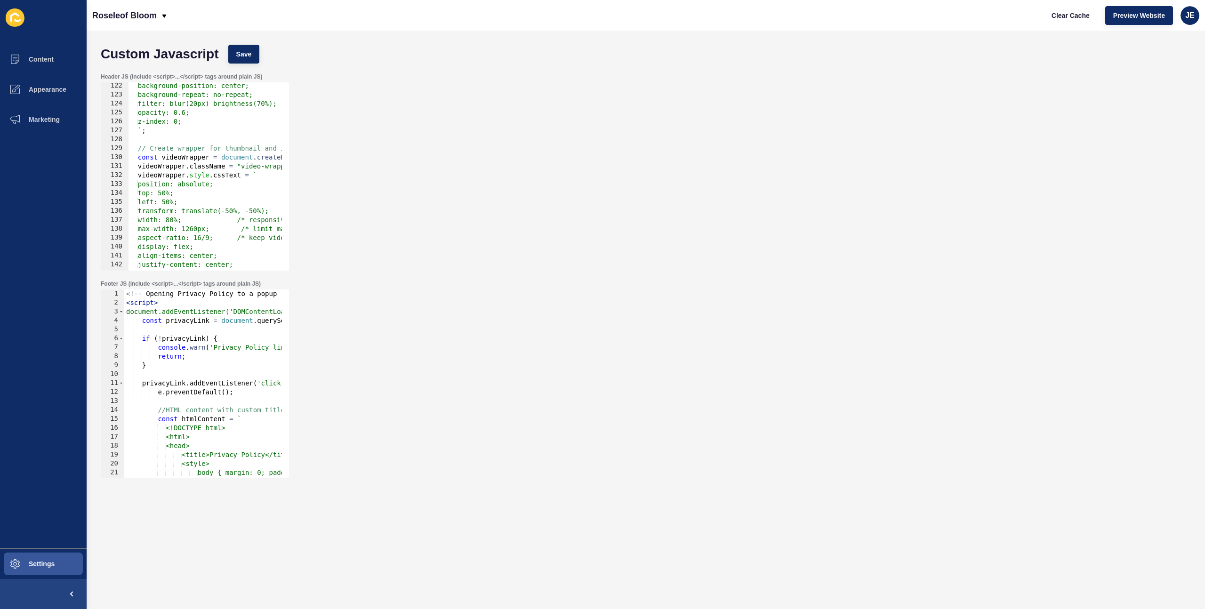
scroll to position [1111, 0]
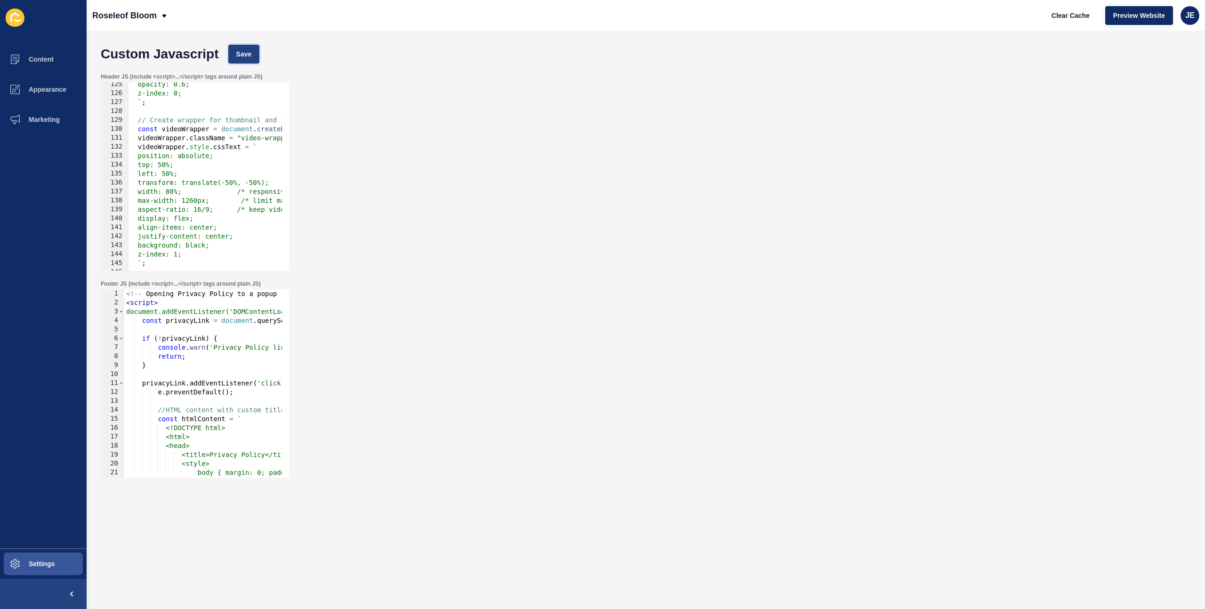
click at [247, 52] on span "Save" at bounding box center [244, 53] width 16 height 9
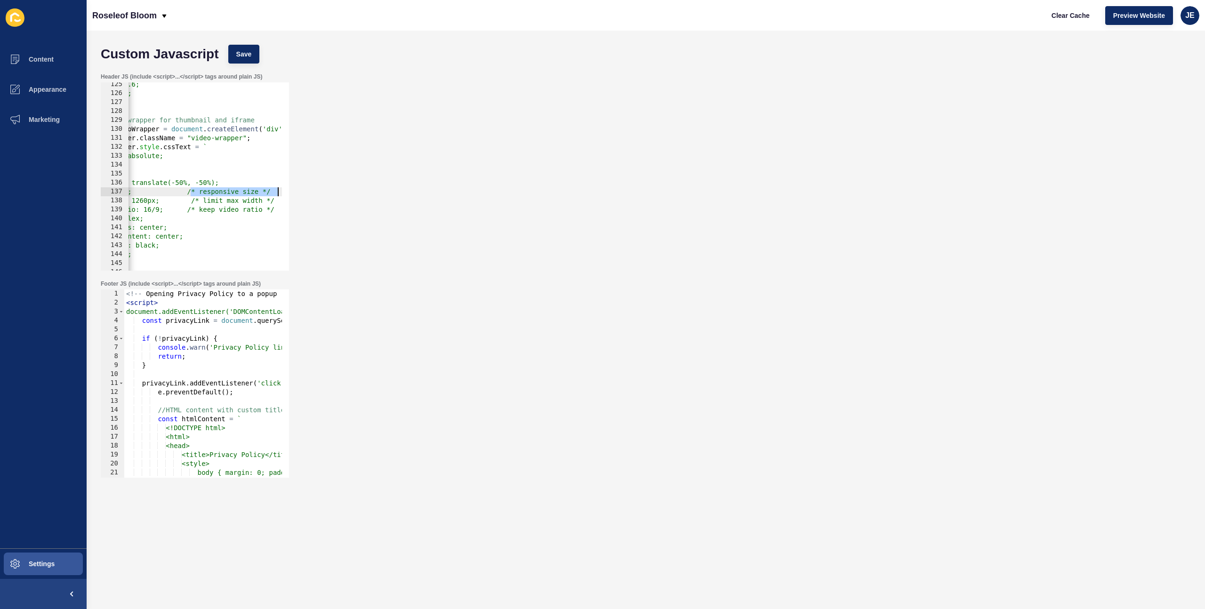
drag, startPoint x: 244, startPoint y: 192, endPoint x: 284, endPoint y: 196, distance: 40.2
click at [314, 190] on div "Header JS (include <script>...</script> tags around plain JS) width: 80%; /* re…" at bounding box center [646, 171] width 1100 height 207
drag, startPoint x: 216, startPoint y: 208, endPoint x: 275, endPoint y: 207, distance: 59.3
click at [282, 206] on div "width: 80%; 125 126 127 128 129 130 131 132 133 134 135 136 137 138 139 140 141…" at bounding box center [195, 176] width 188 height 188
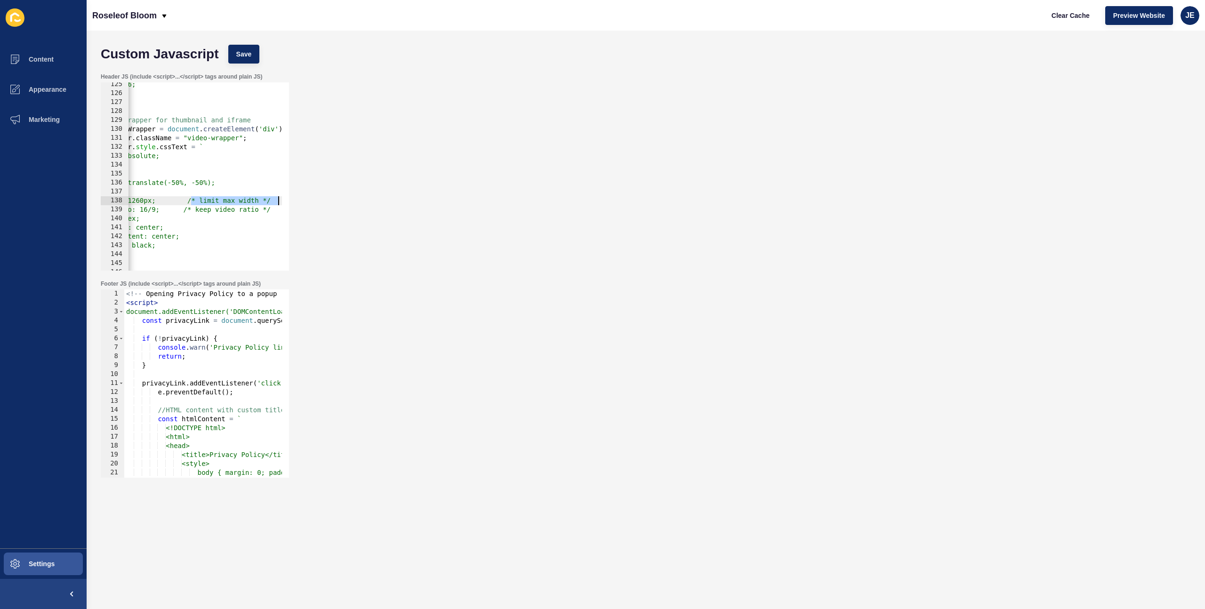
drag, startPoint x: 191, startPoint y: 201, endPoint x: 297, endPoint y: 198, distance: 105.9
click at [297, 198] on div "Header JS (include <script>...</script> tags around plain JS) aspect-ratio: 16/…" at bounding box center [646, 171] width 1100 height 207
type textarea "max-width: 1260px;"
click at [244, 58] on span "Save" at bounding box center [244, 53] width 16 height 9
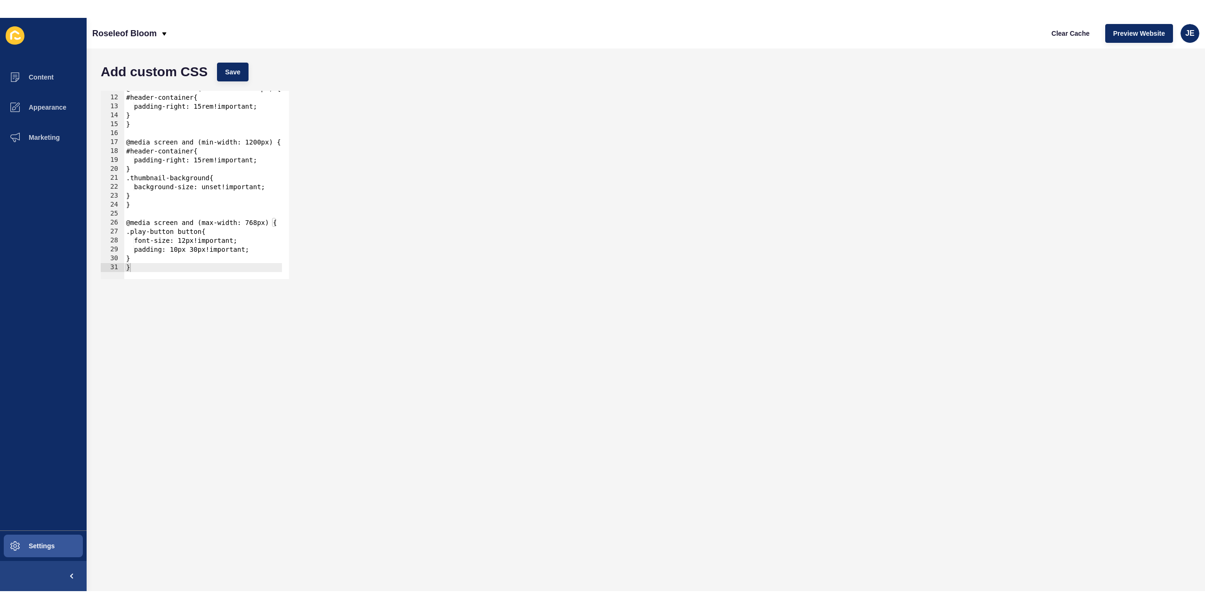
scroll to position [96, 0]
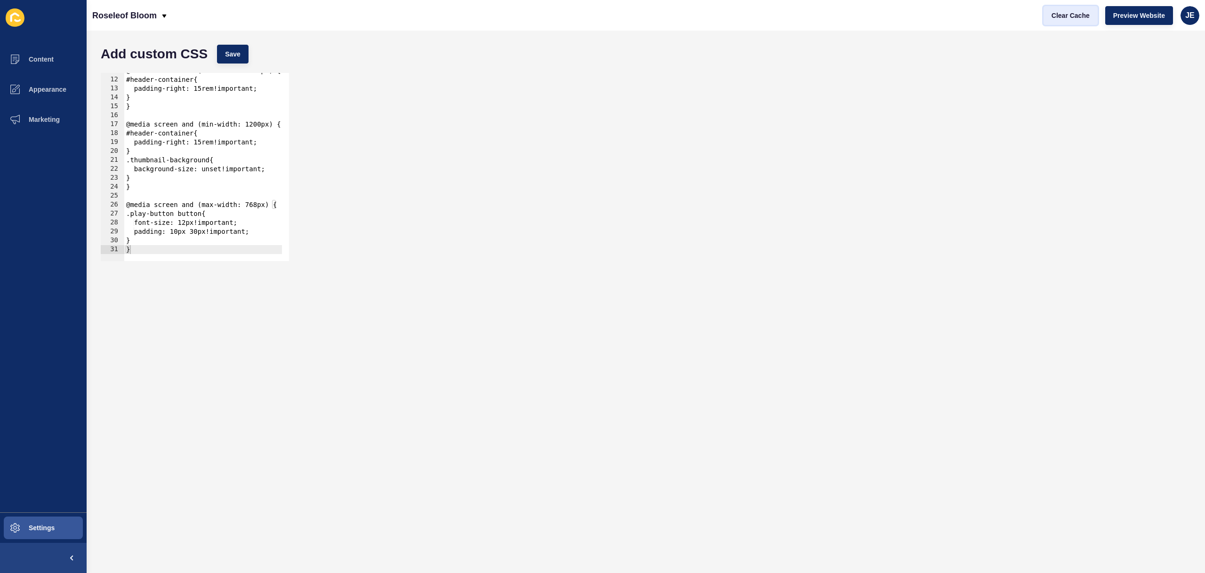
click at [1076, 17] on span "Clear Cache" at bounding box center [1071, 15] width 38 height 9
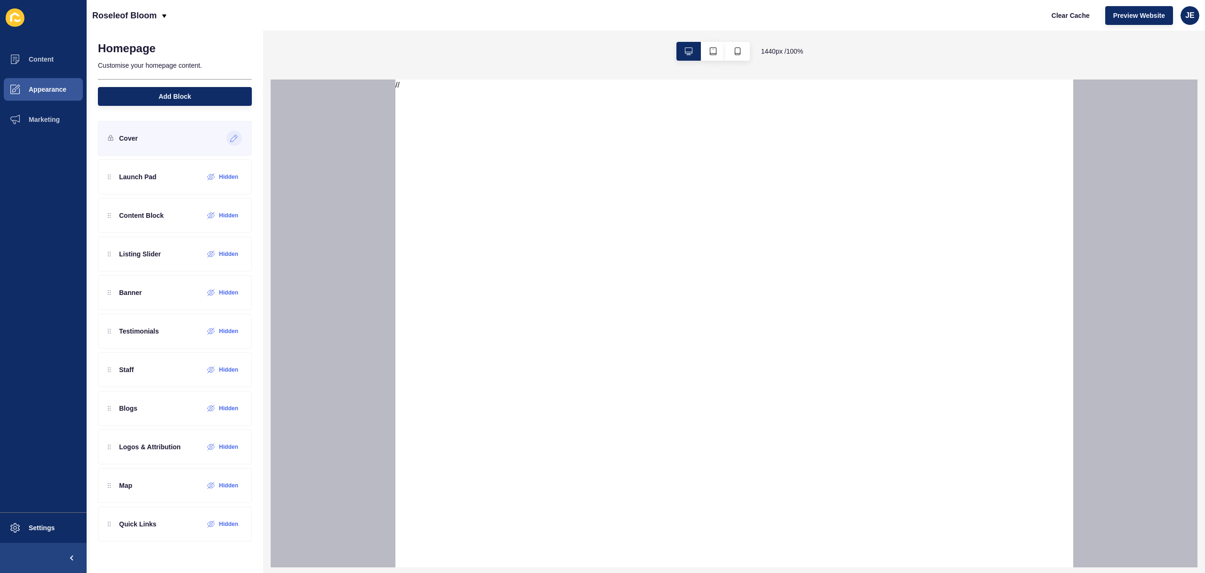
click at [231, 139] on icon at bounding box center [234, 138] width 7 height 7
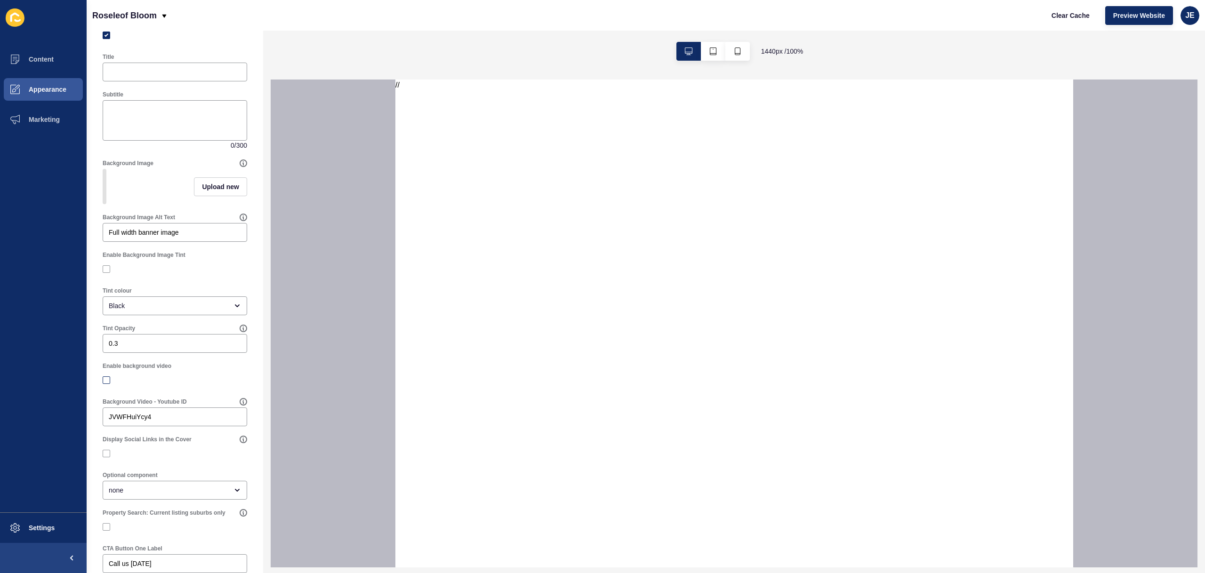
scroll to position [61, 0]
click at [108, 383] on label at bounding box center [107, 379] width 8 height 8
click at [108, 382] on input "Enable background video" at bounding box center [107, 379] width 6 height 6
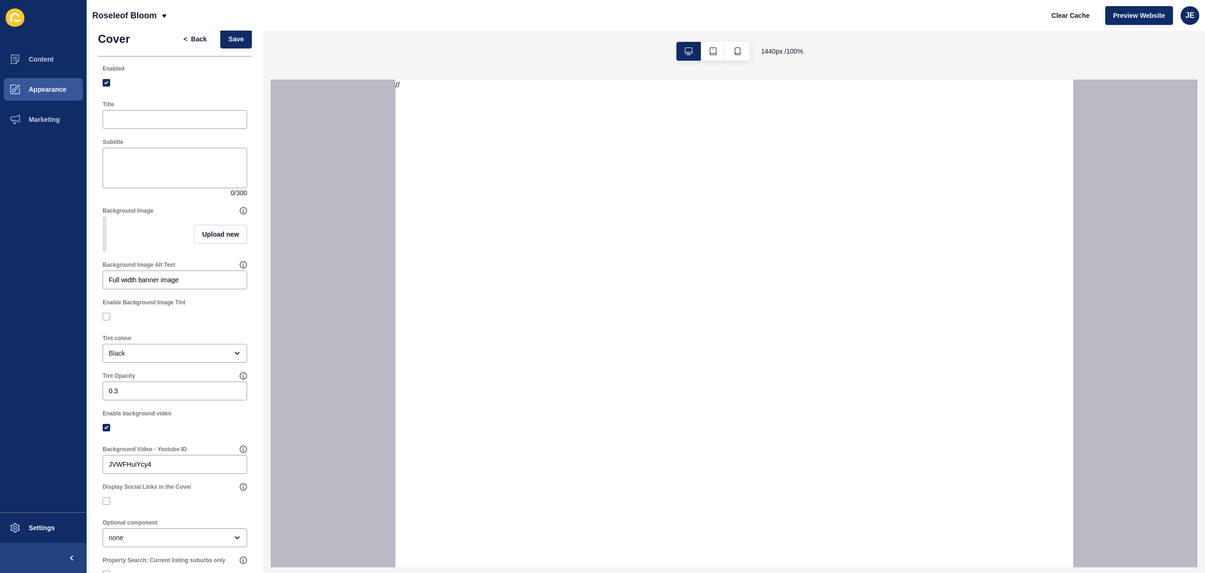
scroll to position [0, 0]
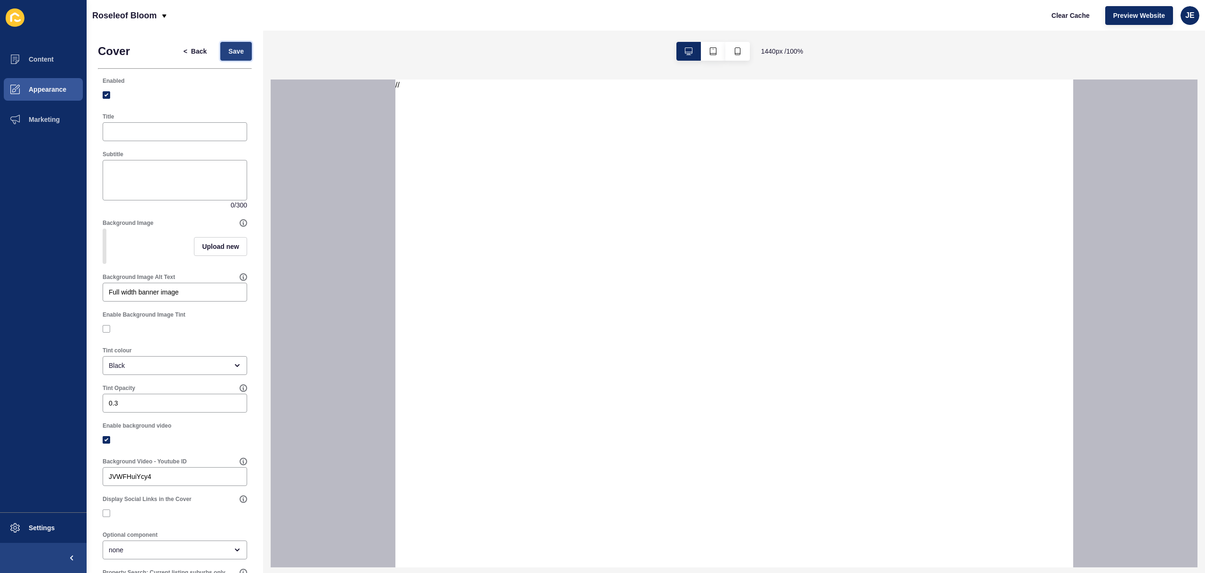
click at [234, 52] on span "Save" at bounding box center [236, 51] width 16 height 9
click at [106, 444] on label at bounding box center [107, 440] width 8 height 8
click at [106, 443] on input "Enable background video" at bounding box center [107, 440] width 6 height 6
checkbox input "false"
click at [238, 53] on button "Save" at bounding box center [236, 51] width 32 height 19
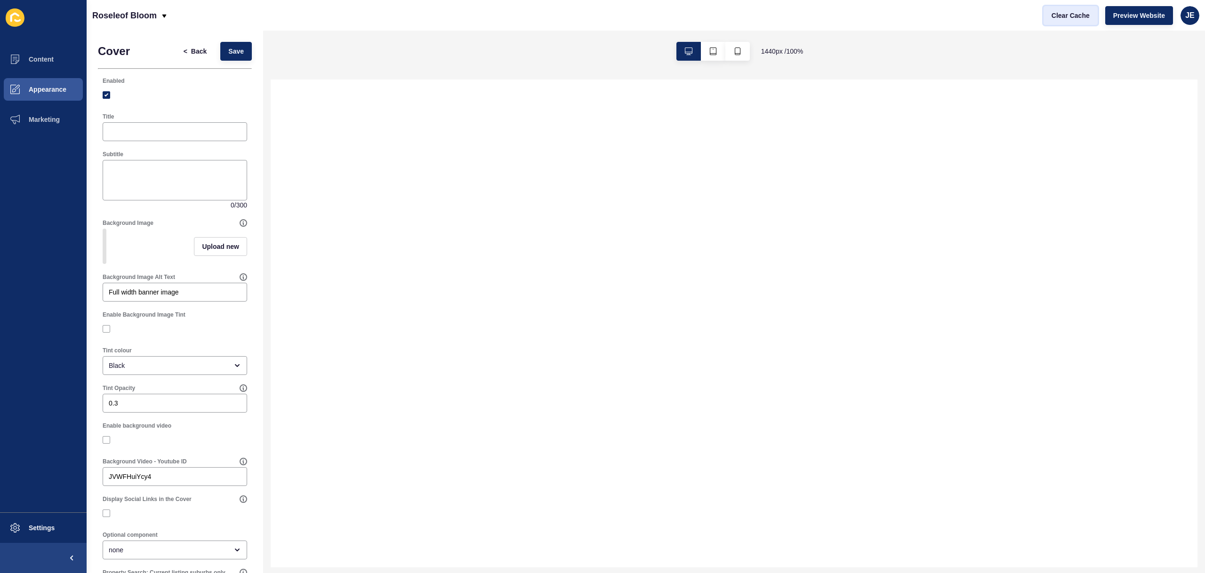
click at [1060, 16] on span "Clear Cache" at bounding box center [1071, 15] width 38 height 9
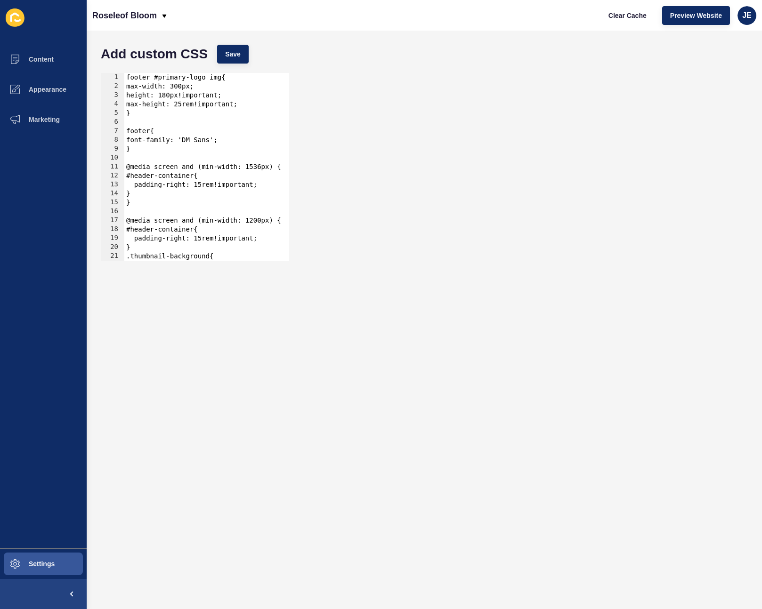
scroll to position [96, 0]
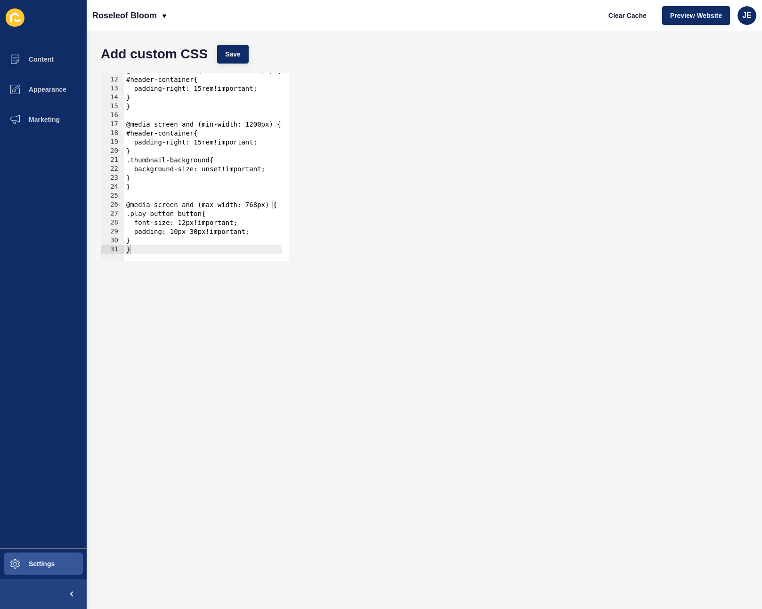
type textarea "}"
click at [174, 237] on div "@media screen and (min-width: 1536px) { #header-container{ padding-right: 15rem…" at bounding box center [203, 165] width 158 height 199
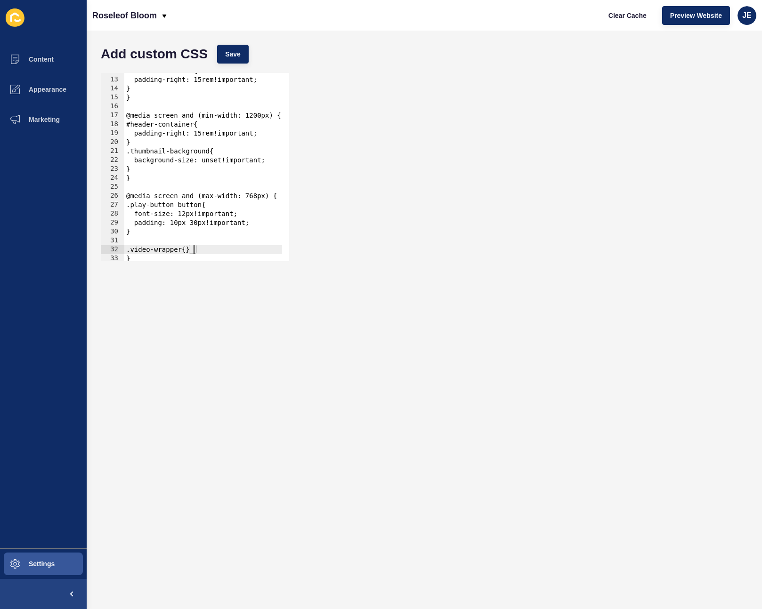
scroll to position [114, 0]
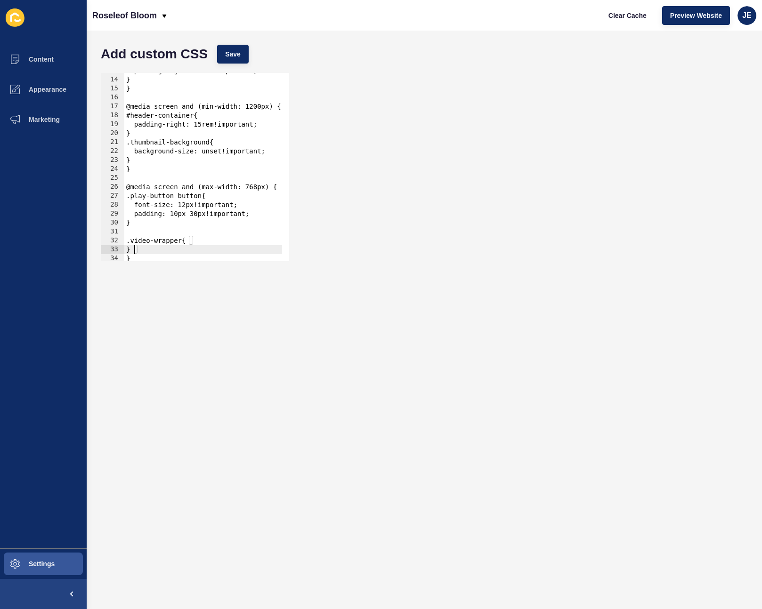
type textarea "}"
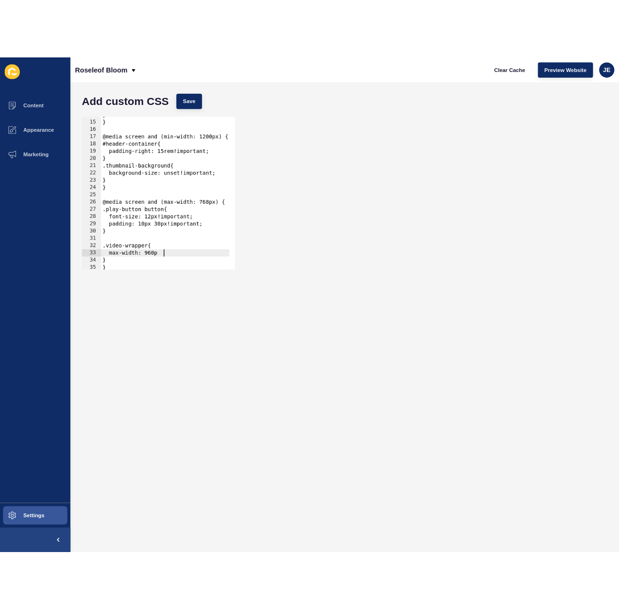
scroll to position [0, 5]
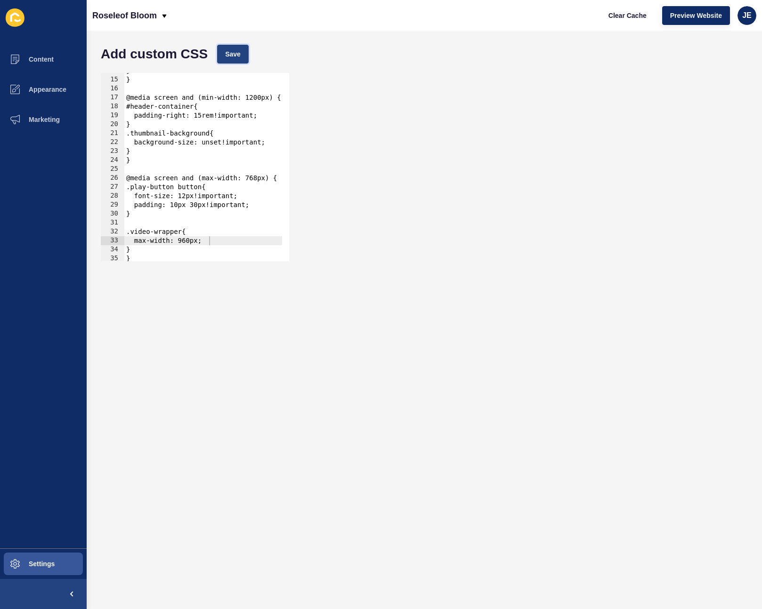
click at [225, 56] on button "Save" at bounding box center [233, 54] width 32 height 19
click at [643, 12] on span "Clear Cache" at bounding box center [627, 15] width 38 height 9
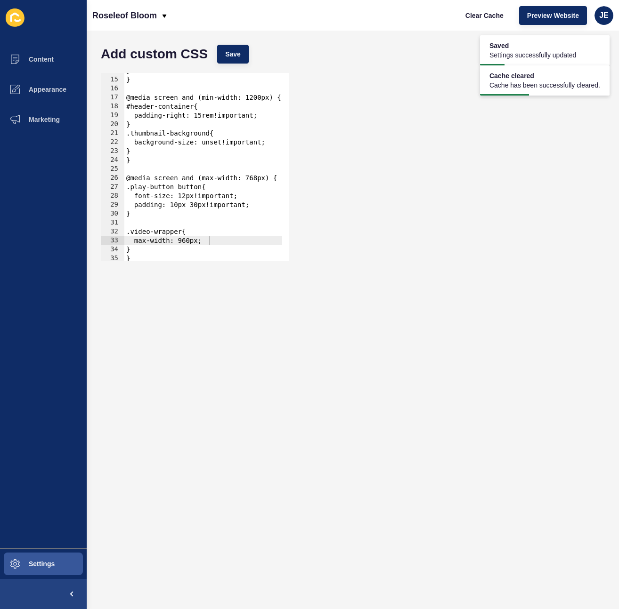
scroll to position [0, 0]
drag, startPoint x: 149, startPoint y: 248, endPoint x: 118, endPoint y: 233, distance: 34.5
click at [118, 233] on div "} 14 15 16 17 18 19 20 21 22 23 24 25 26 27 28 29 30 31 32 33 34 35 } } @media …" at bounding box center [195, 167] width 188 height 188
type textarea ".video-wrapper{ max-width: 960px;"
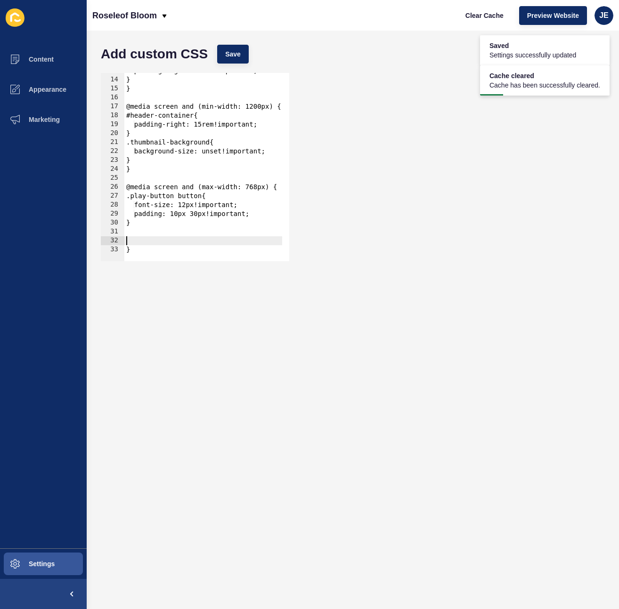
scroll to position [105, 0]
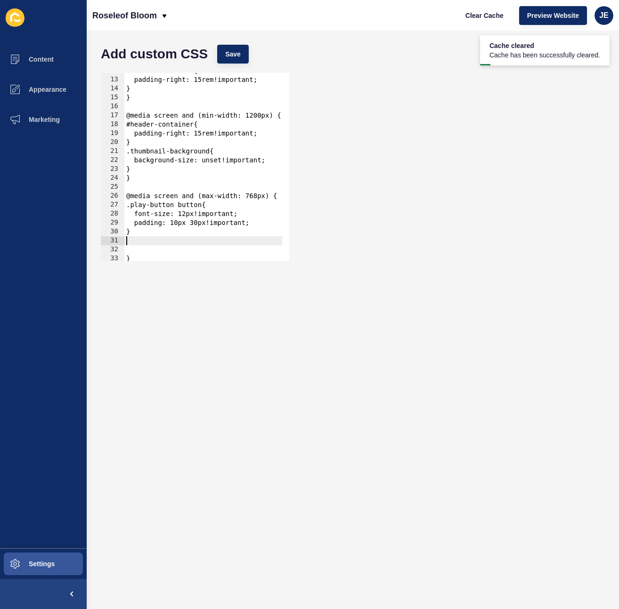
type textarea "}"
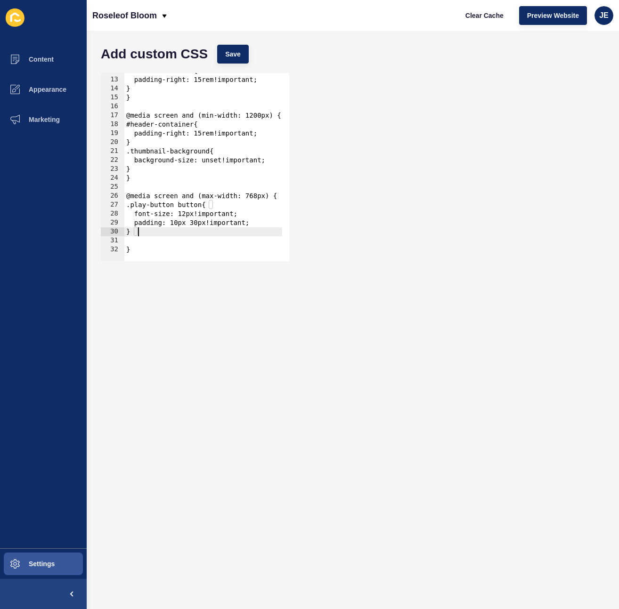
click at [145, 239] on div "#header-container{ padding-right: 15rem!important; } } @media screen and (min-w…" at bounding box center [203, 165] width 158 height 199
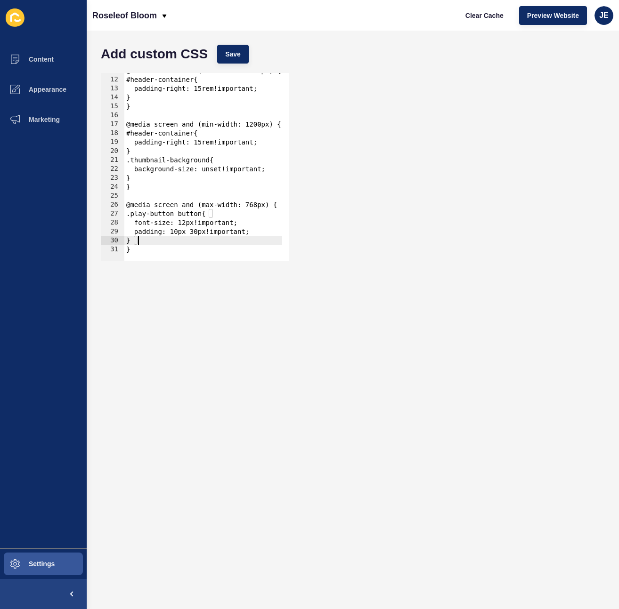
click at [149, 251] on div "@media screen and (min-width: 1536px) { #header-container{ padding-right: 15rem…" at bounding box center [203, 165] width 158 height 199
type textarea "}"
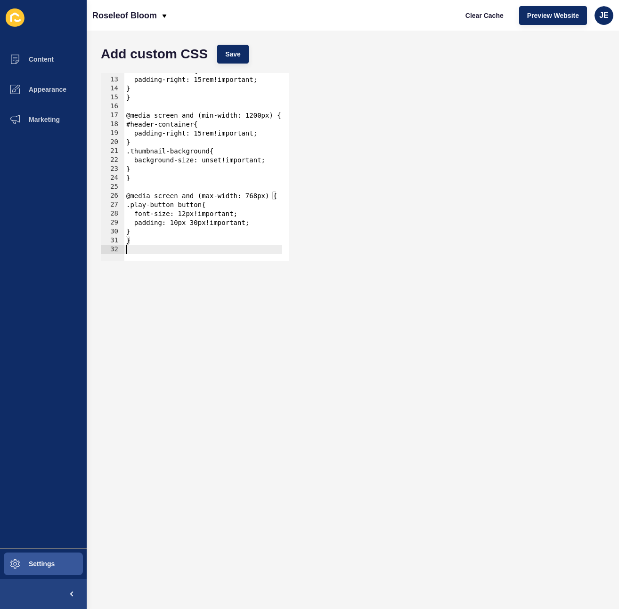
scroll to position [114, 0]
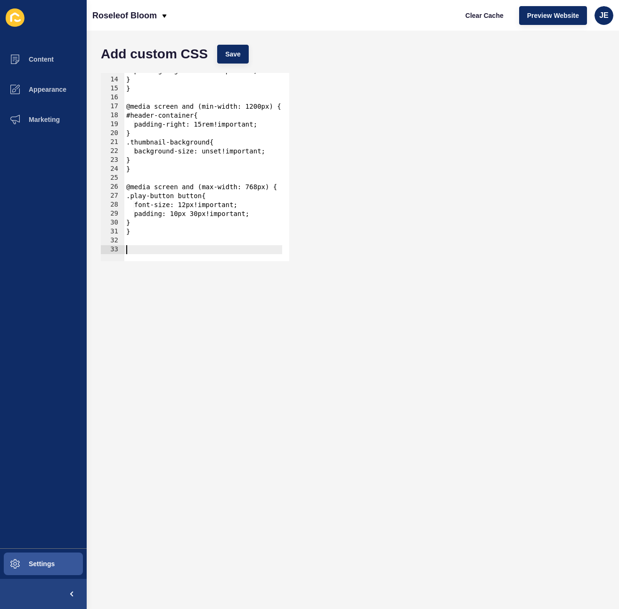
paste textarea "}"
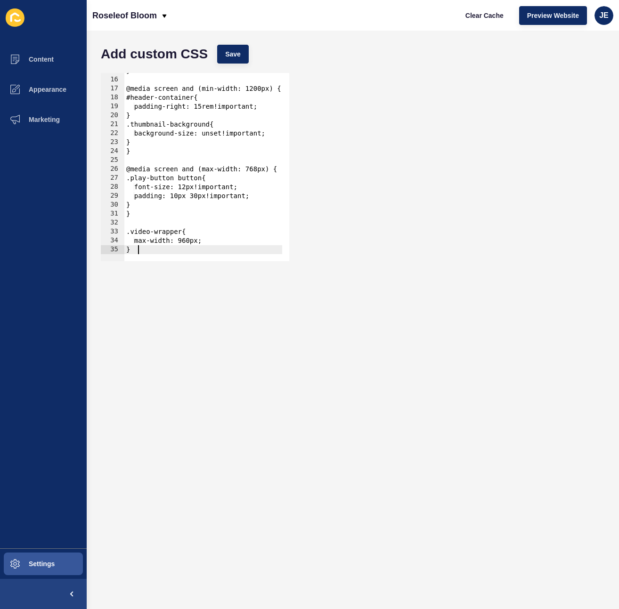
scroll to position [132, 0]
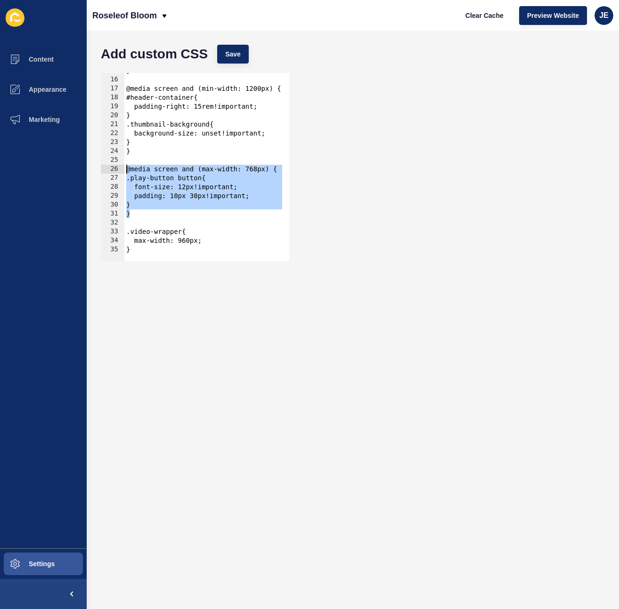
drag, startPoint x: 137, startPoint y: 215, endPoint x: 120, endPoint y: 172, distance: 46.5
click at [120, 172] on div "} 15 16 17 18 19 20 21 22 23 24 25 26 27 28 29 30 31 32 33 34 35 } @media scree…" at bounding box center [195, 167] width 188 height 188
click at [150, 217] on div "} @media screen and (min-width: 1200px) { #header-container{ padding-right: 15r…" at bounding box center [203, 165] width 158 height 199
type textarea "}"
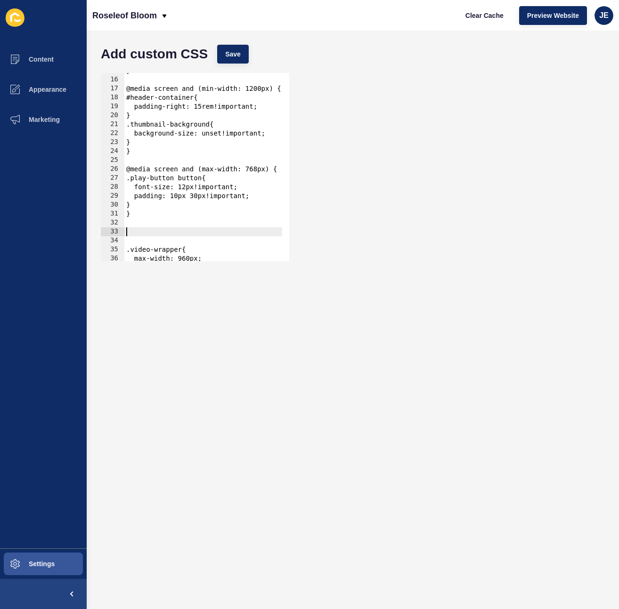
paste textarea "}"
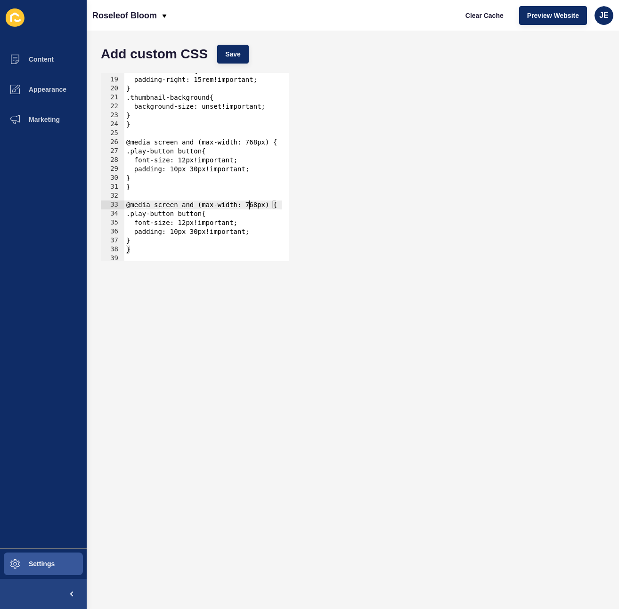
click at [249, 204] on div "#header-container{ padding-right: 15rem!important; } .thumbnail-background{ bac…" at bounding box center [203, 165] width 158 height 199
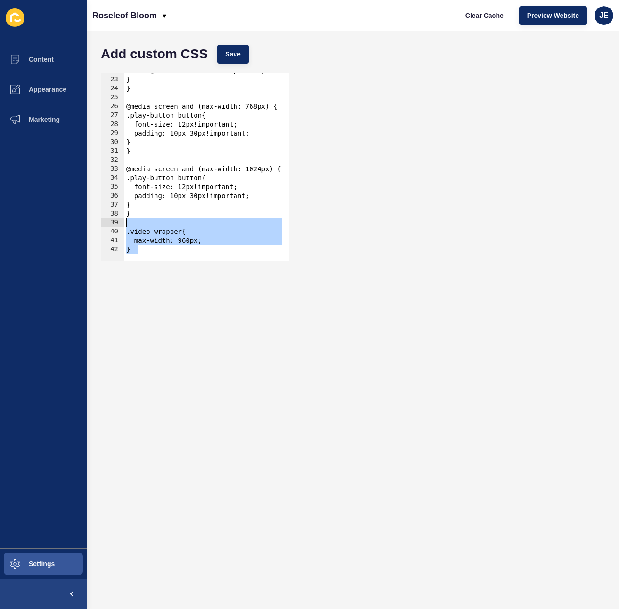
drag, startPoint x: 163, startPoint y: 250, endPoint x: 66, endPoint y: 224, distance: 100.8
click at [66, 224] on div "Content Appearance Marketing Settings Roseleof Bloom Clear Cache Preview Websit…" at bounding box center [309, 304] width 619 height 609
click at [147, 235] on div "background-size: unset!important; } } @media screen and (max-width: 768px) { .p…" at bounding box center [203, 165] width 158 height 199
drag, startPoint x: 139, startPoint y: 248, endPoint x: 110, endPoint y: 235, distance: 32.3
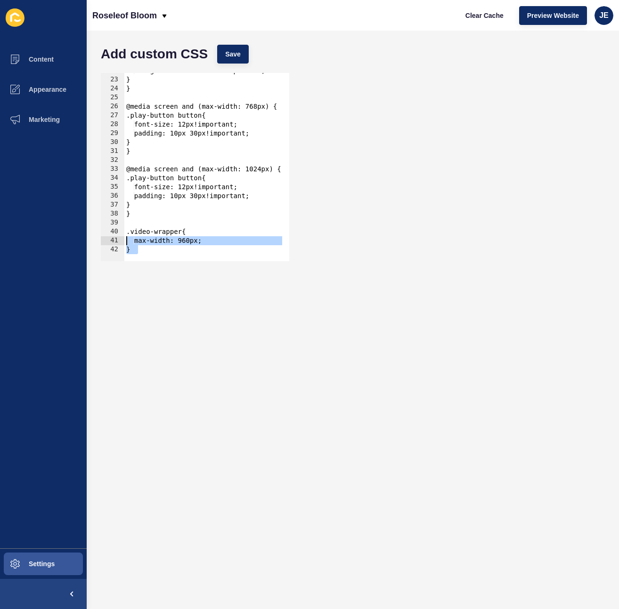
click at [110, 235] on div ".video-wrapper{ 22 23 24 25 26 27 28 29 30 31 32 33 34 35 36 37 38 39 40 41 42 …" at bounding box center [195, 167] width 188 height 188
type textarea ".video-wrapper{ max-width: 960px;"
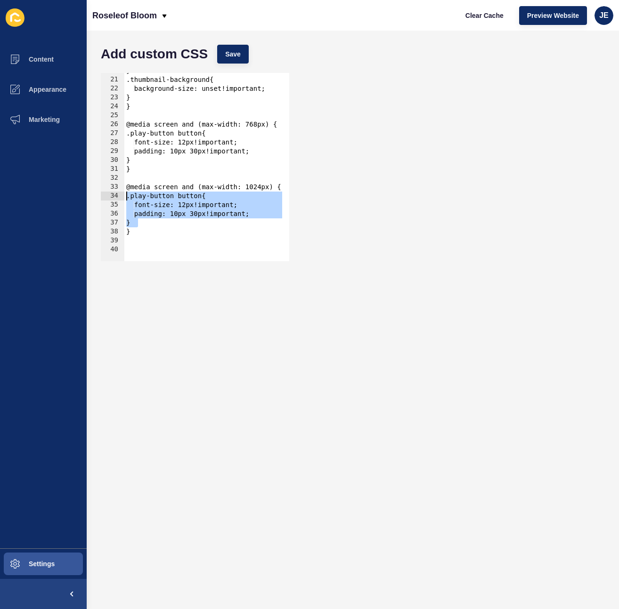
drag, startPoint x: 146, startPoint y: 221, endPoint x: 93, endPoint y: 197, distance: 58.4
click at [93, 197] on div "Add custom CSS Save 20 21 22 23 24 25 26 27 28 29 30 31 32 33 34 35 36 37 38 39…" at bounding box center [353, 320] width 532 height 578
paste textarea "}"
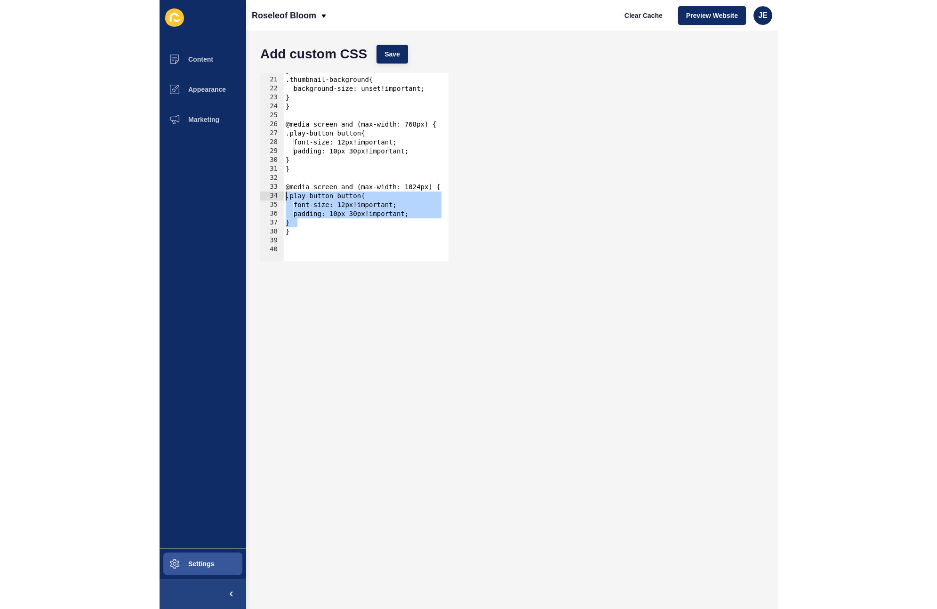
scroll to position [168, 0]
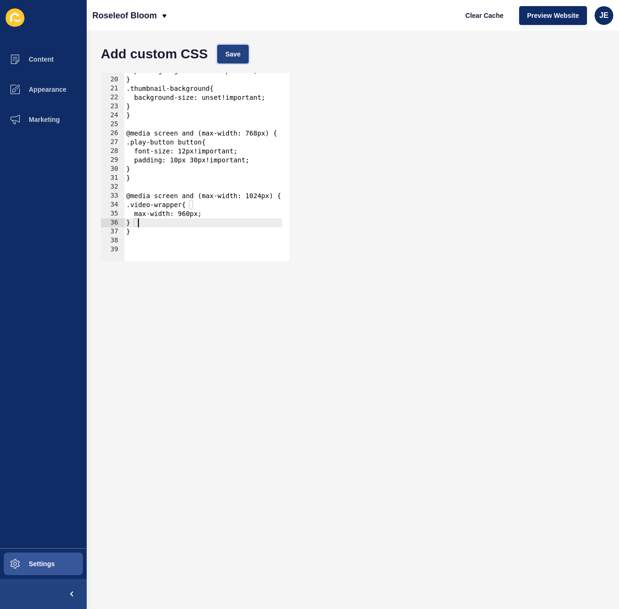
click at [240, 49] on button "Save" at bounding box center [233, 54] width 32 height 19
click at [498, 19] on span "Clear Cache" at bounding box center [484, 15] width 38 height 9
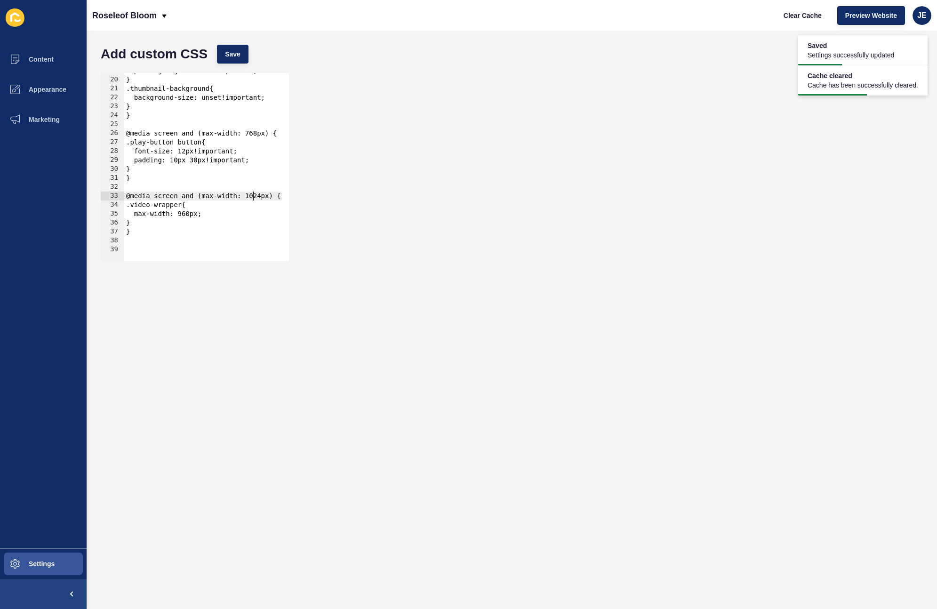
click at [251, 194] on div "padding-right: 15rem!important; } .thumbnail-background{ background-size: unset…" at bounding box center [203, 165] width 158 height 199
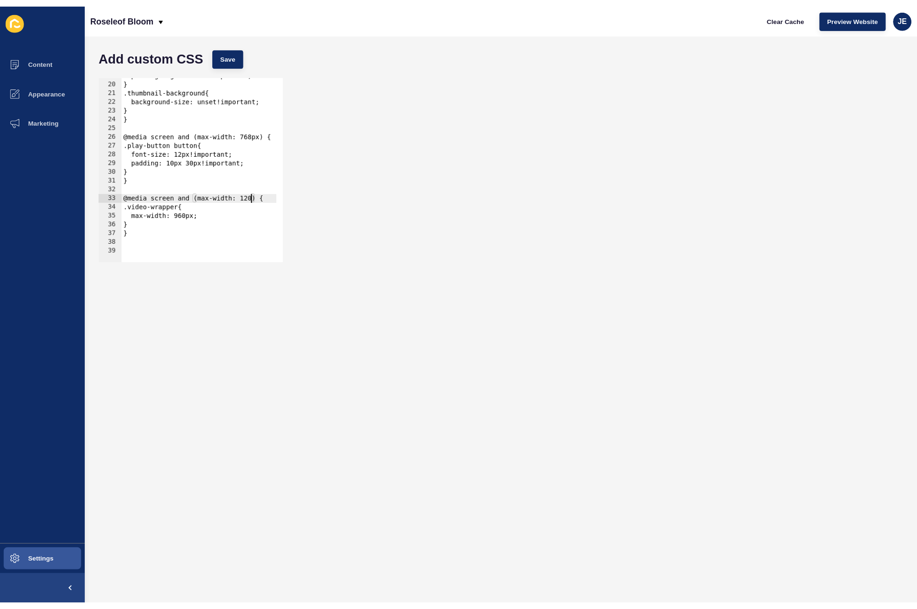
scroll to position [0, 10]
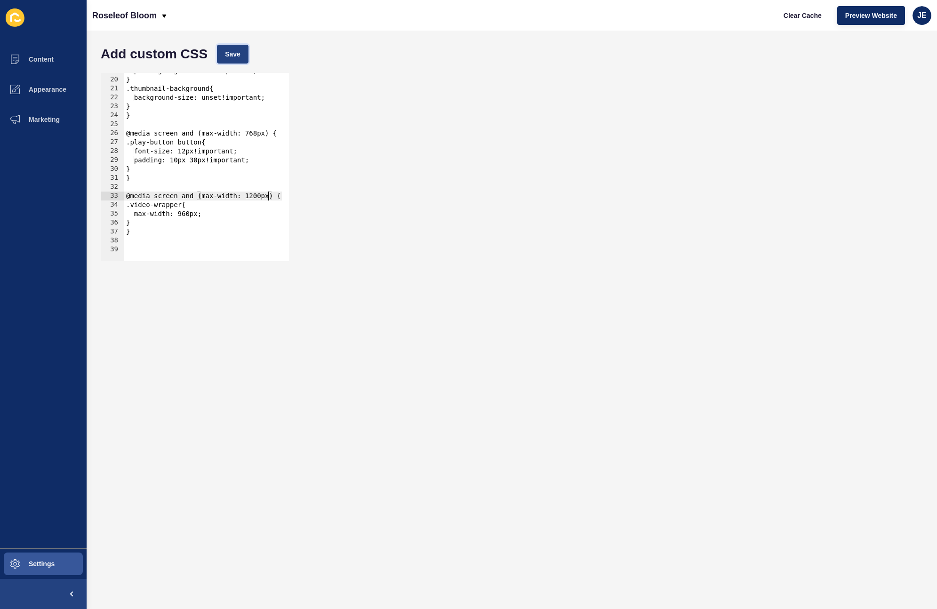
click at [233, 54] on span "Save" at bounding box center [233, 53] width 16 height 9
drag, startPoint x: 807, startPoint y: 20, endPoint x: 727, endPoint y: 13, distance: 80.4
click at [761, 20] on button "Clear Cache" at bounding box center [803, 15] width 54 height 19
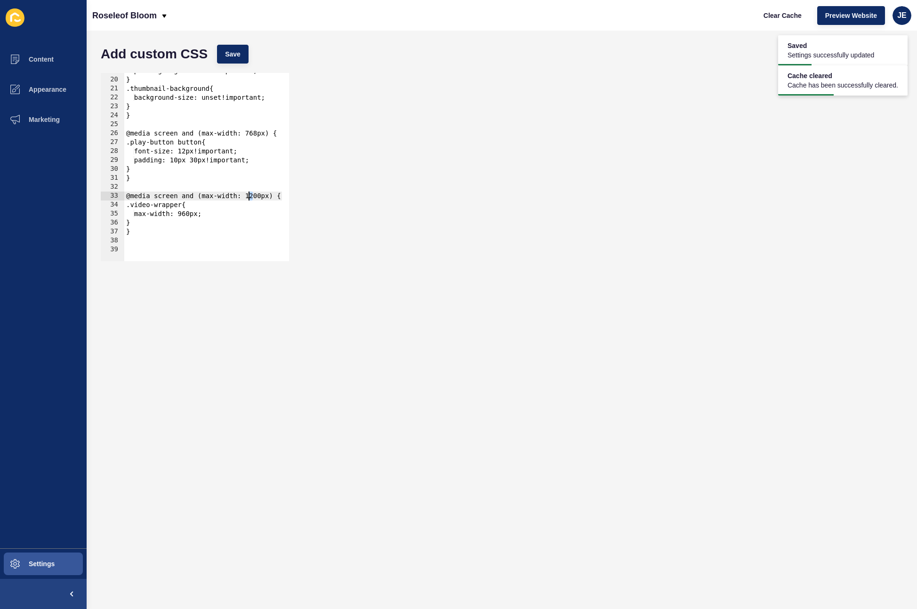
drag, startPoint x: 254, startPoint y: 197, endPoint x: 253, endPoint y: 183, distance: 13.7
click at [250, 195] on div "padding-right: 15rem!important; } .thumbnail-background{ background-size: unset…" at bounding box center [203, 165] width 158 height 199
click at [223, 34] on div "Add custom CSS Save @media screen and (max-width: 1400px) { 19 20 21 22 23 24 2…" at bounding box center [502, 320] width 830 height 578
click at [233, 57] on span "Save" at bounding box center [233, 53] width 16 height 9
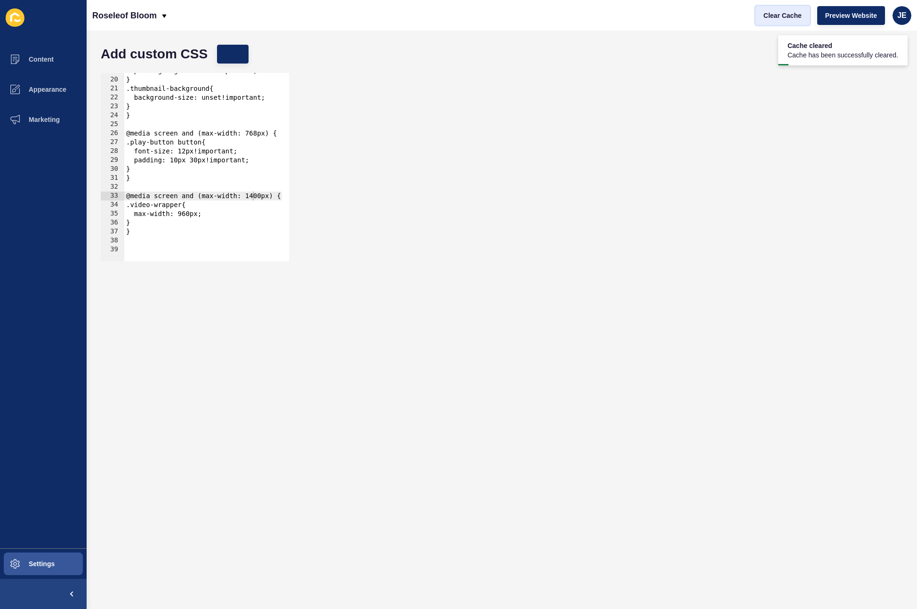
click at [761, 18] on span "Clear Cache" at bounding box center [782, 15] width 38 height 9
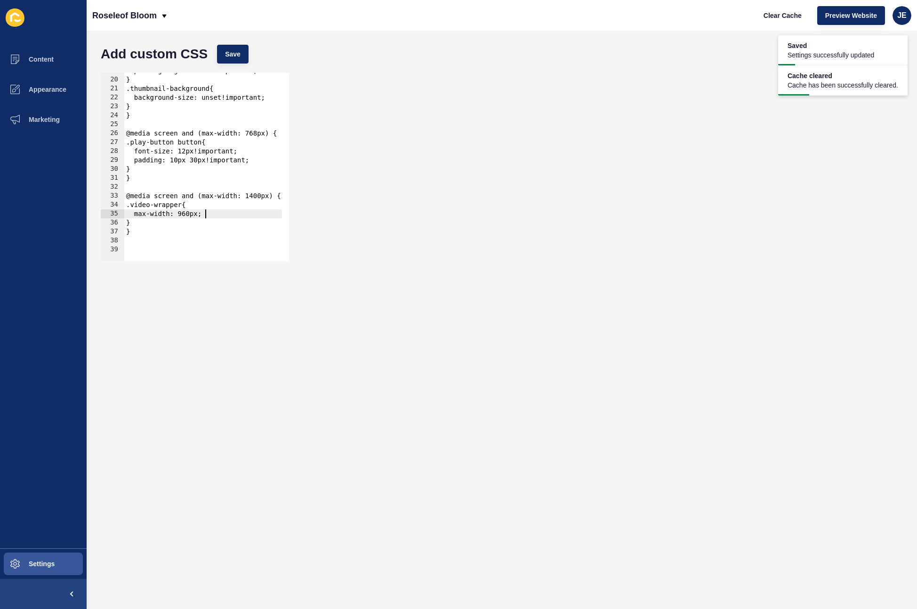
click at [205, 213] on div "padding-right: 15rem!important; } .thumbnail-background{ background-size: unset…" at bounding box center [203, 165] width 158 height 199
type textarea "max-width: 960px!important;"
click at [233, 68] on div "max-width: 960px!important; 19 20 21 22 23 24 25 26 27 28 29 30 31 32 33 34 35 …" at bounding box center [501, 167] width 811 height 198
click at [241, 61] on button "Save" at bounding box center [233, 54] width 32 height 19
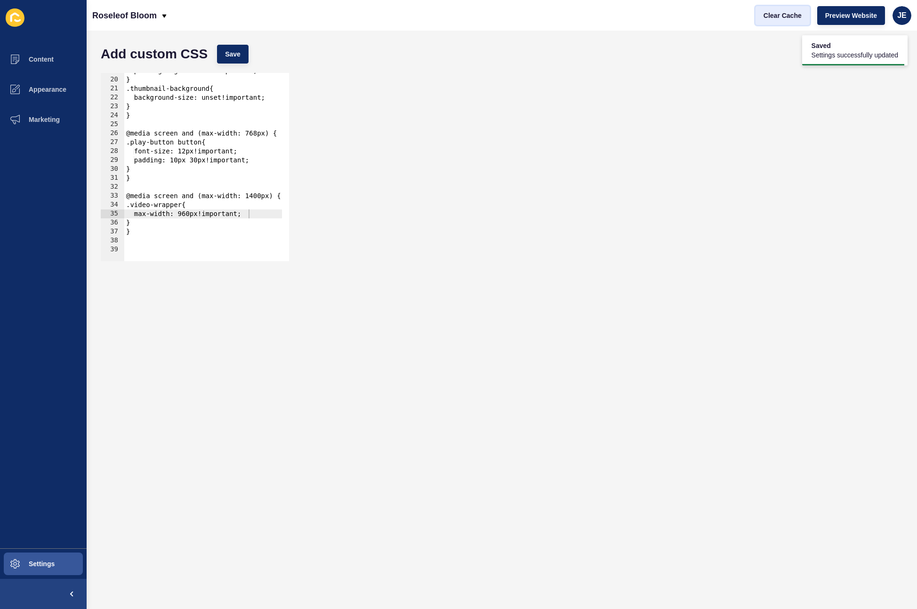
click at [761, 16] on span "Clear Cache" at bounding box center [782, 15] width 38 height 9
click at [263, 214] on div "padding-right: 15rem!important; } .thumbnail-background{ background-size: unset…" at bounding box center [203, 165] width 158 height 199
click at [245, 59] on button "Save" at bounding box center [233, 54] width 32 height 19
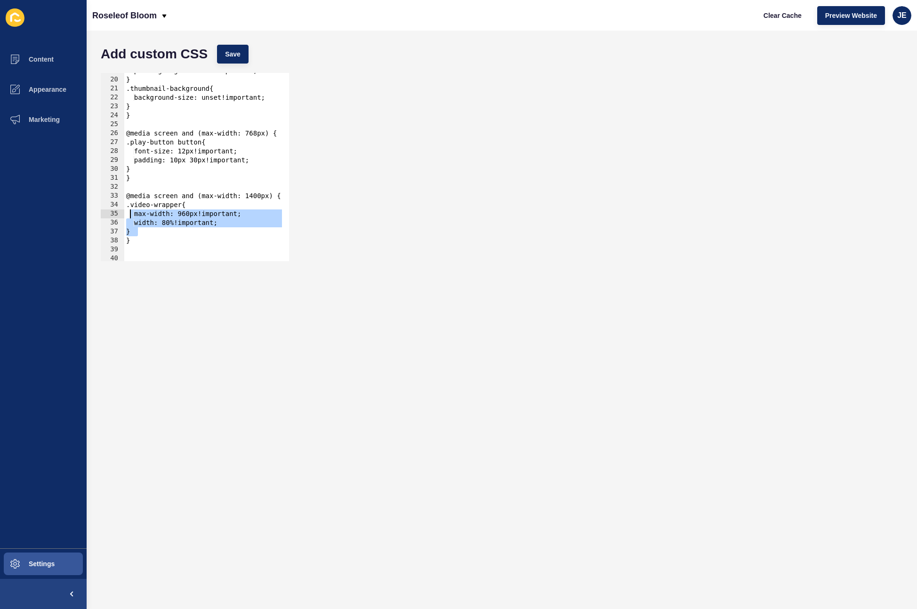
drag, startPoint x: 143, startPoint y: 233, endPoint x: 132, endPoint y: 212, distance: 23.8
click at [132, 212] on div "padding-right: 15rem!important; } .thumbnail-background{ background-size: unset…" at bounding box center [203, 165] width 158 height 199
drag, startPoint x: 133, startPoint y: 204, endPoint x: 147, endPoint y: 227, distance: 26.8
click at [146, 230] on div "padding-right: 15rem!important; } .thumbnail-background{ background-size: unset…" at bounding box center [203, 165] width 158 height 199
type textarea "width: 80%!important; }"
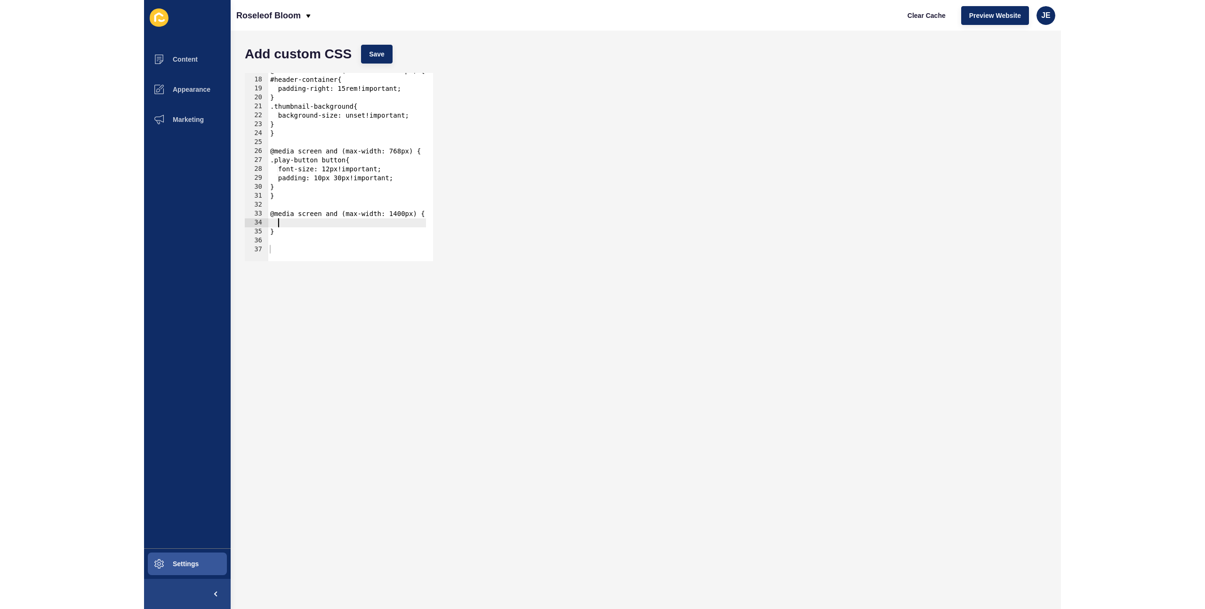
scroll to position [150, 0]
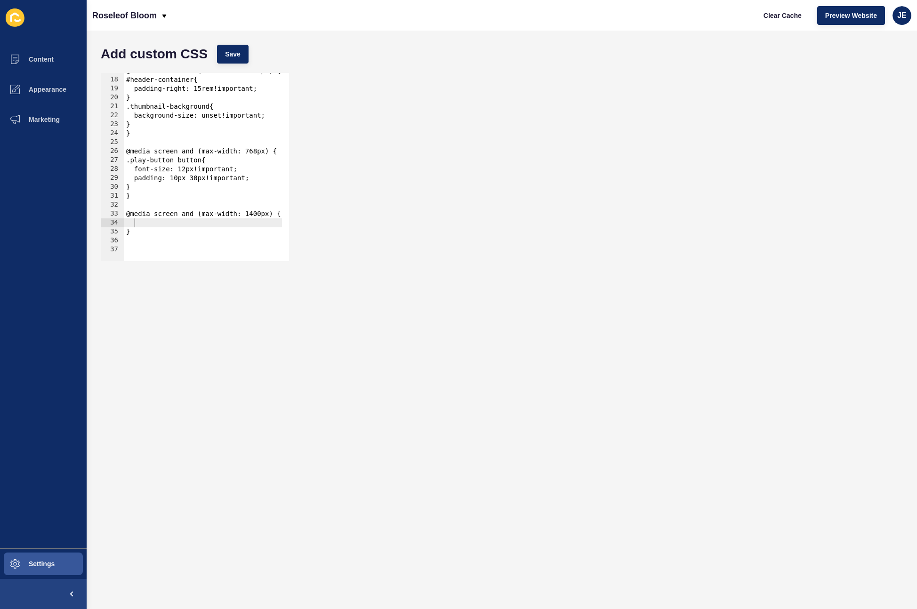
click at [235, 64] on div "Add custom CSS Save" at bounding box center [501, 54] width 811 height 28
click at [236, 60] on button "Save" at bounding box center [233, 54] width 32 height 19
click at [761, 13] on span "Clear Cache" at bounding box center [782, 15] width 38 height 9
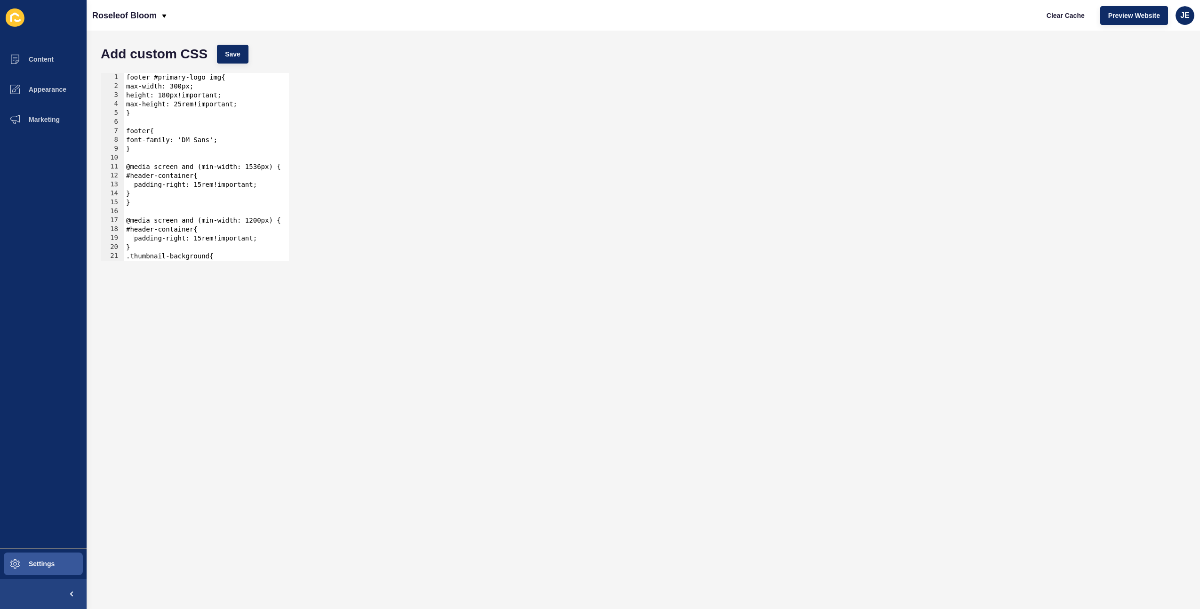
click at [126, 78] on div "footer #primary-logo img{ max-width: 300px; height: 180px!important; max-height…" at bounding box center [203, 172] width 158 height 199
type textarea "footer #primary-logo img{"
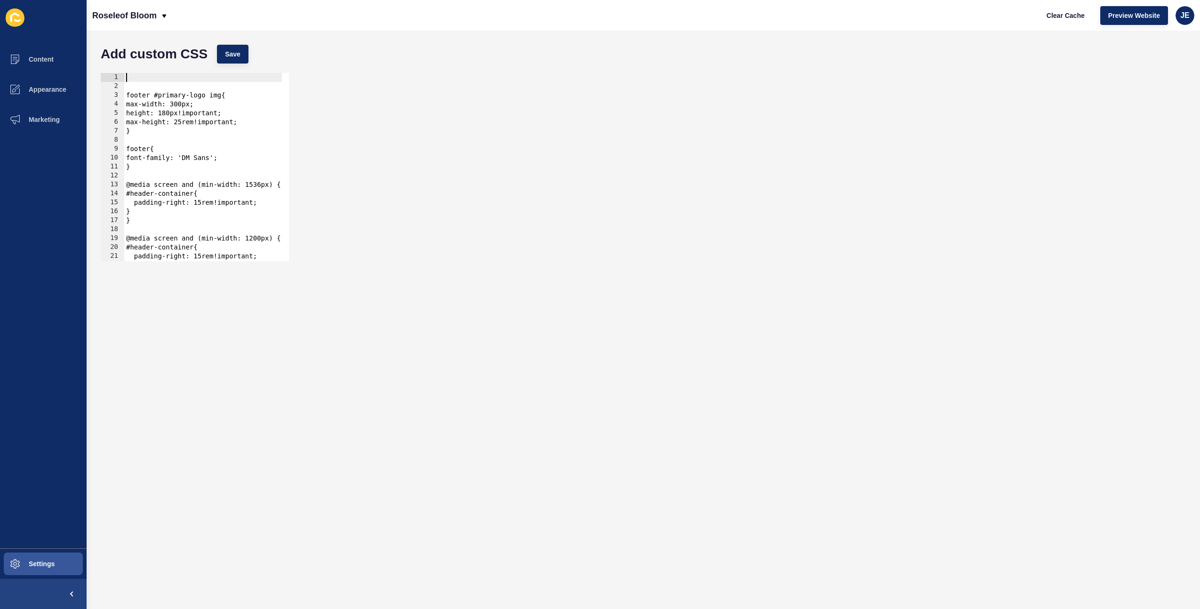
paste textarea "desktop-menu"
type textarea "desktop-menu"
paste textarea "desktop-menu"
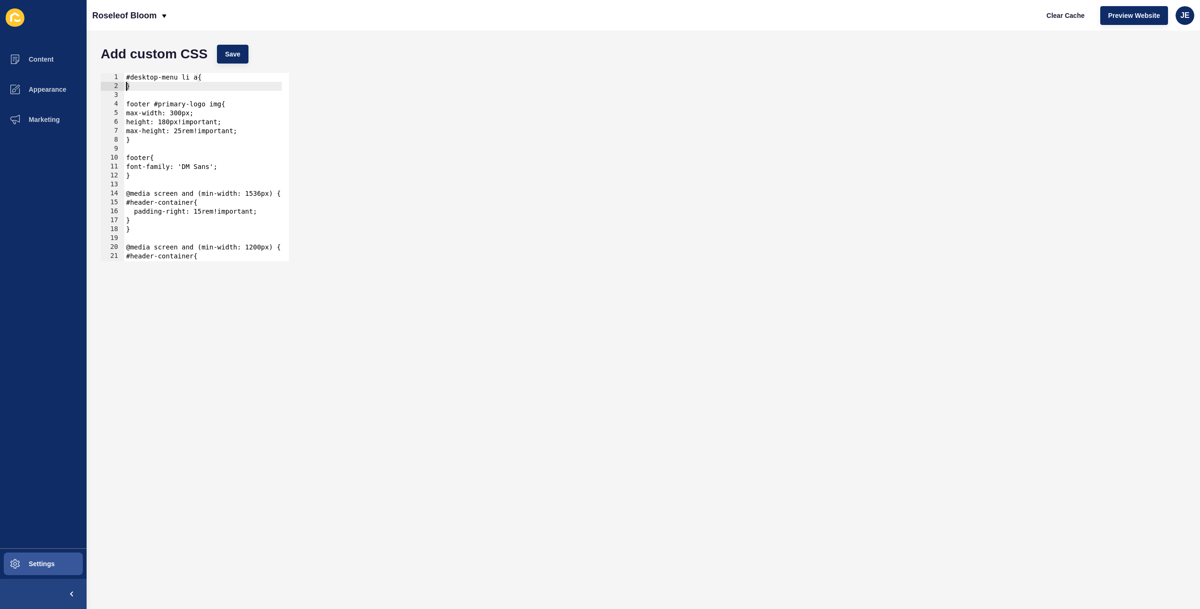
type textarea "}"
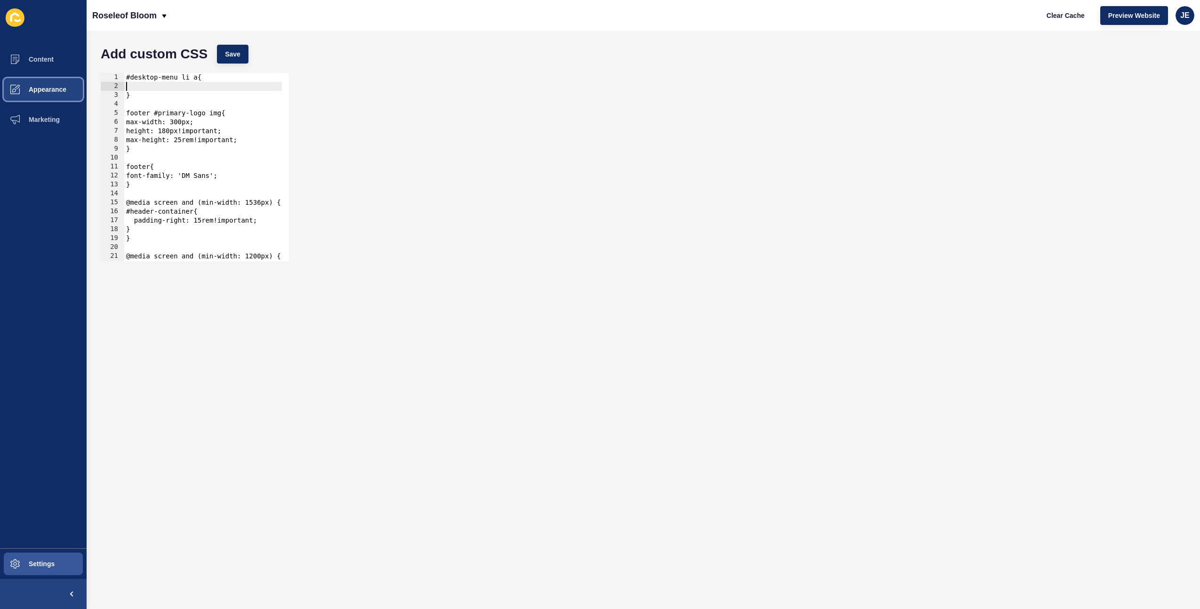
click at [45, 80] on button "Appearance" at bounding box center [43, 89] width 87 height 30
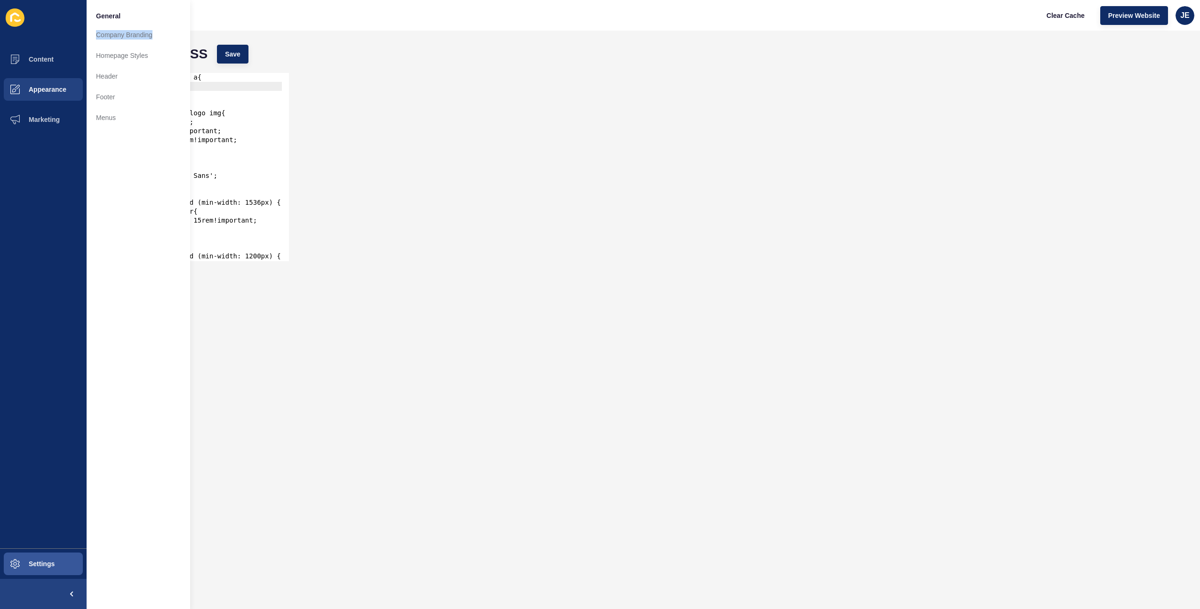
type textarea "#desktop-menu li a{"
click at [228, 81] on div "#desktop-menu li a{ } footer #primary-logo img{ max-width: 300px; height: 180px…" at bounding box center [203, 172] width 158 height 199
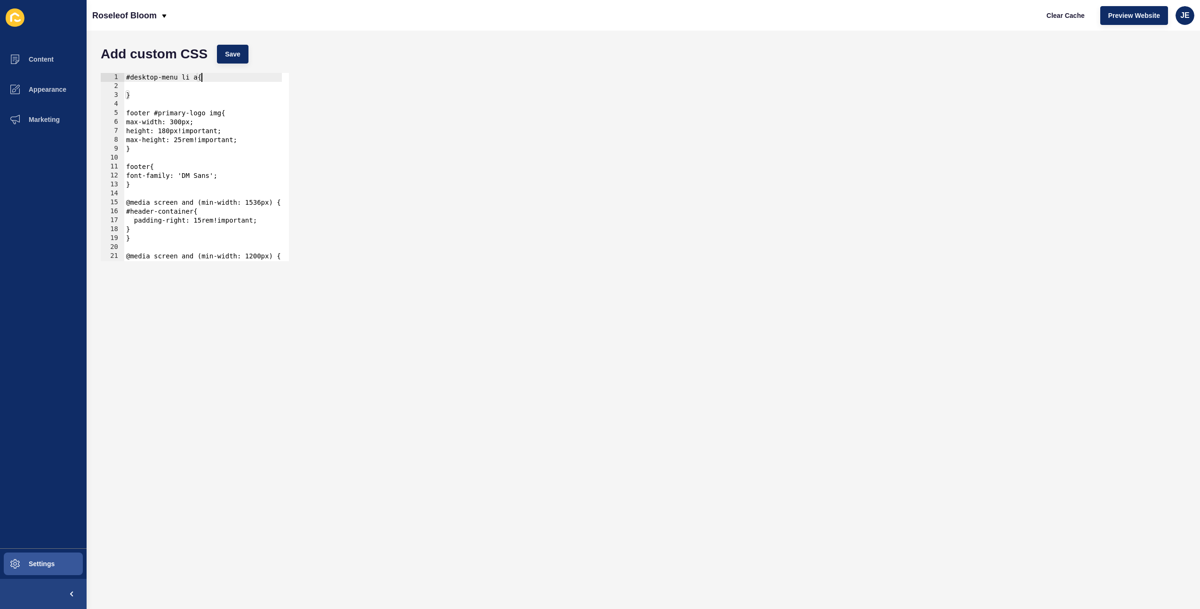
click at [216, 86] on div "#desktop-menu li a{ } footer #primary-logo img{ max-width: 300px; height: 180px…" at bounding box center [203, 172] width 158 height 199
paste textarea "b31a23"
click at [235, 52] on span "Save" at bounding box center [233, 53] width 16 height 9
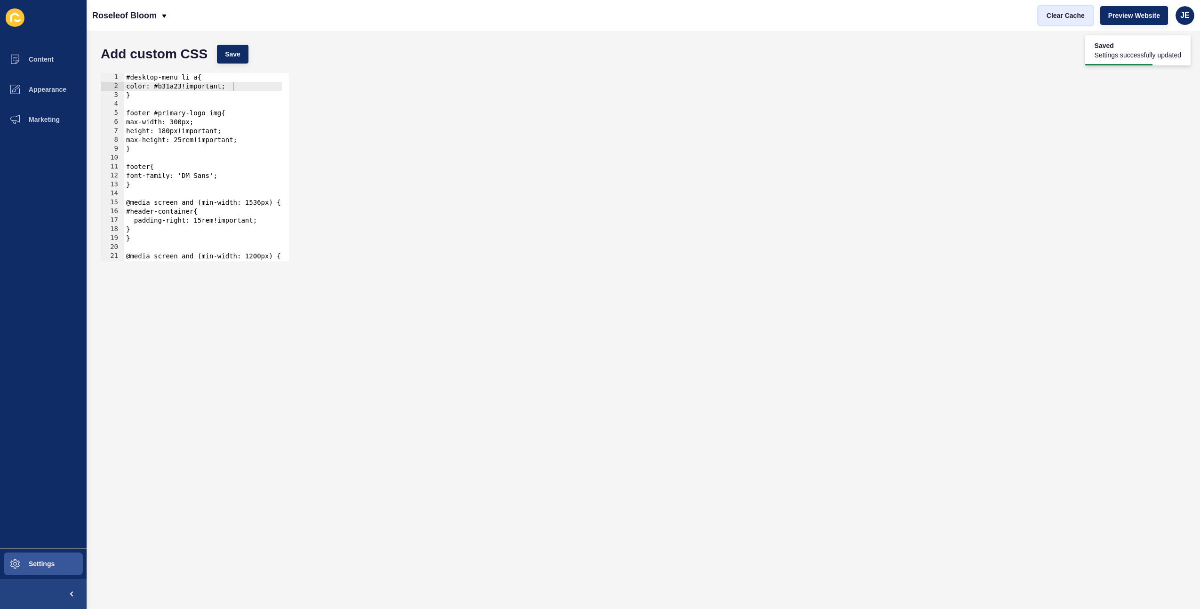
click at [1059, 17] on span "Clear Cache" at bounding box center [1066, 15] width 38 height 9
click at [181, 169] on div "#desktop-menu li a{ color: #b31a23!important; } footer #primary-logo img{ max-w…" at bounding box center [203, 172] width 158 height 199
click at [354, 254] on div "footer{ 1 2 3 4 5 6 7 8 9 10 11 12 13 14 15 16 17 18 19 20 21 22 23 #desktop-me…" at bounding box center [643, 167] width 1095 height 198
type textarea "}"
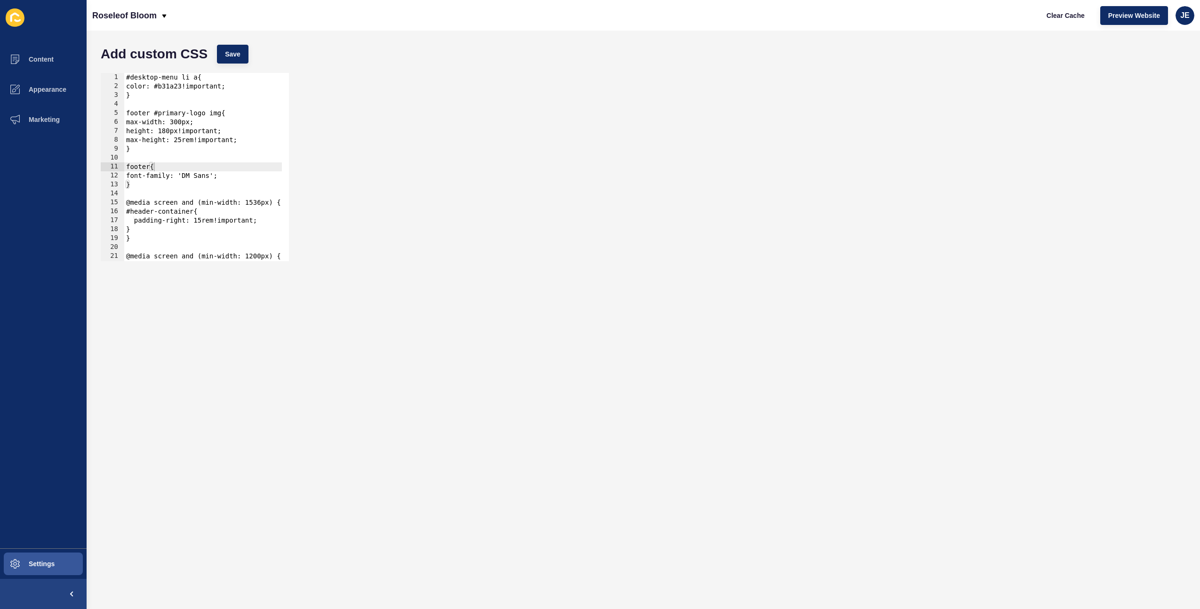
click at [139, 93] on div "#desktop-menu li a{ color: #b31a23!important; } footer #primary-logo img{ max-w…" at bounding box center [203, 172] width 158 height 199
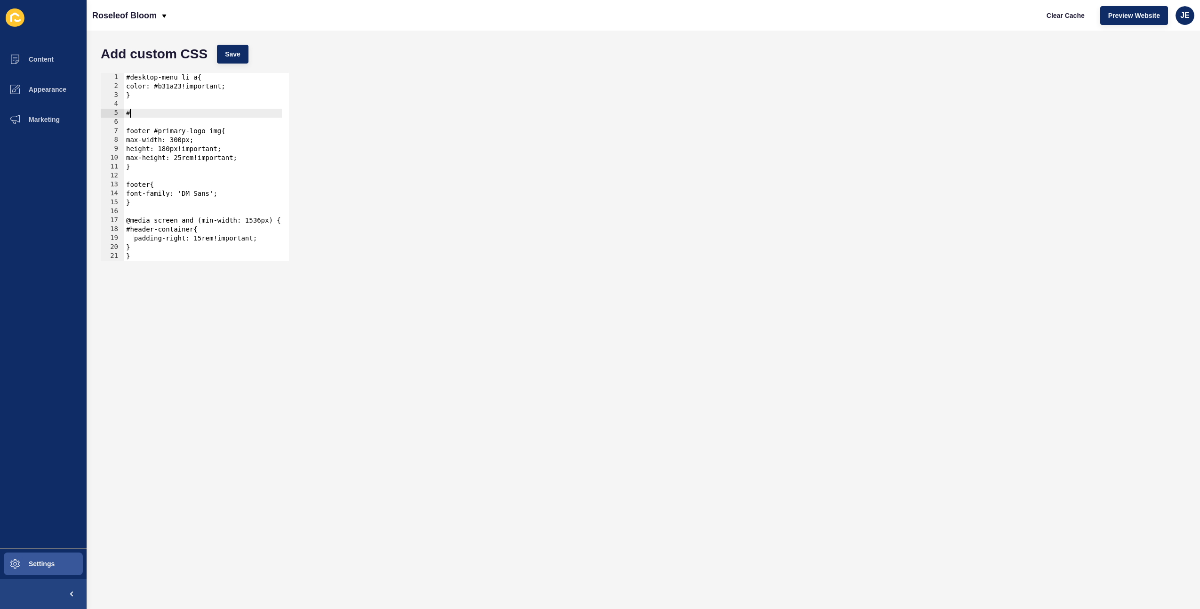
paste textarea "desktop-menu"
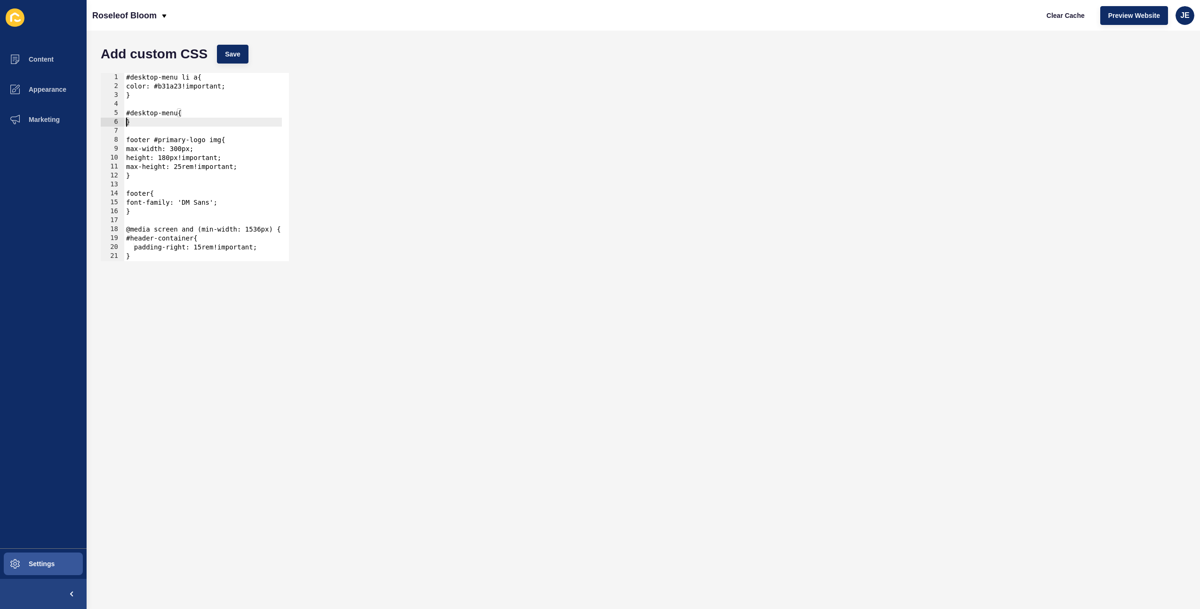
type textarea "}"
click at [225, 55] on span "Save" at bounding box center [233, 53] width 16 height 9
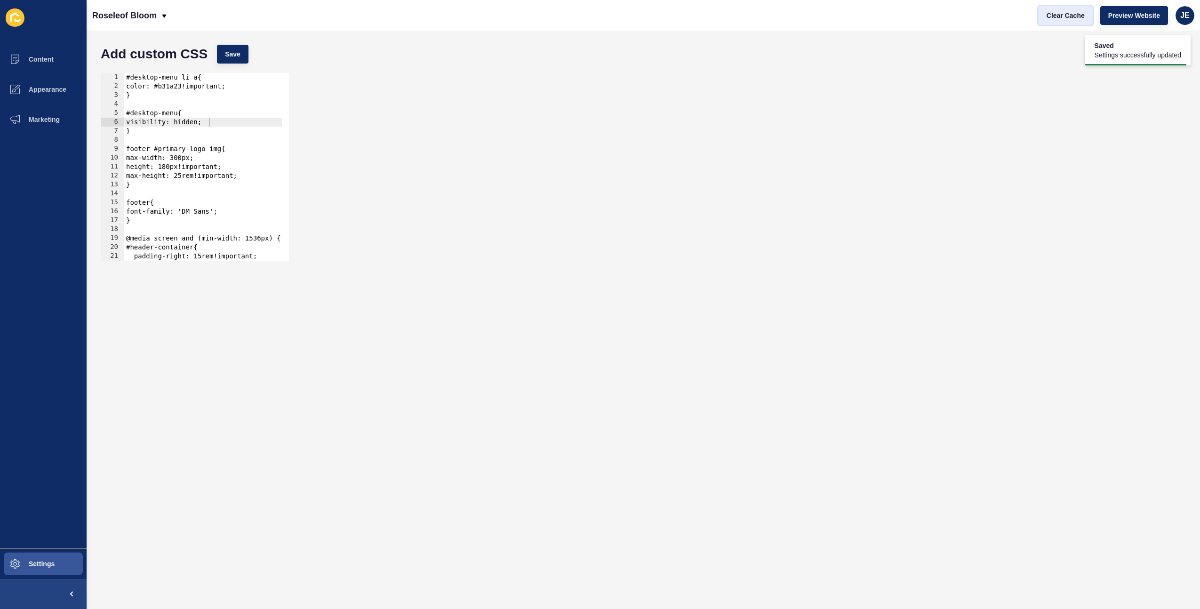
click at [1065, 19] on span "Clear Cache" at bounding box center [1066, 15] width 38 height 9
drag, startPoint x: 26, startPoint y: 89, endPoint x: 39, endPoint y: 86, distance: 13.6
click at [26, 89] on span "Appearance" at bounding box center [33, 90] width 68 height 8
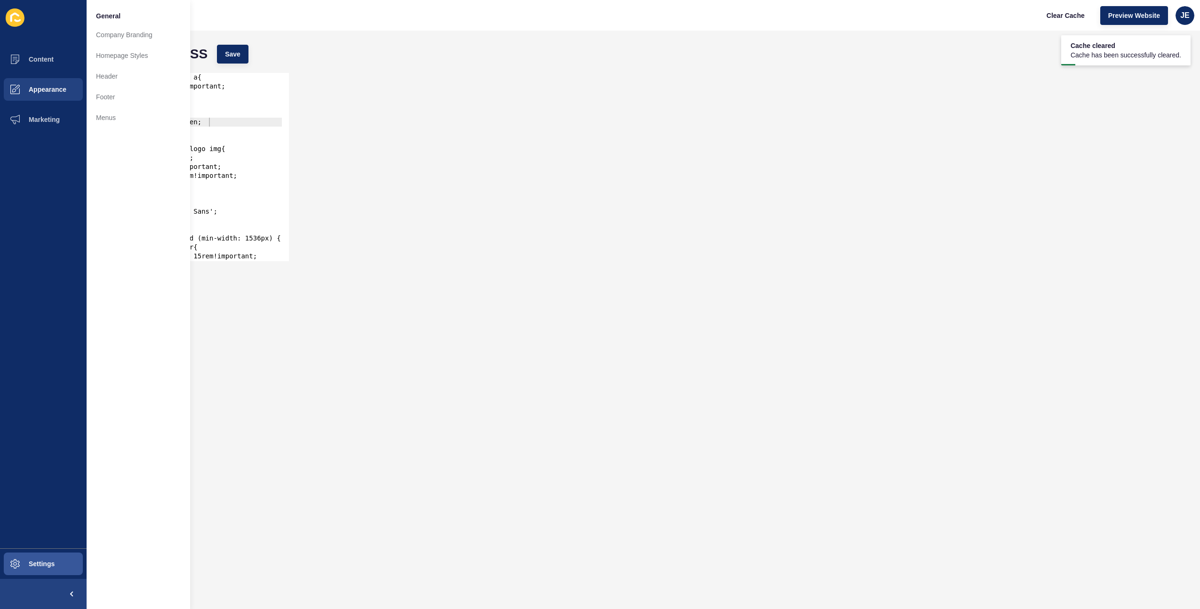
click at [220, 97] on div "#desktop-menu li a{ color: #b31a23!important; } #desktop-menu{ visibility: hidd…" at bounding box center [203, 172] width 158 height 199
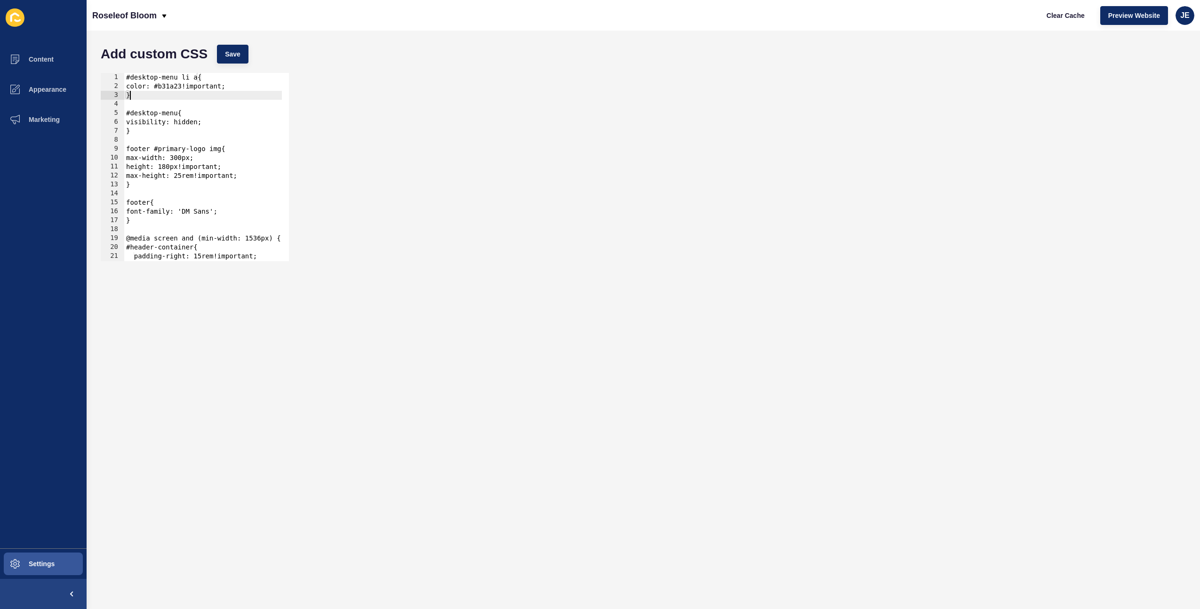
click at [128, 75] on div "#desktop-menu li a{ color: #b31a23!important; } #desktop-menu{ visibility: hidd…" at bounding box center [203, 172] width 158 height 199
type textarea "#desktop-menu li a{"
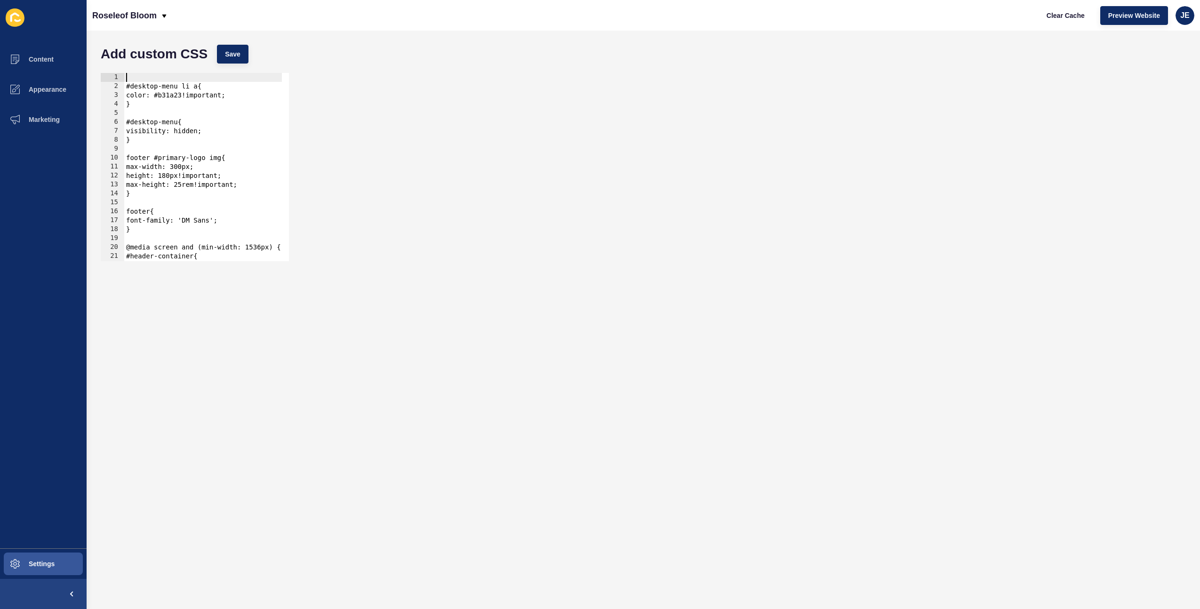
paste textarea "header-phone-number"
type textarea "header-phone-number"
paste textarea "header-phone-number"
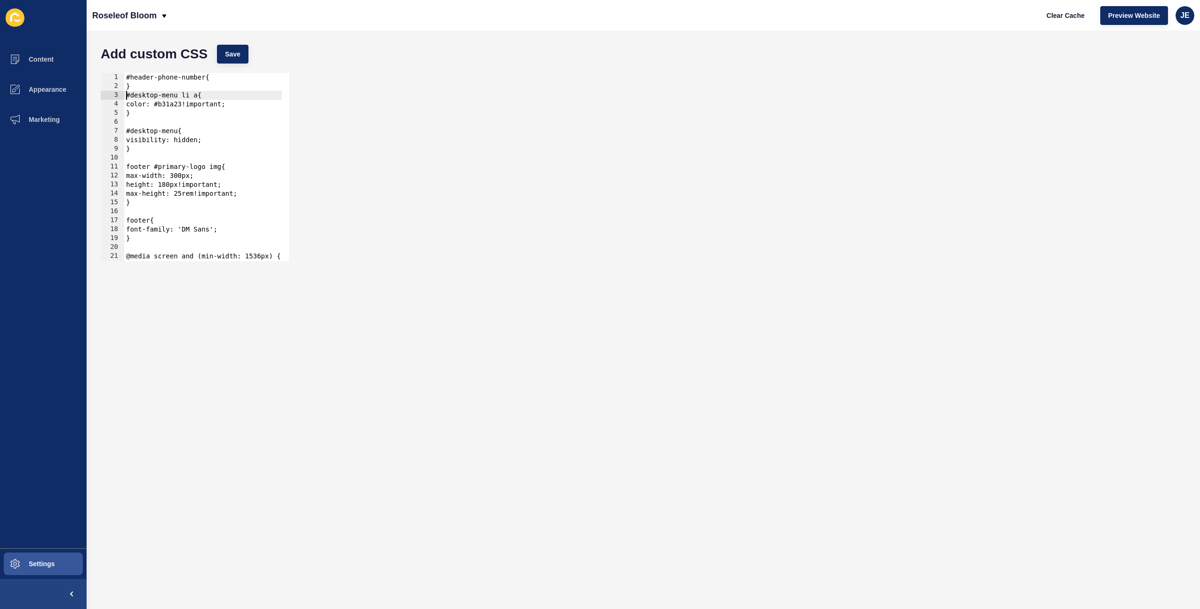
type textarea "}"
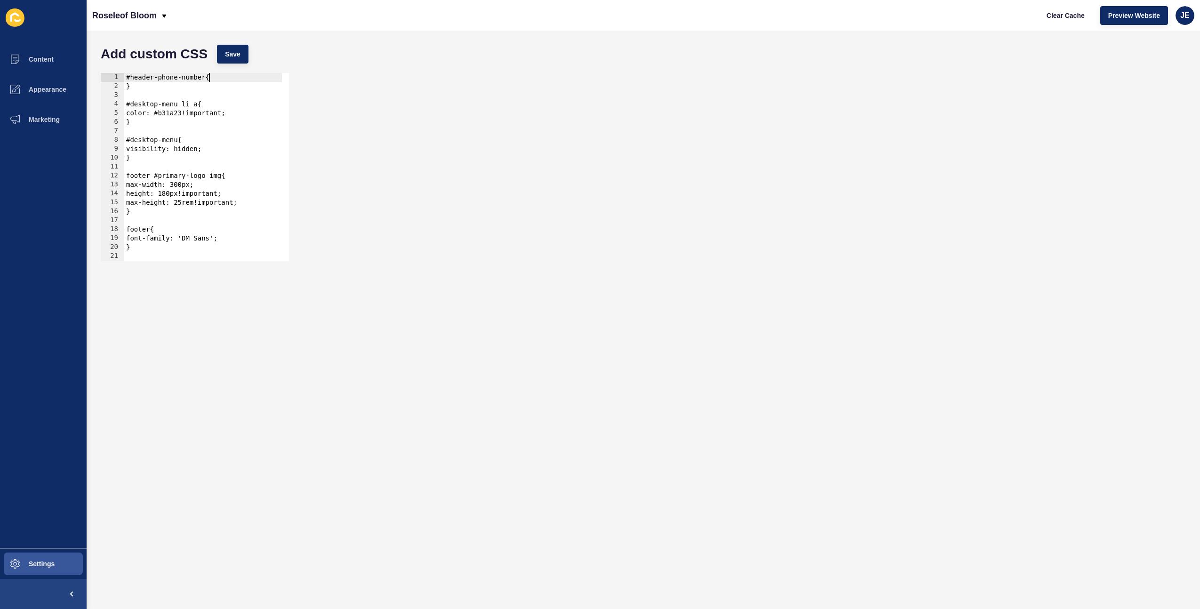
click at [237, 79] on div "#header-phone-number{ } #desktop-menu li a{ color: #b31a23!important; } #deskto…" at bounding box center [203, 172] width 158 height 199
type textarea "#header-phone-number{"
paste textarea "b49b57"
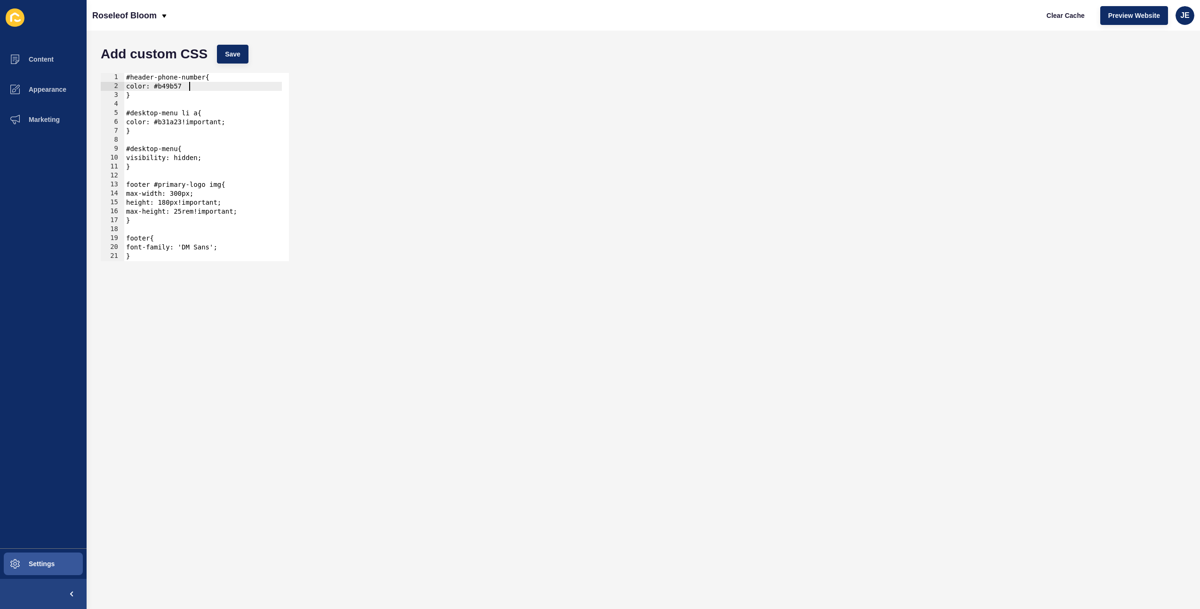
scroll to position [0, 4]
click at [239, 57] on span "Save" at bounding box center [233, 53] width 16 height 9
click at [1052, 21] on button "Clear Cache" at bounding box center [1066, 15] width 54 height 19
type textarea "}"
click at [150, 93] on div "#header-phone-number{ color: #b49b57; } #desktop-menu li a{ color: #b31a23!impo…" at bounding box center [203, 172] width 158 height 199
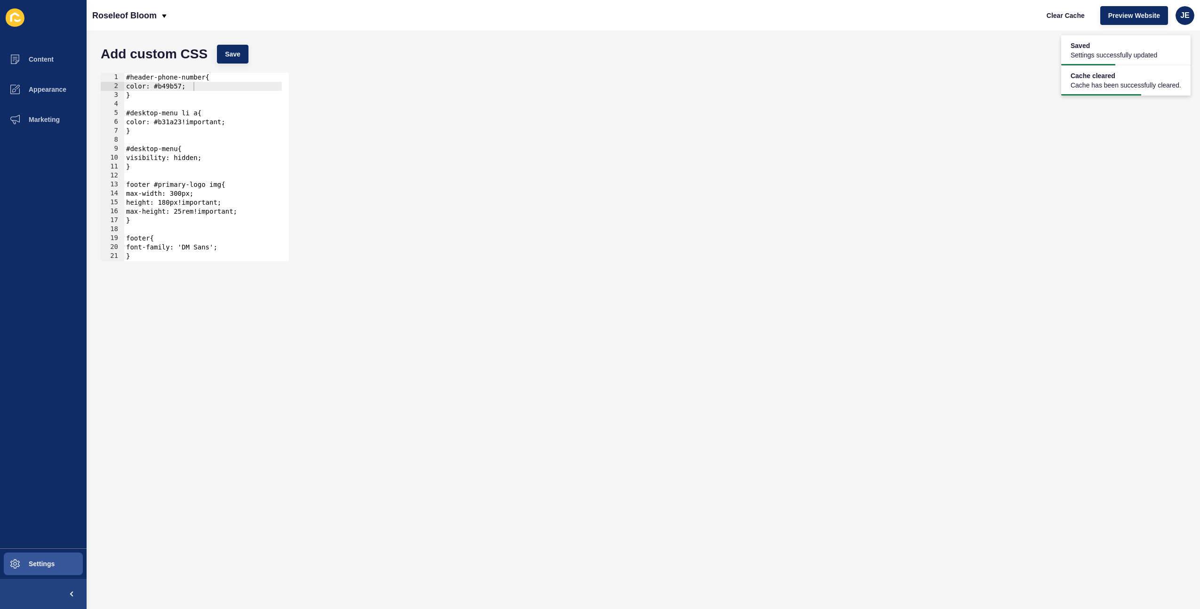
scroll to position [0, 0]
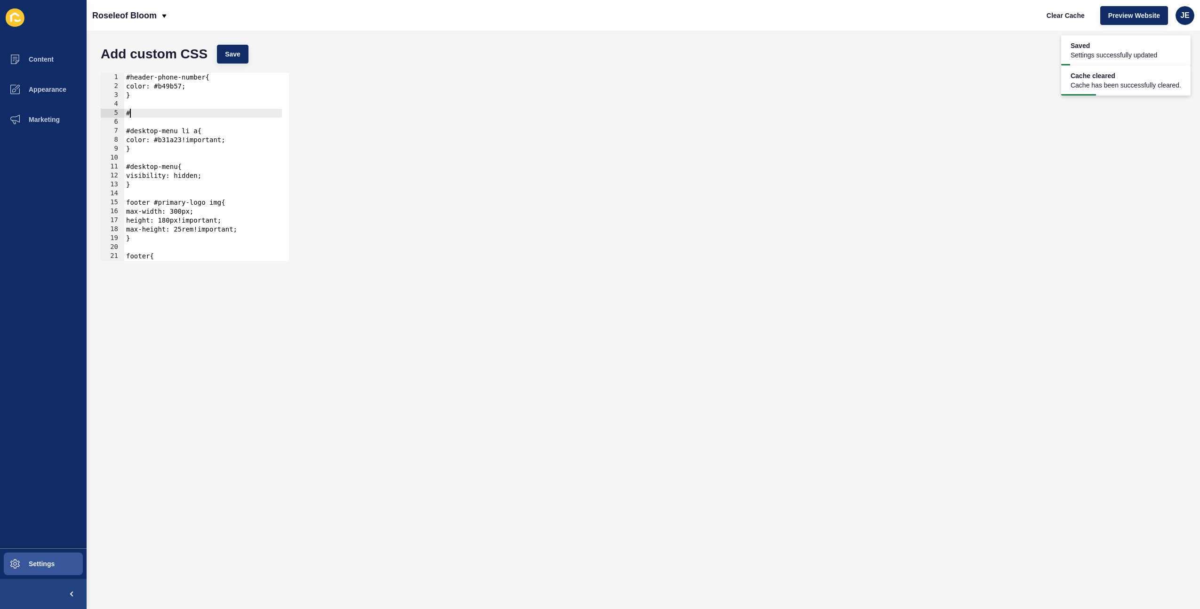
paste textarea "hamburger-menu"
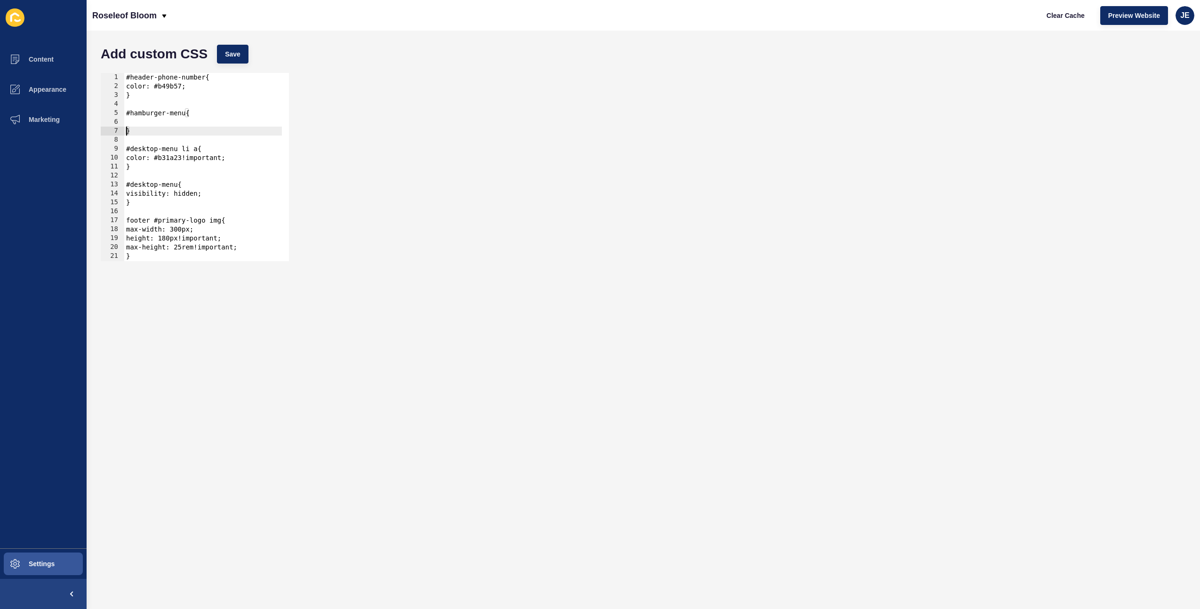
click at [154, 91] on div "#header-phone-number{ color: #b49b57; } #hamburger-menu{ } #desktop-menu li a{ …" at bounding box center [203, 172] width 158 height 199
click at [156, 90] on div "#header-phone-number{ color: #b49b57; } #hamburger-menu{ } #desktop-menu li a{ …" at bounding box center [203, 172] width 158 height 199
click at [157, 89] on div "#header-phone-number{ color: #b49b57; } #hamburger-menu{ } #desktop-menu li a{ …" at bounding box center [203, 172] width 158 height 199
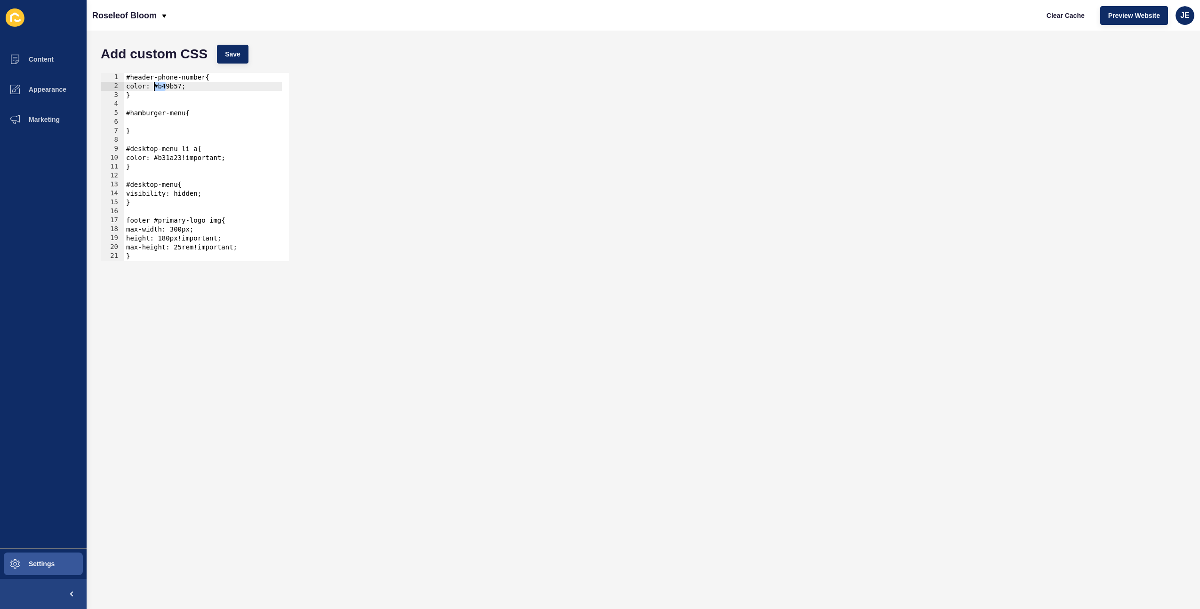
type textarea "color: #b49b57; }"
click at [153, 120] on div "#header-phone-number{ color: #b49b57; } #hamburger-menu{ } #desktop-menu li a{ …" at bounding box center [203, 172] width 158 height 199
paste textarea
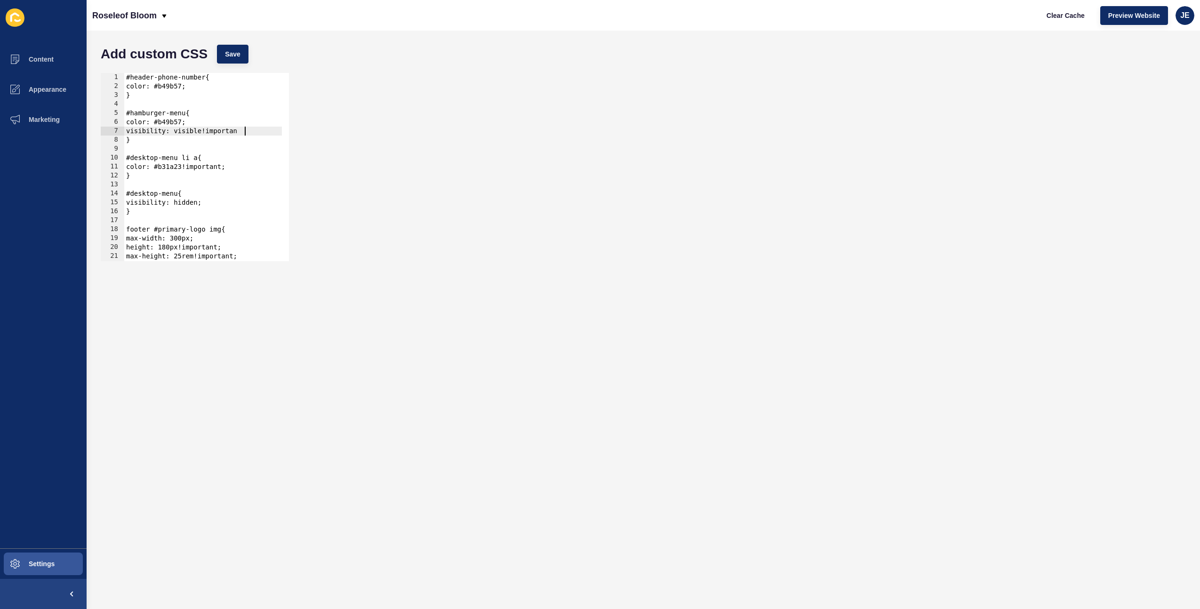
scroll to position [0, 8]
click at [231, 59] on button "Save" at bounding box center [233, 54] width 32 height 19
click at [265, 126] on div "#header-phone-number{ color: #b49b57; } #hamburger-menu{ color: #b49b57; visibi…" at bounding box center [203, 172] width 158 height 199
click at [264, 132] on div "#header-phone-number{ color: #b49b57; } #hamburger-menu{ color: #b49b57; visibi…" at bounding box center [203, 172] width 158 height 199
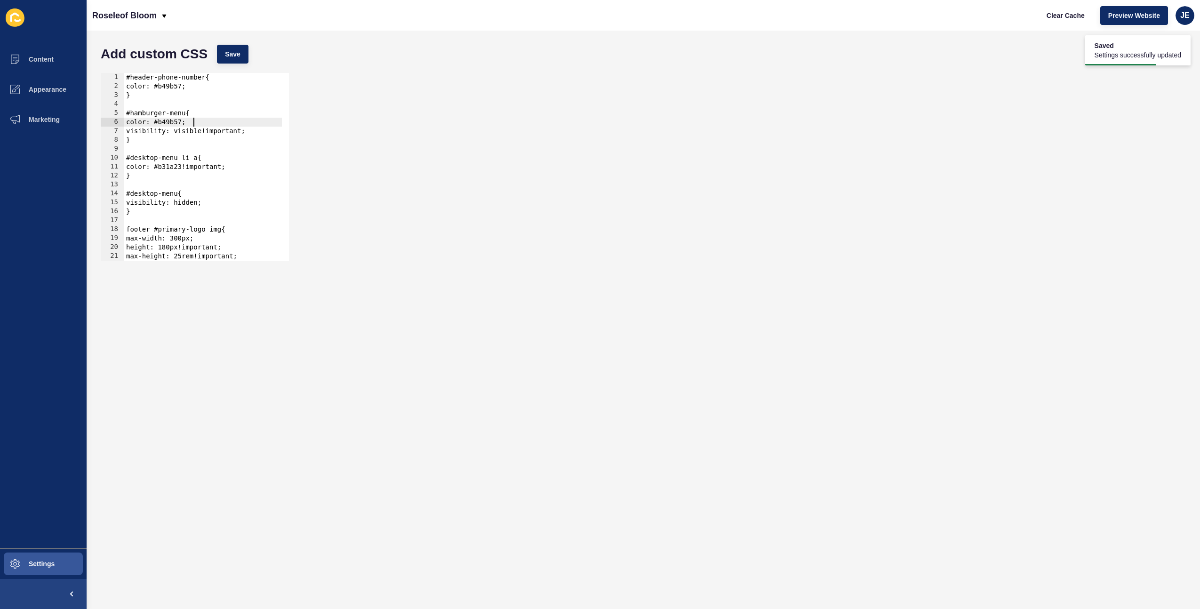
type textarea "visibility: visible!important;"
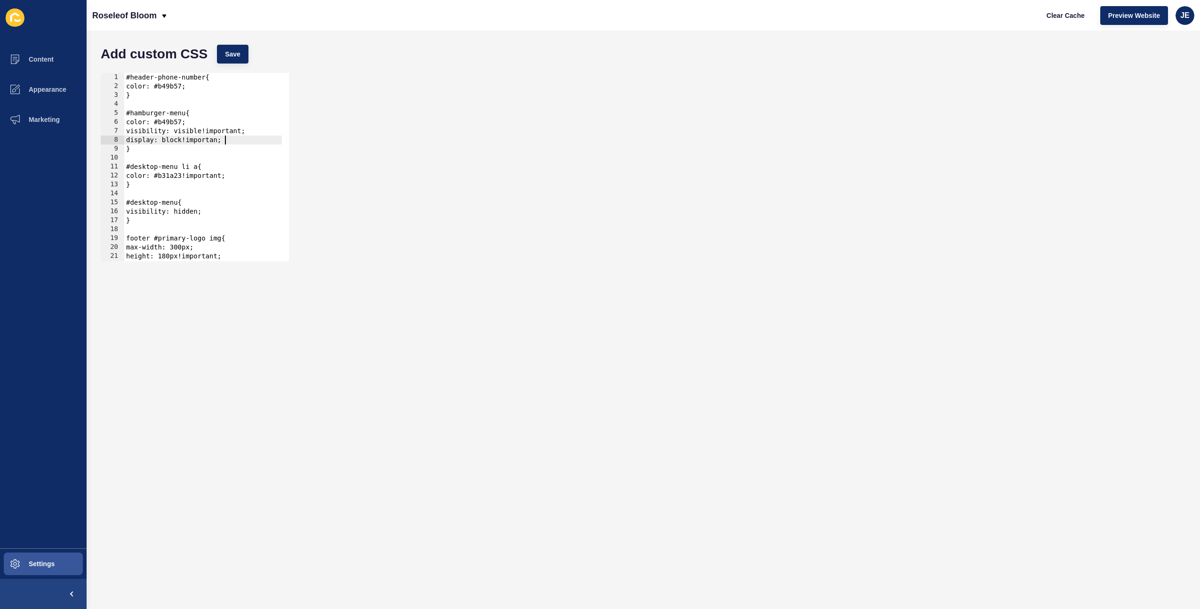
scroll to position [0, 7]
click at [225, 40] on div "Add custom CSS Save" at bounding box center [643, 54] width 1095 height 28
click at [224, 49] on button "Save" at bounding box center [233, 54] width 32 height 19
click at [176, 138] on div "#header-phone-number{ color: #b49b57; } #hamburger-menu{ color: #b49b57; visibi…" at bounding box center [203, 172] width 158 height 199
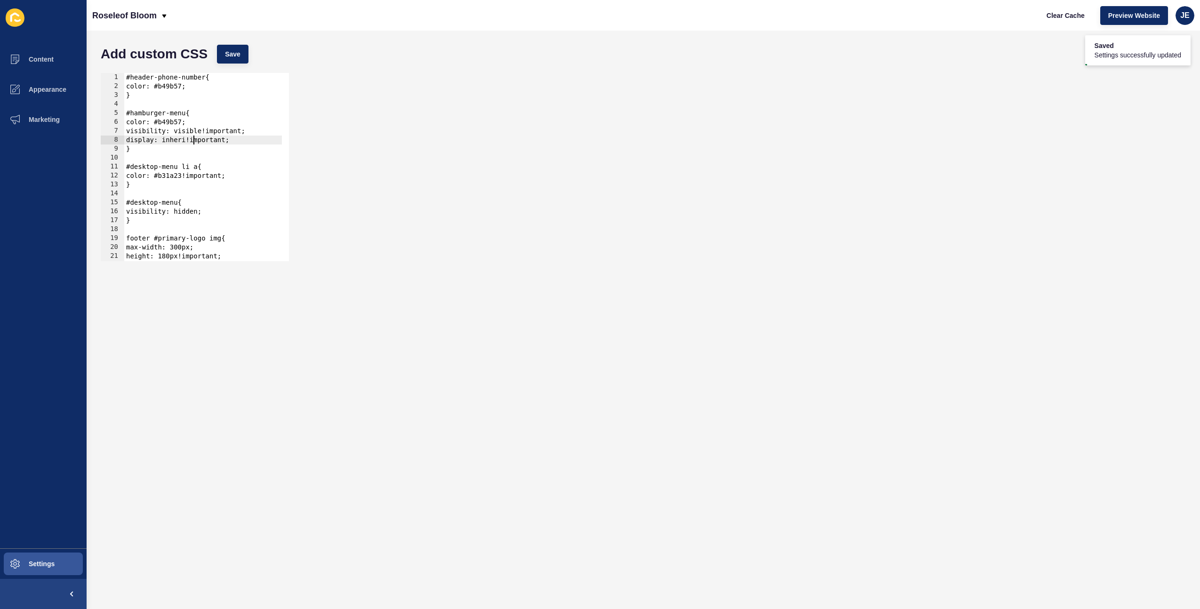
scroll to position [0, 5]
type textarea "display: inherit!important;"
click at [215, 54] on div "Add custom CSS Save" at bounding box center [643, 54] width 1095 height 28
click at [219, 55] on button "Save" at bounding box center [233, 54] width 32 height 19
click at [189, 149] on div "#header-phone-number{ color: #b49b57; } #hamburger-menu{ color: #b49b57; visibi…" at bounding box center [203, 172] width 158 height 199
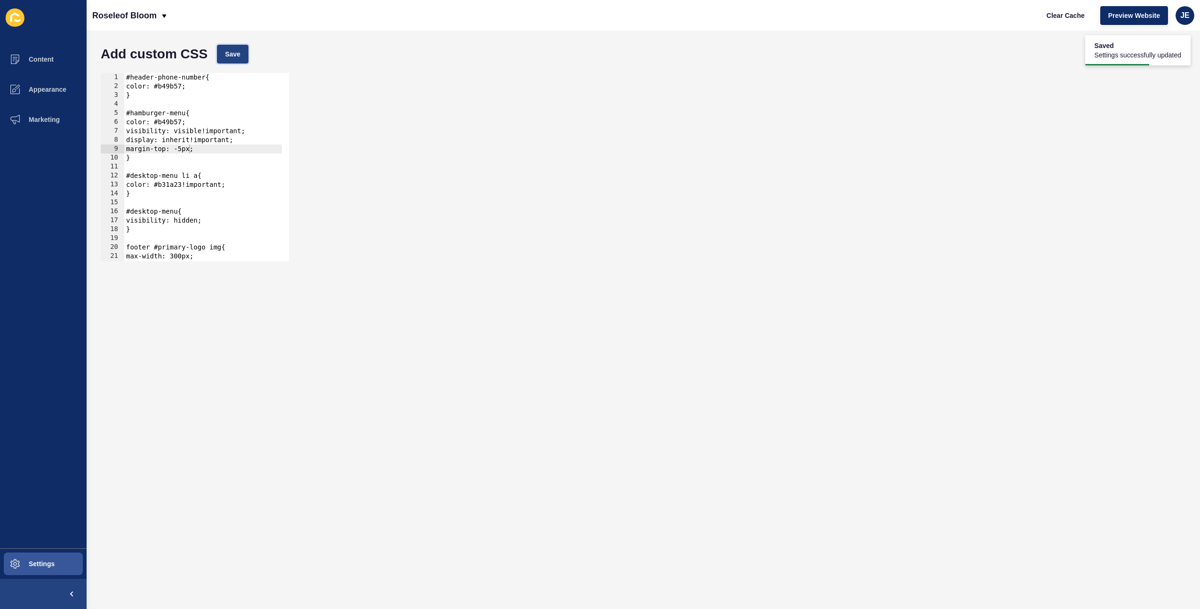
click at [238, 62] on button "Save" at bounding box center [233, 54] width 32 height 19
click at [743, 91] on div "margin-top: -5px; 1 2 3 4 5 6 7 8 9 10 11 12 13 14 15 16 17 18 19 20 21 22 23 #…" at bounding box center [643, 167] width 1095 height 198
type textarea "}"
click at [161, 97] on div "#header-phone-number{ color: #b49b57; } #hamburger-menu{ color: #b49b57; visibi…" at bounding box center [203, 172] width 158 height 199
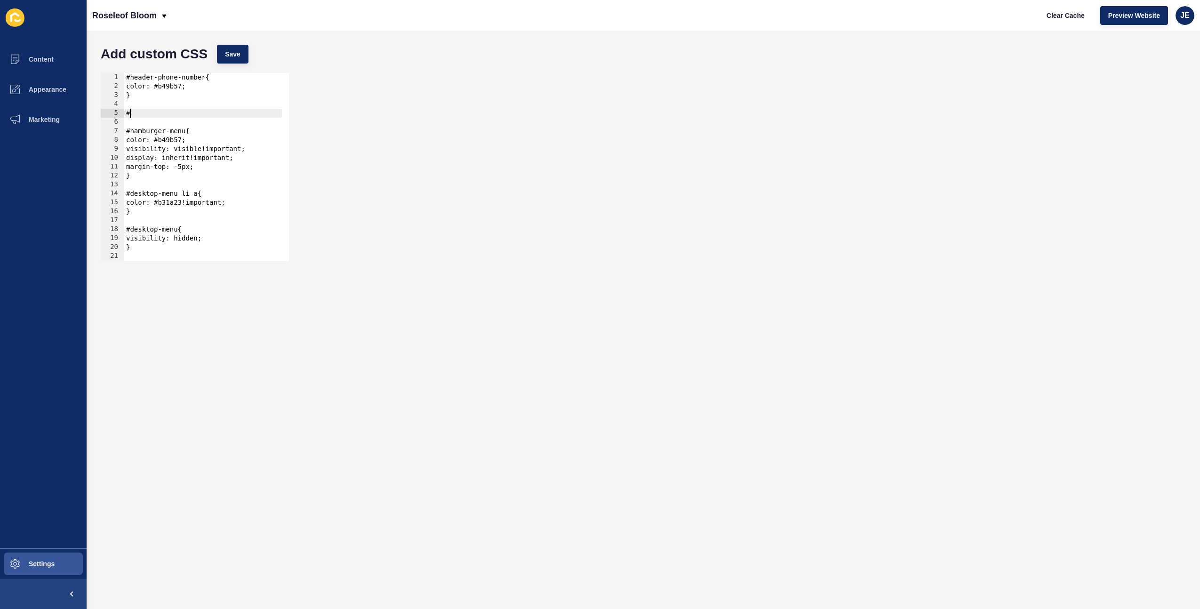
paste textarea "mobile-menu"
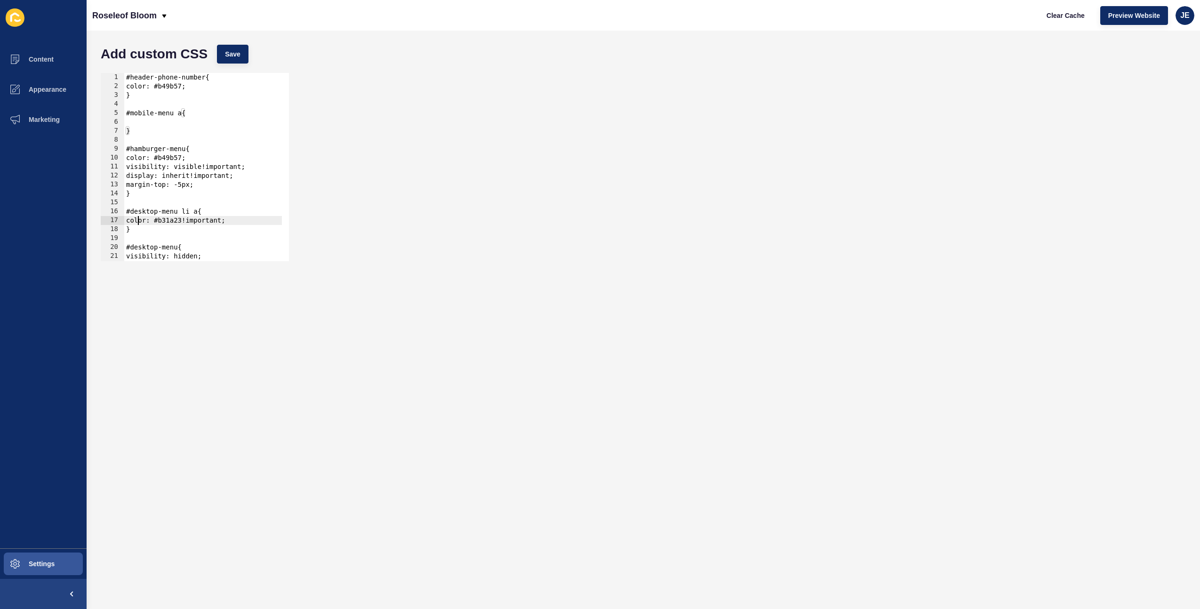
click at [139, 218] on div "#header-phone-number{ color: #b49b57; } #mobile-menu a{ } #hamburger-menu{ colo…" at bounding box center [203, 172] width 158 height 199
type textarea "color: #b31a23!important; }"
click at [162, 122] on div "#header-phone-number{ color: #b49b57; } #mobile-menu a{ } #hamburger-menu{ colo…" at bounding box center [203, 172] width 158 height 199
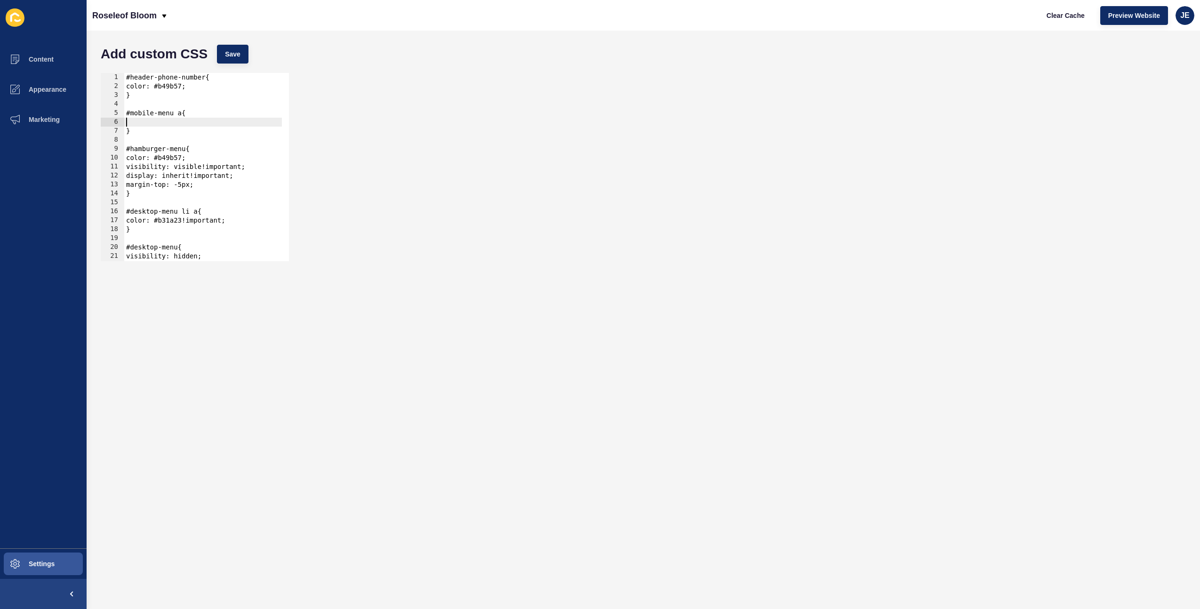
paste textarea "color: #b31a23!important;"
type textarea "color: #b31a23!important;"
click at [245, 61] on button "Save" at bounding box center [233, 54] width 32 height 19
click at [34, 84] on button "Appearance" at bounding box center [43, 89] width 87 height 30
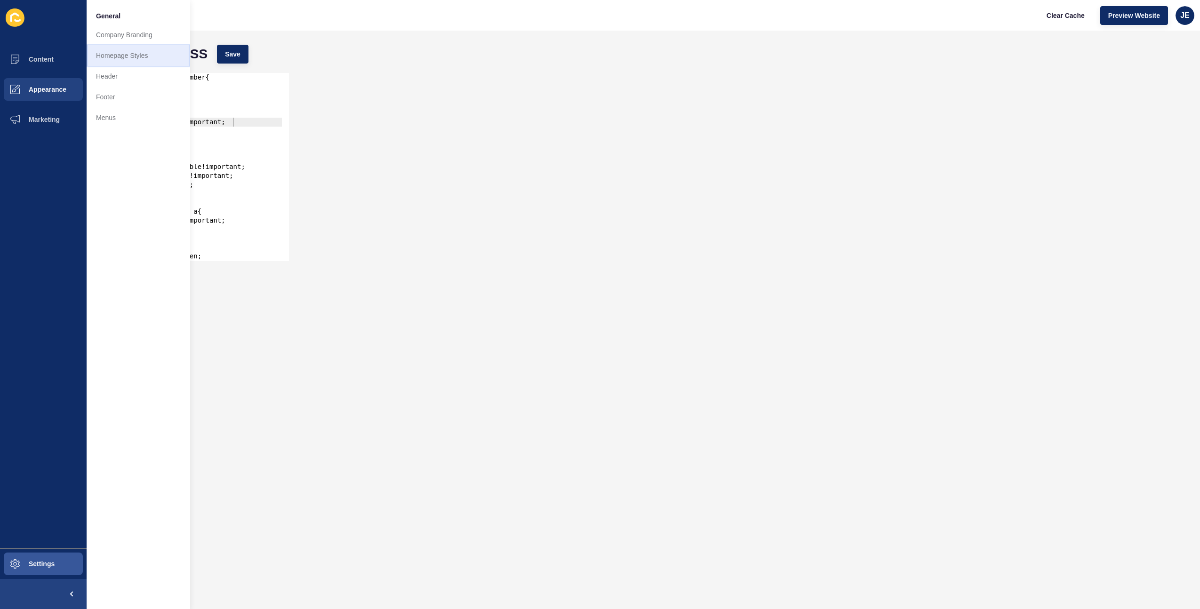
click at [129, 53] on link "Homepage Styles" at bounding box center [139, 55] width 104 height 21
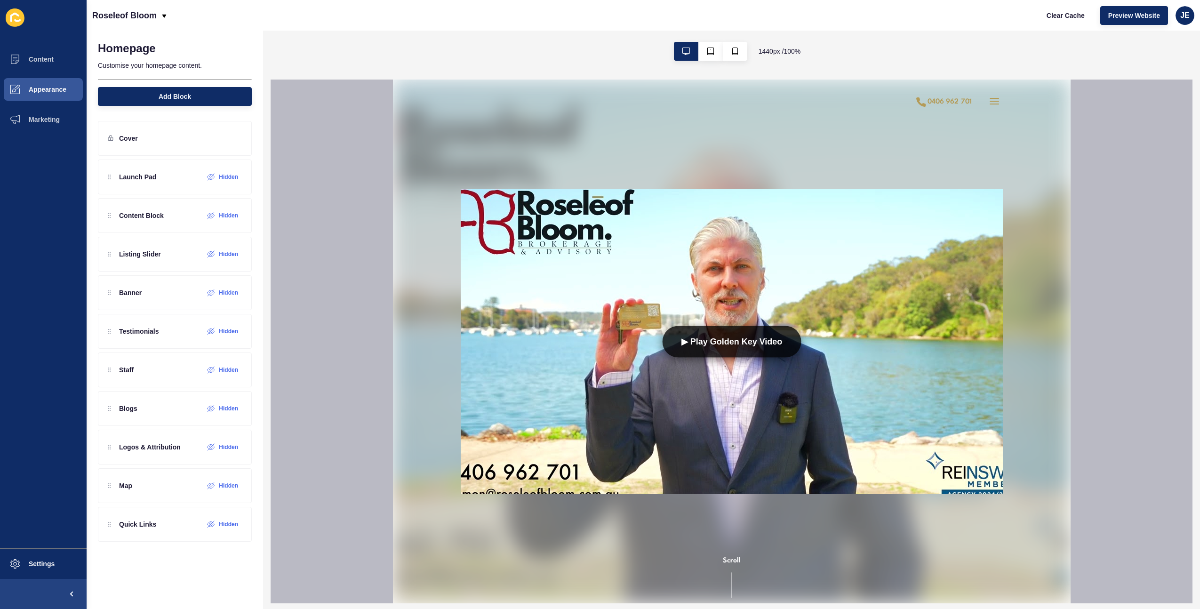
click at [770, 51] on span "1440 px / 100 %" at bounding box center [780, 51] width 42 height 9
copy span "1440 px"
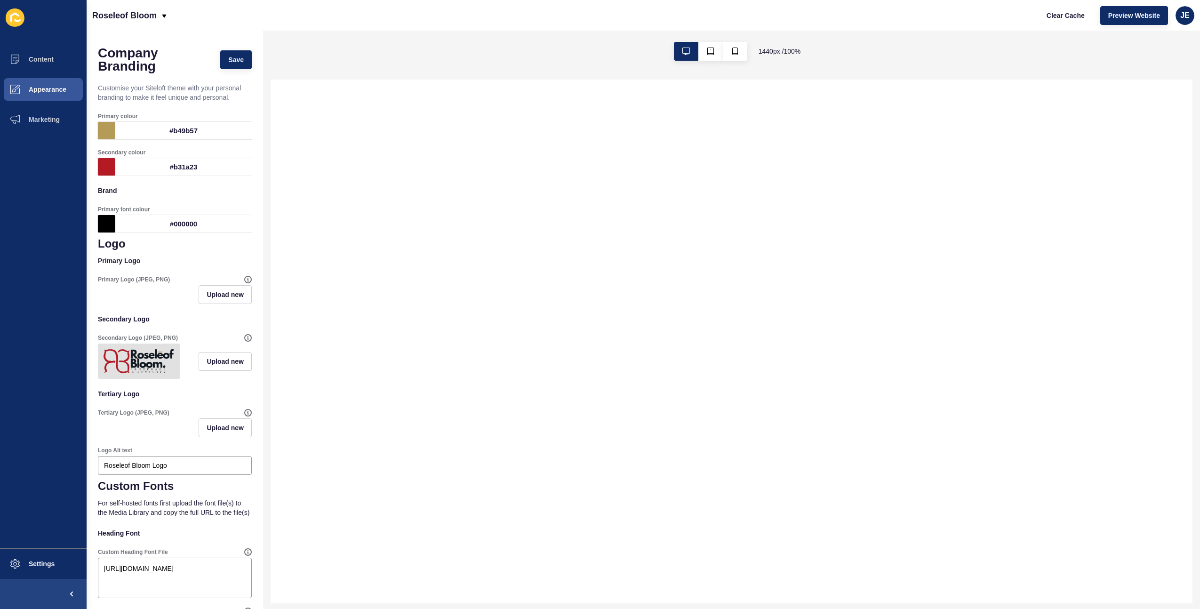
click at [176, 162] on div "#b31a23" at bounding box center [183, 166] width 137 height 17
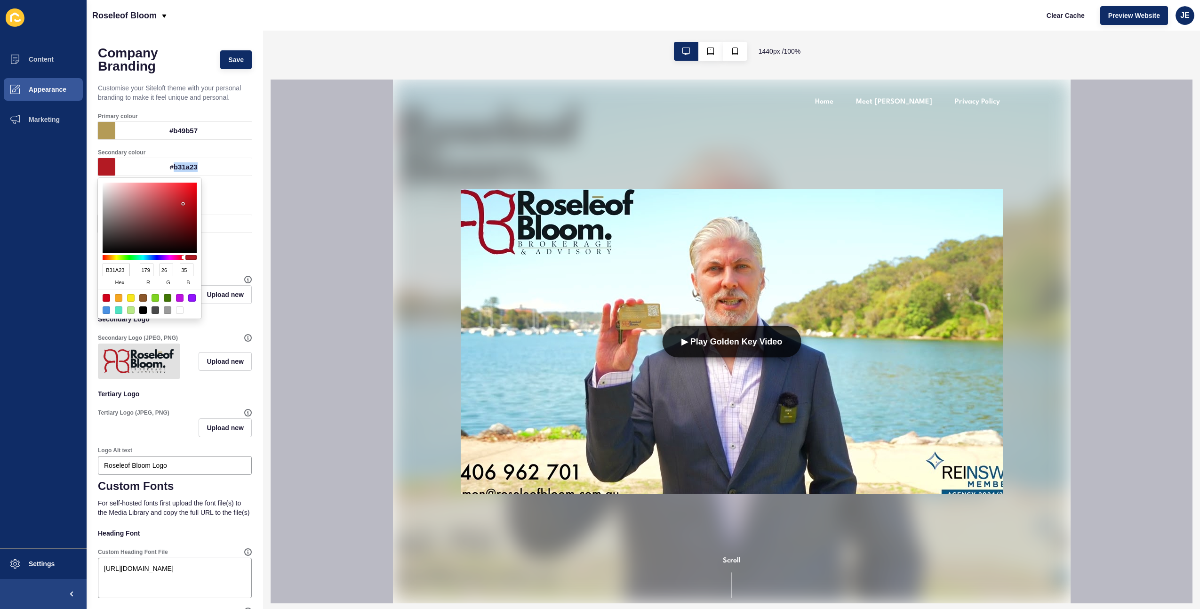
copy div "b31a23"
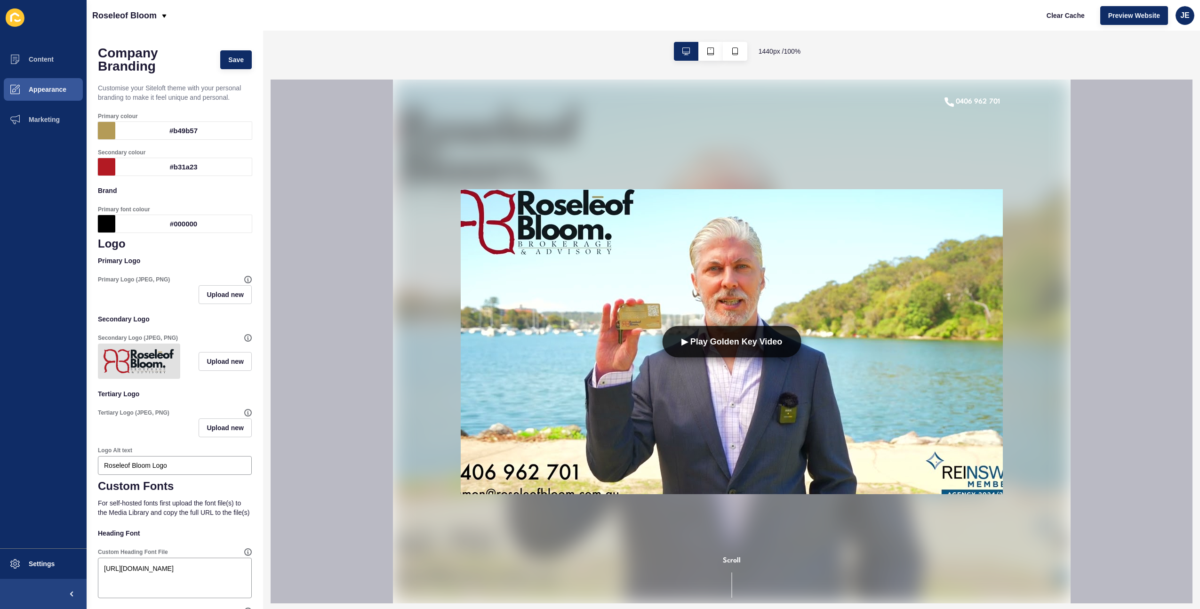
click at [186, 124] on div "#b49b57" at bounding box center [183, 130] width 137 height 17
click at [183, 129] on div "#b49b57" at bounding box center [183, 130] width 137 height 17
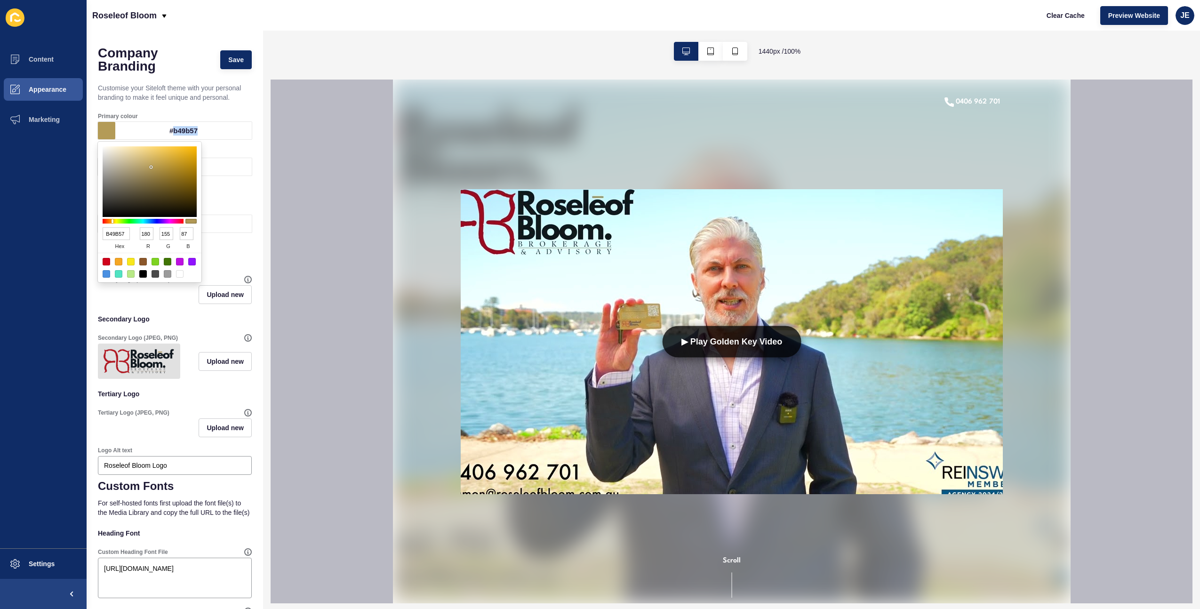
copy div "b49b57"
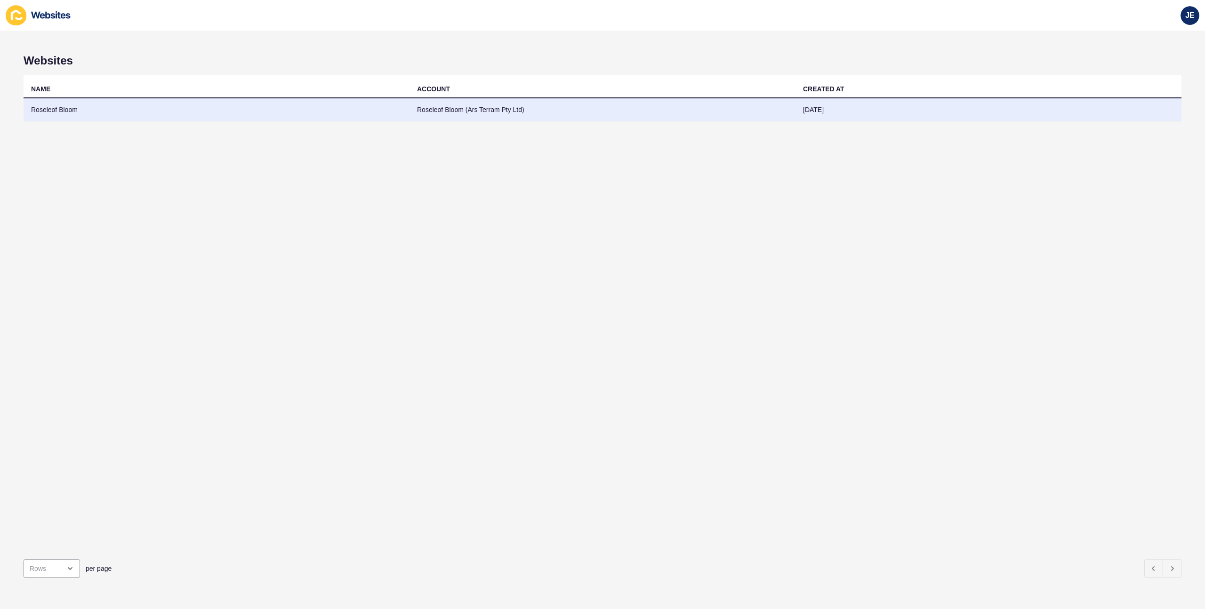
click at [278, 112] on td "Roseleof Bloom" at bounding box center [217, 109] width 386 height 23
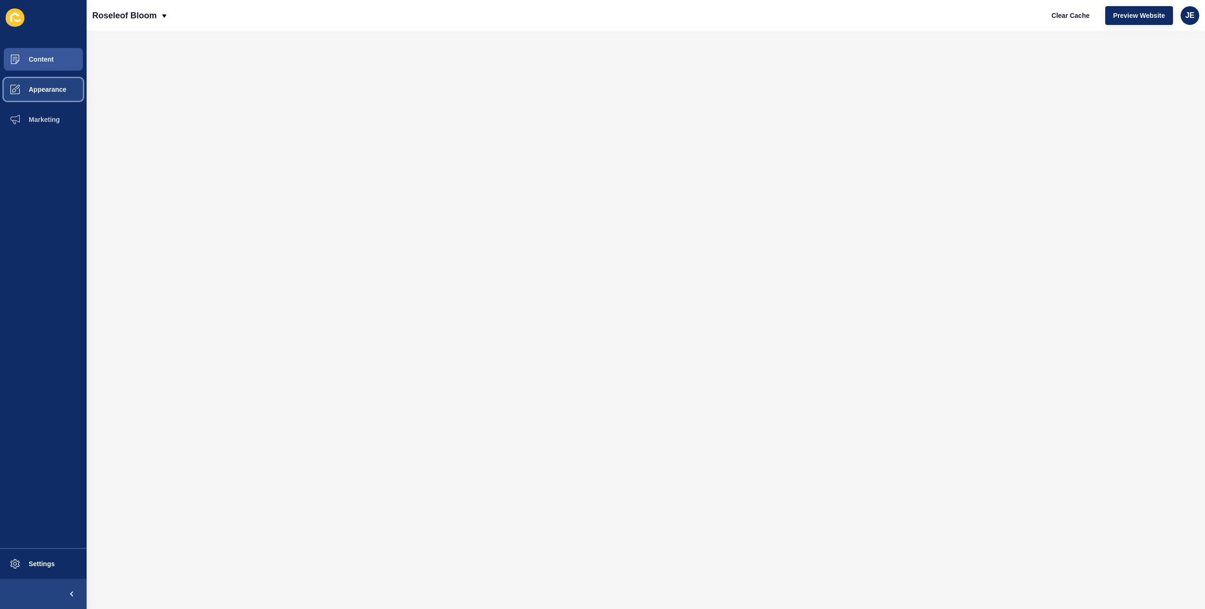
click at [28, 86] on span "Appearance" at bounding box center [33, 90] width 68 height 8
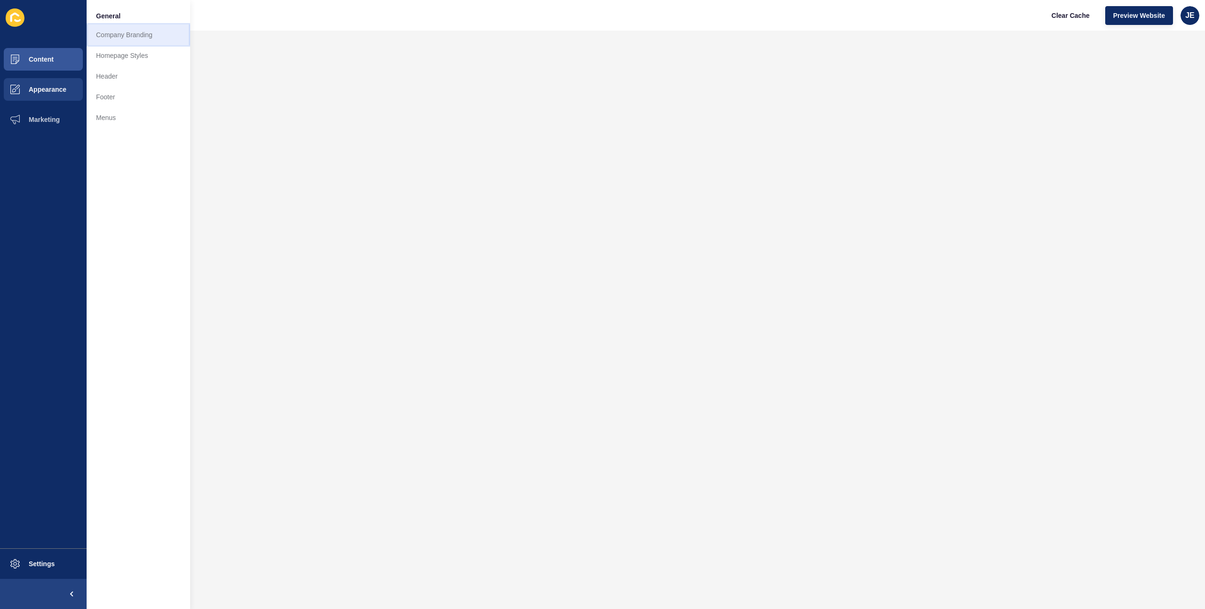
click at [135, 39] on link "Company Branding" at bounding box center [139, 34] width 104 height 21
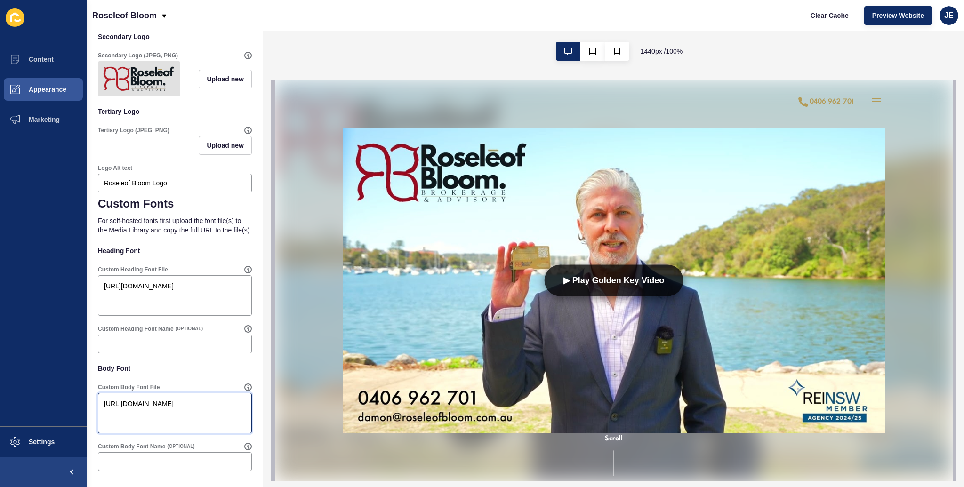
drag, startPoint x: 209, startPoint y: 420, endPoint x: 95, endPoint y: 401, distance: 115.1
click at [95, 401] on div "Company Branding Save Customise your Siteloft theme with your personal branding…" at bounding box center [175, 117] width 177 height 739
click at [148, 302] on textarea "[URL][DOMAIN_NAME]" at bounding box center [174, 296] width 151 height 38
click at [151, 304] on textarea "[URL][DOMAIN_NAME]" at bounding box center [174, 296] width 151 height 38
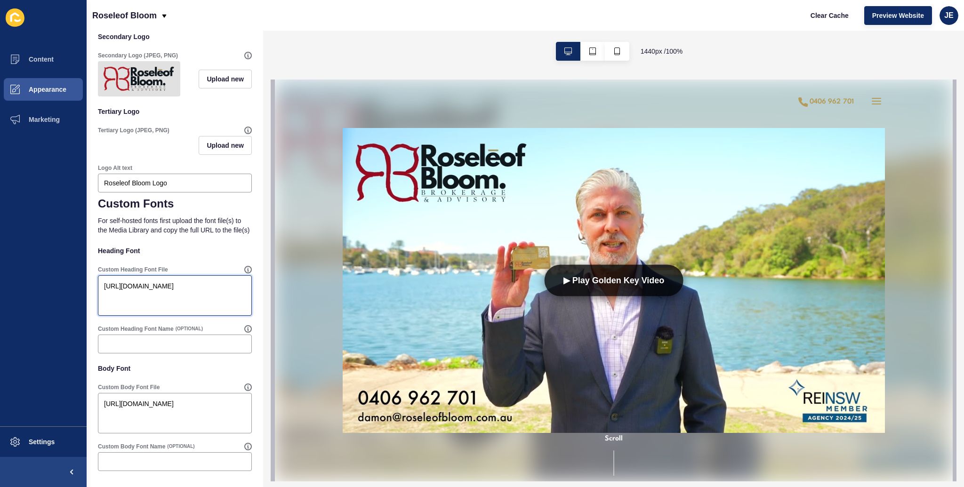
click at [153, 295] on textarea "[URL][DOMAIN_NAME]" at bounding box center [174, 296] width 151 height 38
click at [141, 292] on textarea "[URL][DOMAIN_NAME]" at bounding box center [174, 296] width 151 height 38
click at [172, 426] on textarea "https://app-spoke-sites-au.s3.amazonaws.com/uploads/sites/726/2025/09/the-young…" at bounding box center [174, 413] width 151 height 38
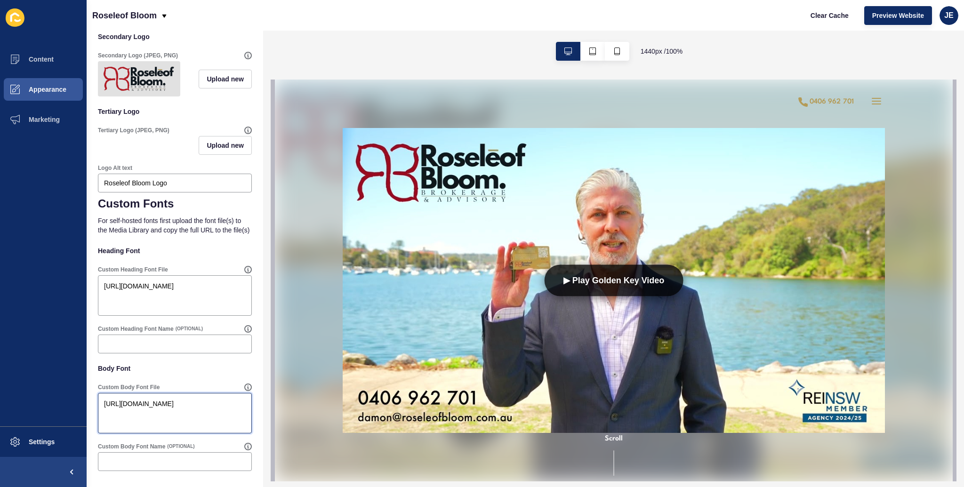
click at [172, 426] on textarea "https://app-spoke-sites-au.s3.amazonaws.com/uploads/sites/726/2025/09/the-young…" at bounding box center [174, 413] width 151 height 38
